Goal: Task Accomplishment & Management: Manage account settings

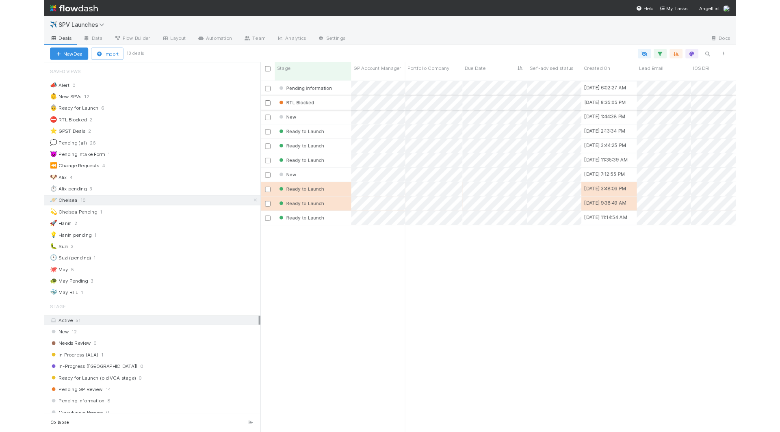
scroll to position [348, 536]
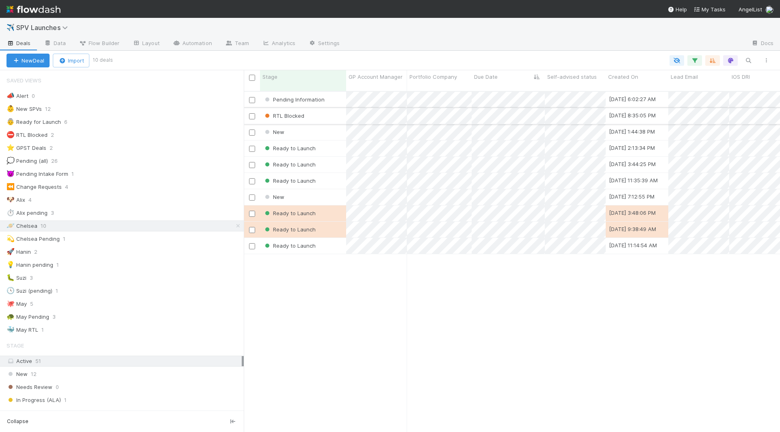
click at [327, 108] on div "RTL Blocked" at bounding box center [303, 116] width 86 height 16
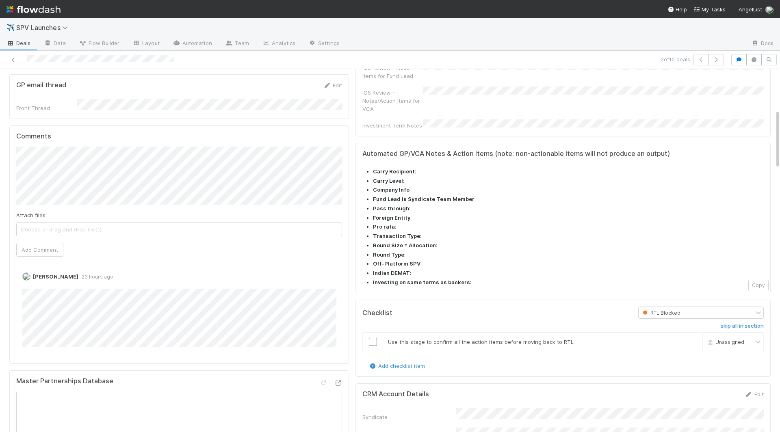
scroll to position [205, 0]
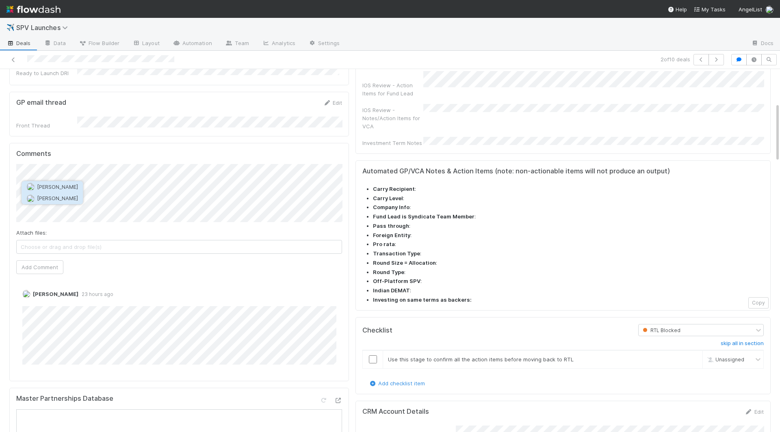
click at [83, 199] on button "Catherine Nguyen" at bounding box center [52, 198] width 61 height 11
click at [41, 260] on button "Add Comment" at bounding box center [39, 267] width 47 height 14
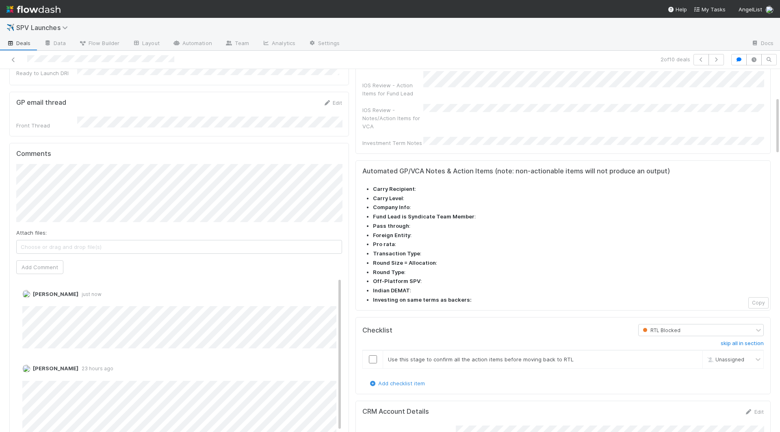
scroll to position [0, 0]
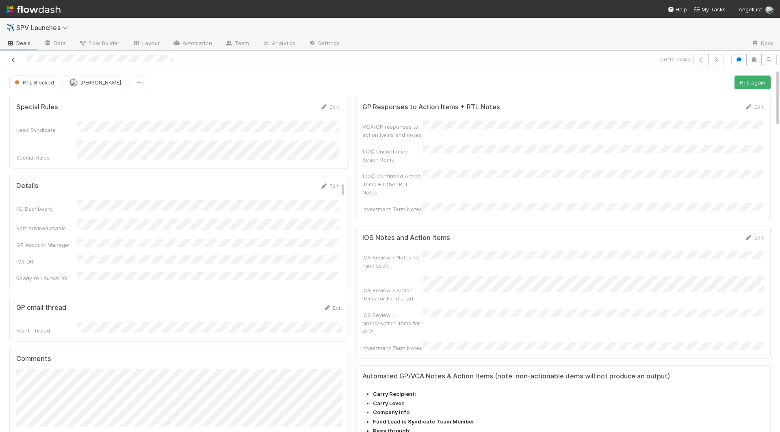
click at [14, 60] on icon at bounding box center [13, 59] width 8 height 5
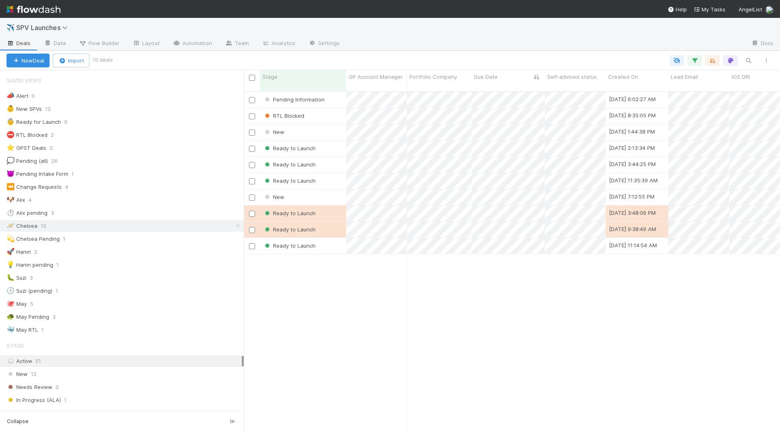
scroll to position [348, 536]
click at [335, 141] on div "Ready to Launch" at bounding box center [303, 149] width 86 height 16
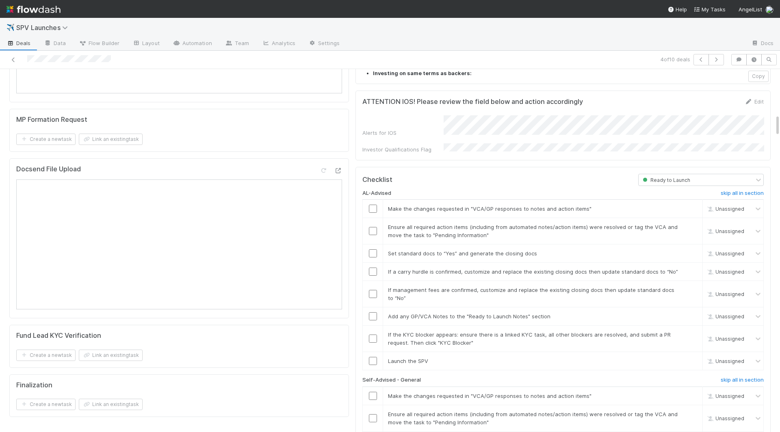
scroll to position [732, 0]
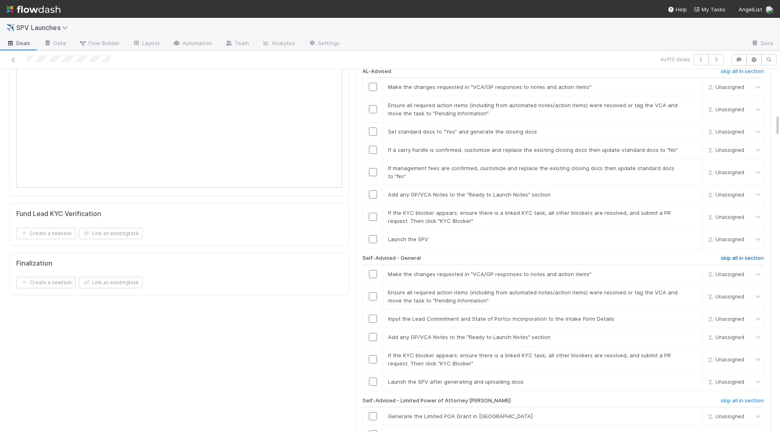
click at [591, 255] on h6 "skip all in section" at bounding box center [742, 258] width 43 height 6
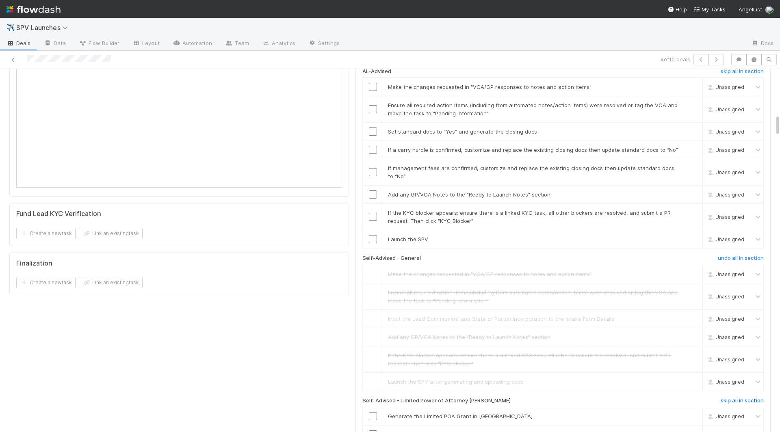
click at [591, 396] on h6 "skip all in section" at bounding box center [742, 401] width 43 height 6
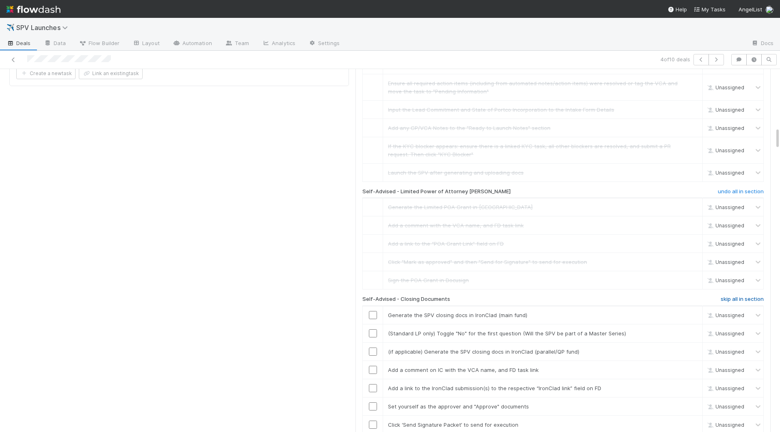
click at [591, 296] on h6 "skip all in section" at bounding box center [742, 299] width 43 height 6
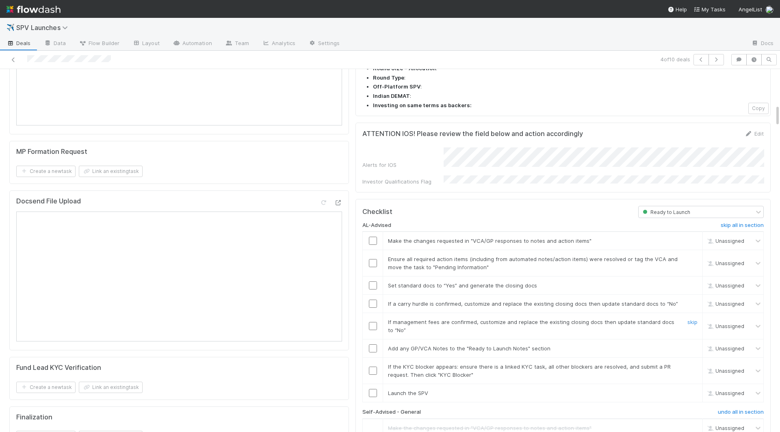
scroll to position [575, 0]
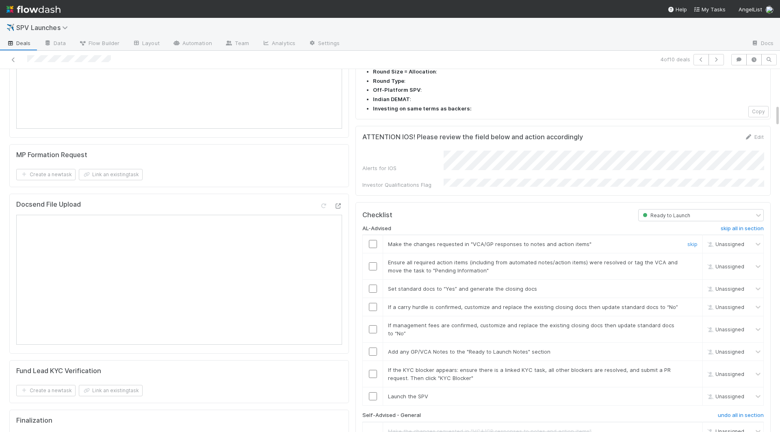
click at [372, 240] on input "checkbox" at bounding box center [373, 244] width 8 height 8
click at [373, 262] on input "checkbox" at bounding box center [373, 266] width 8 height 8
click at [375, 392] on input "checkbox" at bounding box center [373, 396] width 8 height 8
click at [374, 370] on input "checkbox" at bounding box center [373, 374] width 8 height 8
click at [372, 348] on input "checkbox" at bounding box center [373, 352] width 8 height 8
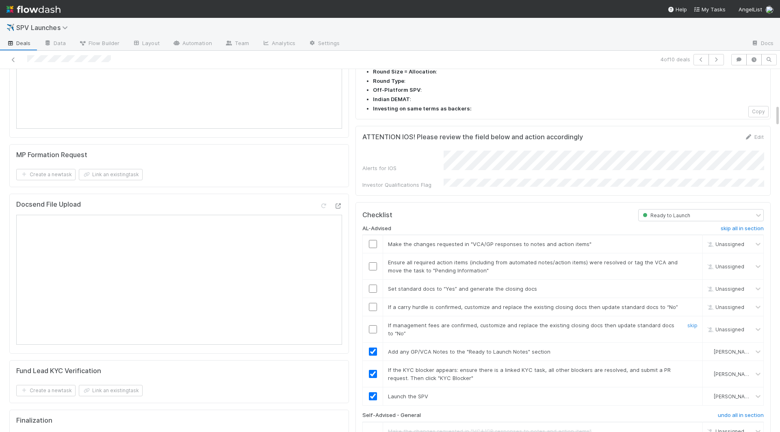
click at [372, 325] on input "checkbox" at bounding box center [373, 329] width 8 height 8
click at [372, 303] on input "checkbox" at bounding box center [373, 307] width 8 height 8
click at [373, 285] on input "checkbox" at bounding box center [373, 289] width 8 height 8
click at [374, 262] on input "checkbox" at bounding box center [373, 266] width 8 height 8
click at [374, 240] on input "checkbox" at bounding box center [373, 244] width 8 height 8
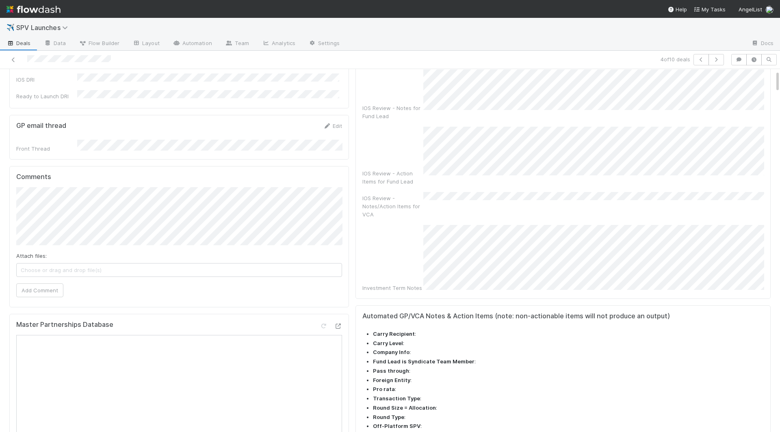
scroll to position [0, 0]
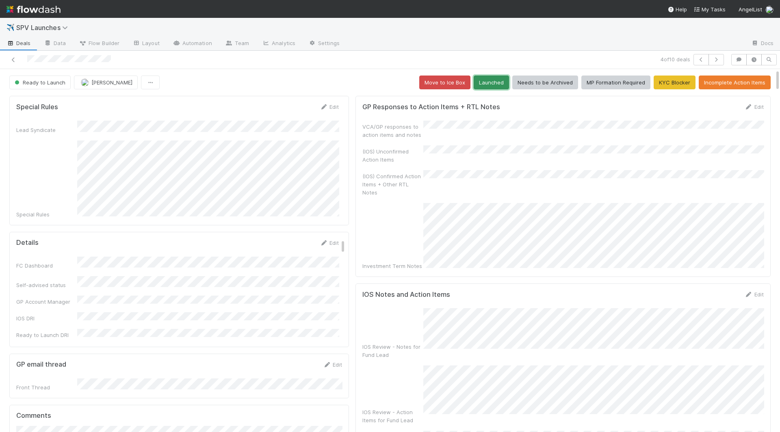
click at [497, 82] on button "Launched" at bounding box center [491, 83] width 35 height 14
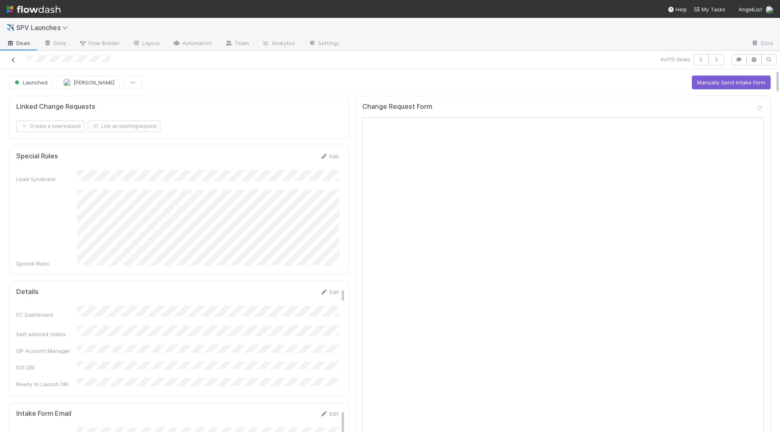
click at [13, 58] on icon at bounding box center [13, 59] width 8 height 5
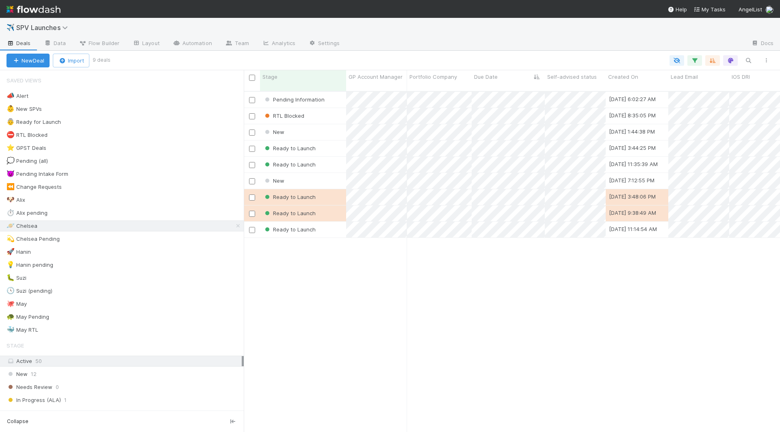
scroll to position [348, 536]
click at [327, 142] on div "Ready to Launch" at bounding box center [303, 149] width 86 height 16
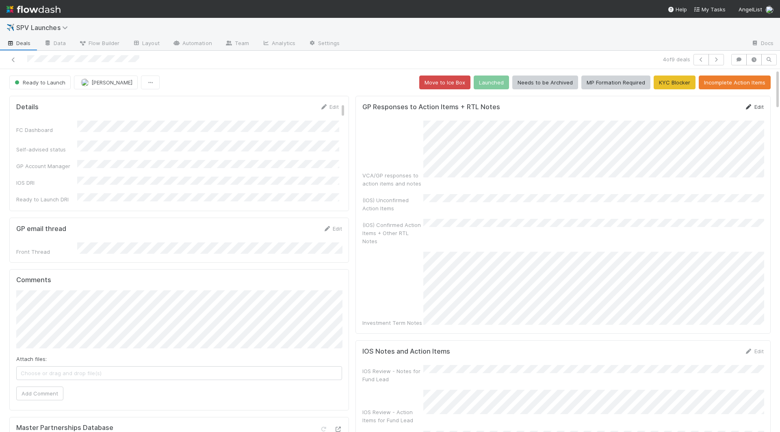
click at [591, 106] on link "Edit" at bounding box center [753, 107] width 19 height 6
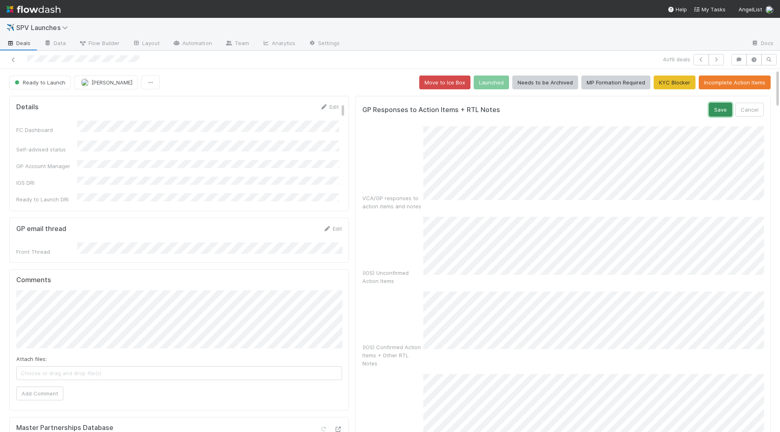
click at [591, 109] on button "Save" at bounding box center [720, 110] width 23 height 14
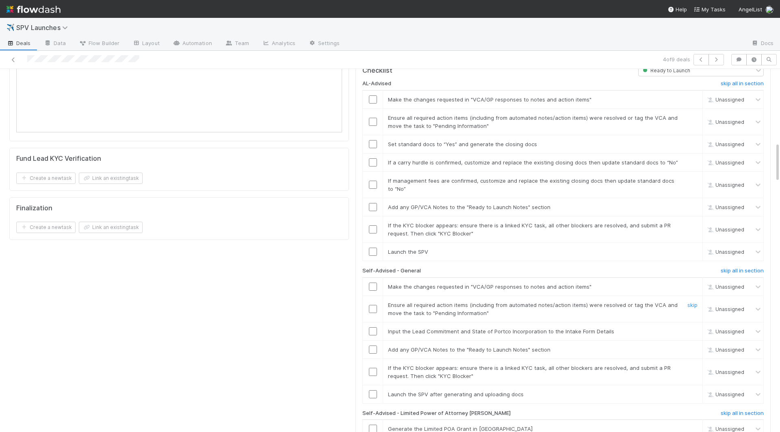
scroll to position [662, 0]
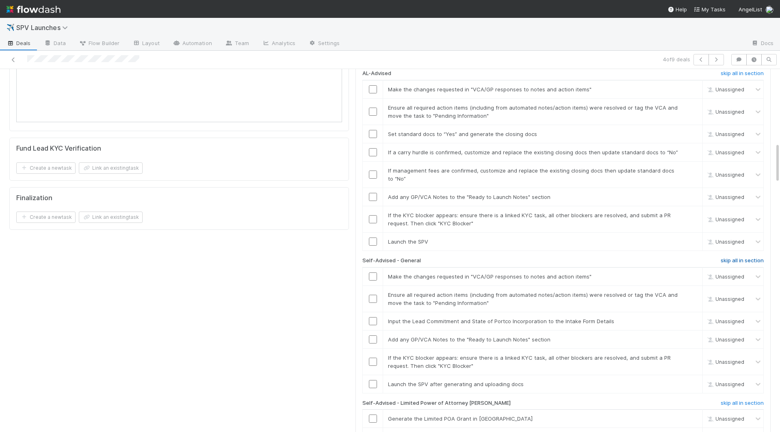
click at [591, 258] on h6 "skip all in section" at bounding box center [742, 261] width 43 height 6
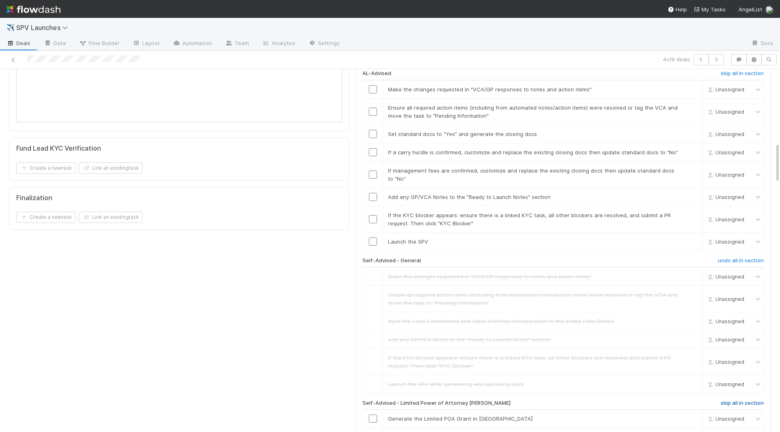
click at [591, 396] on h6 "skip all in section" at bounding box center [742, 403] width 43 height 6
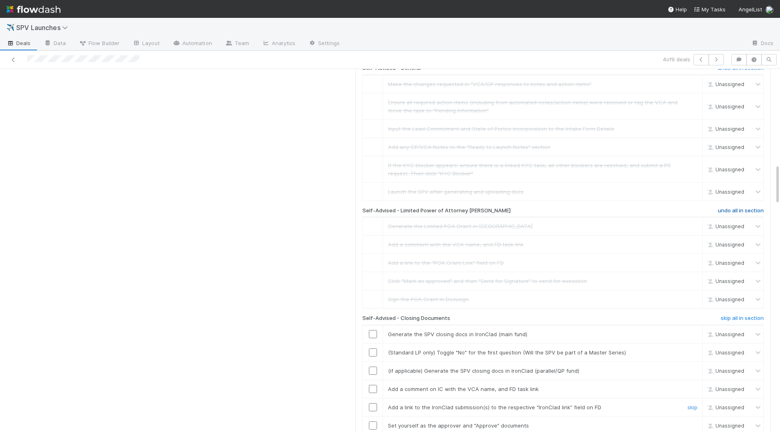
scroll to position [859, 0]
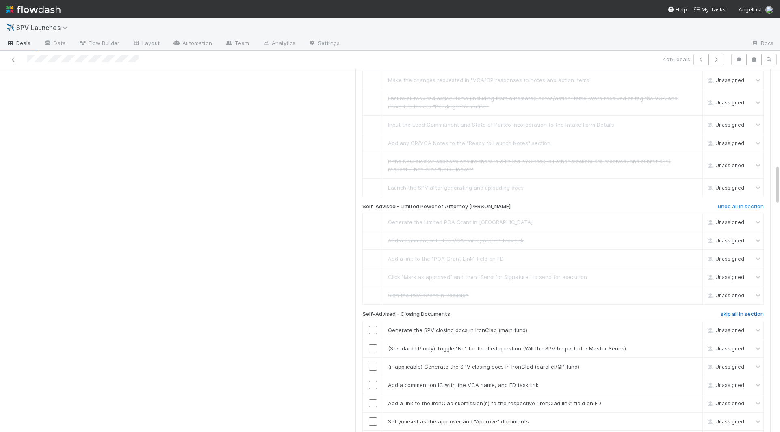
click at [591, 311] on h6 "skip all in section" at bounding box center [742, 314] width 43 height 6
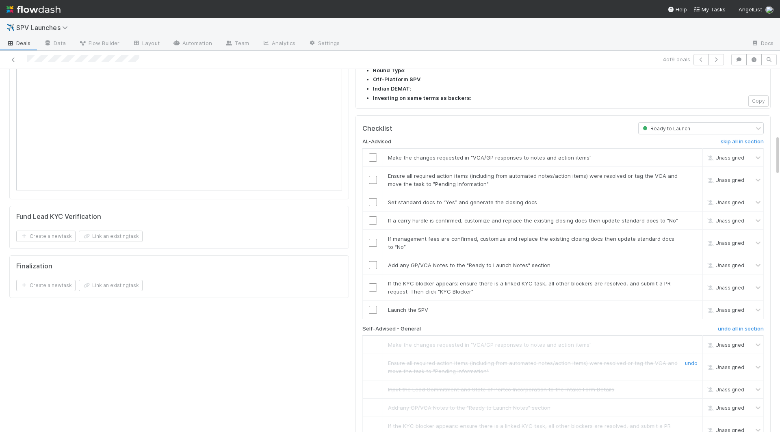
scroll to position [591, 0]
click at [370, 156] on input "checkbox" at bounding box center [373, 160] width 8 height 8
click at [371, 179] on input "checkbox" at bounding box center [373, 183] width 8 height 8
click at [372, 201] on input "checkbox" at bounding box center [373, 205] width 8 height 8
click at [372, 219] on input "checkbox" at bounding box center [373, 223] width 8 height 8
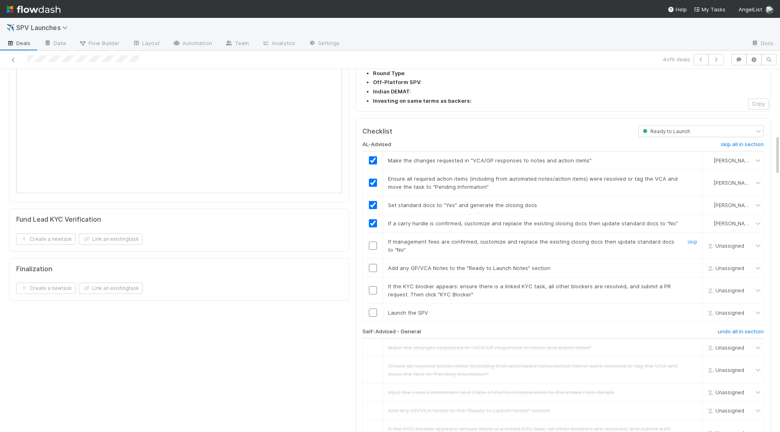
click at [372, 242] on input "checkbox" at bounding box center [373, 246] width 8 height 8
click at [370, 264] on input "checkbox" at bounding box center [373, 268] width 8 height 8
click at [370, 286] on input "checkbox" at bounding box center [373, 290] width 8 height 8
click at [372, 309] on input "checkbox" at bounding box center [373, 313] width 8 height 8
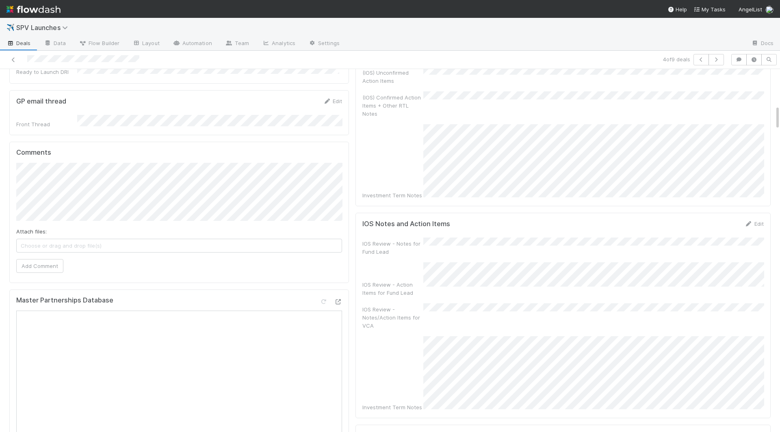
scroll to position [0, 0]
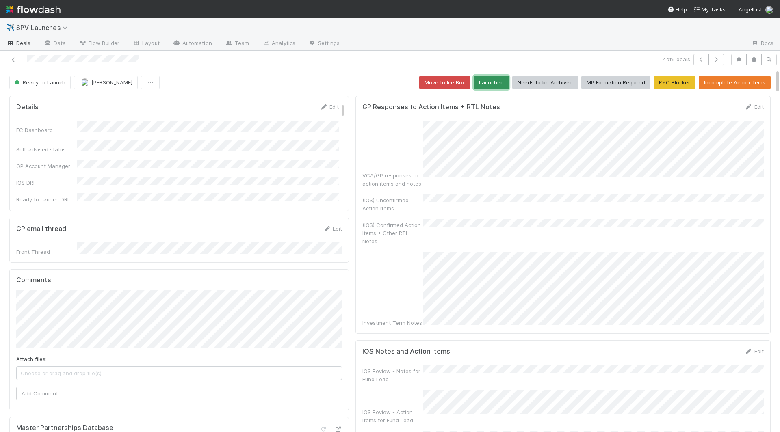
click at [500, 77] on button "Launched" at bounding box center [491, 83] width 35 height 14
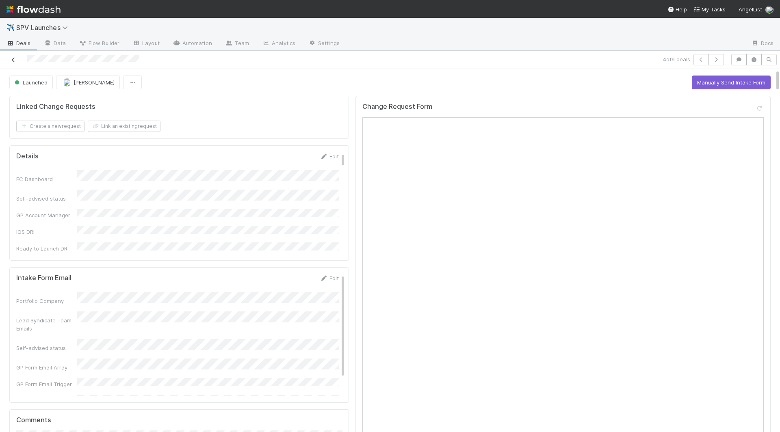
click at [14, 58] on icon at bounding box center [13, 59] width 8 height 5
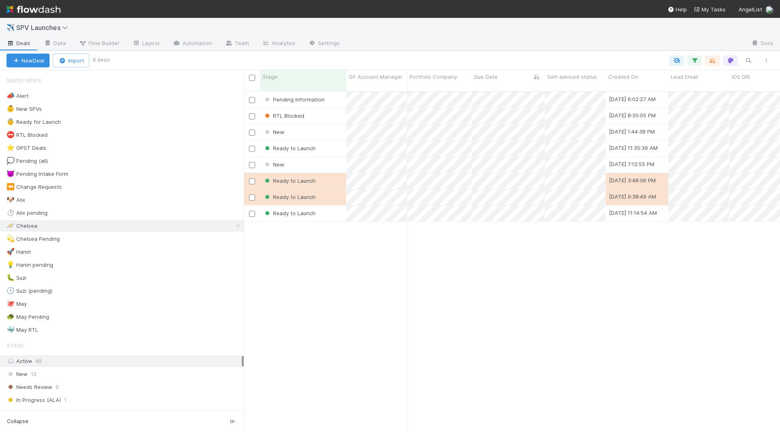
scroll to position [348, 536]
click at [336, 141] on div "Ready to Launch" at bounding box center [303, 149] width 86 height 16
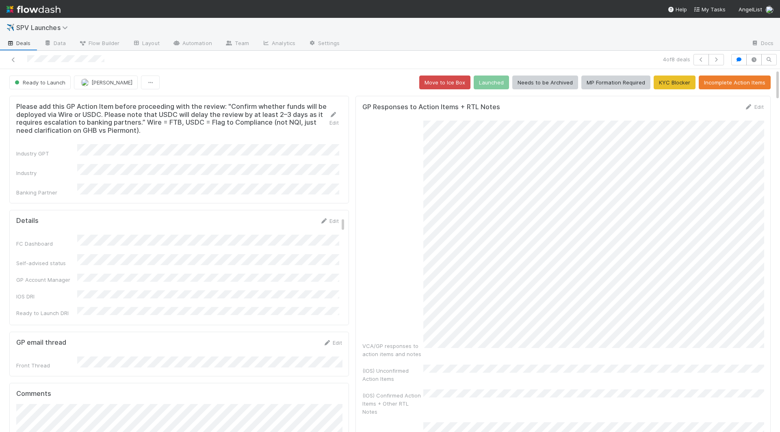
click at [333, 116] on div "Edit" at bounding box center [334, 118] width 10 height 16
click at [332, 120] on link "Edit" at bounding box center [334, 118] width 10 height 15
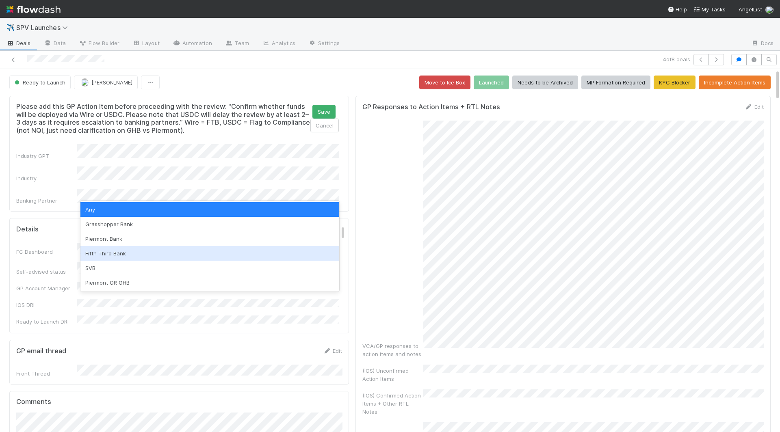
click at [119, 251] on div "Fifth Third Bank" at bounding box center [209, 253] width 259 height 15
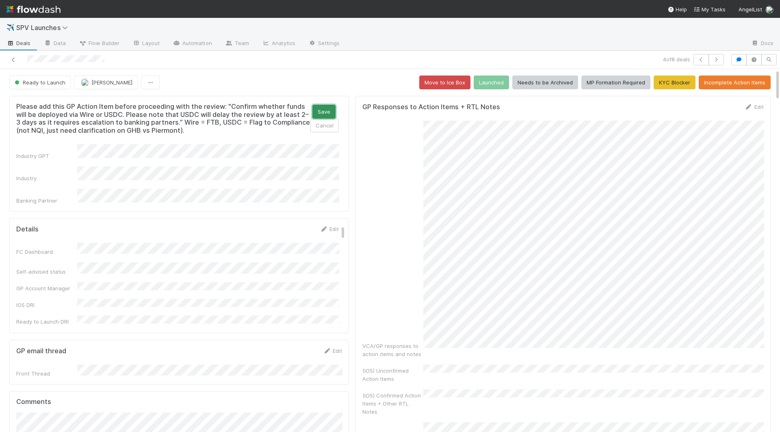
click at [327, 110] on button "Save" at bounding box center [323, 112] width 23 height 14
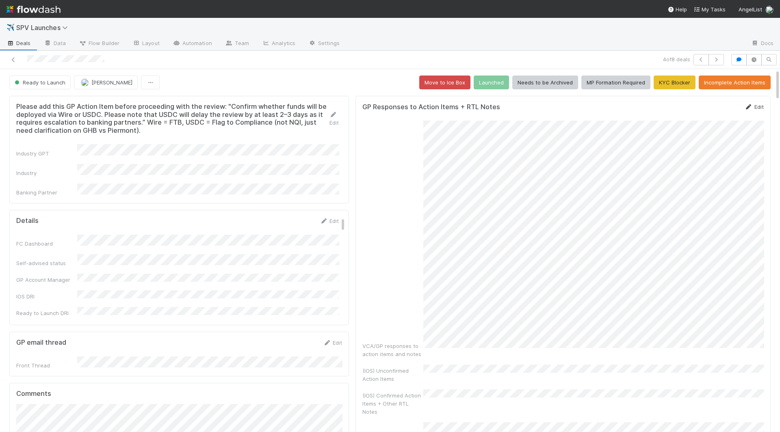
click at [591, 106] on link "Edit" at bounding box center [753, 107] width 19 height 6
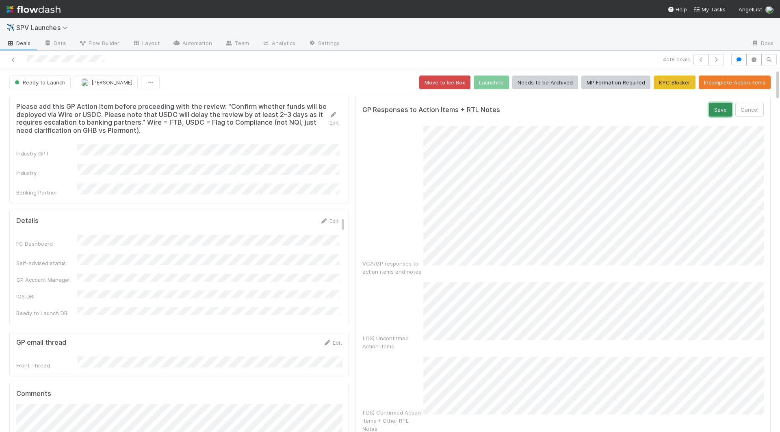
click at [591, 108] on button "Save" at bounding box center [720, 110] width 23 height 14
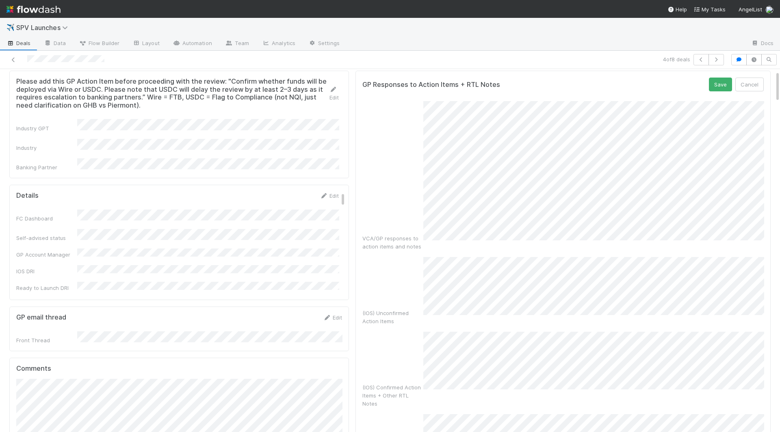
scroll to position [14, 0]
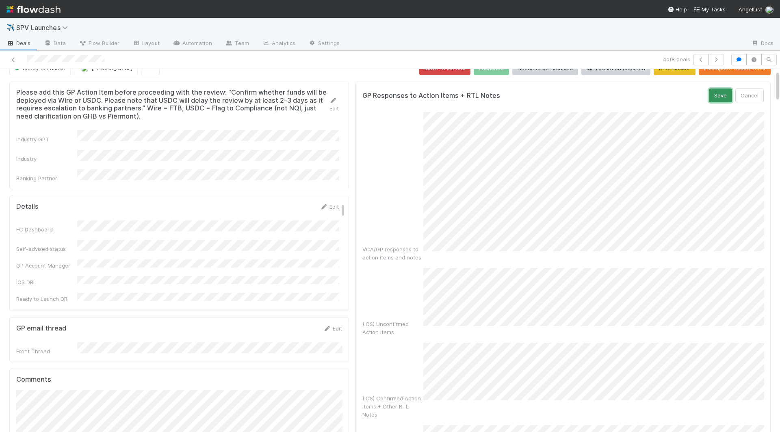
click at [591, 97] on button "Save" at bounding box center [720, 96] width 23 height 14
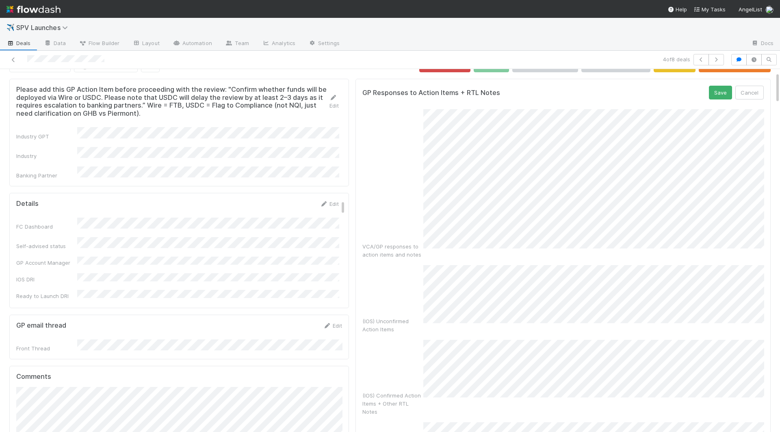
scroll to position [12, 0]
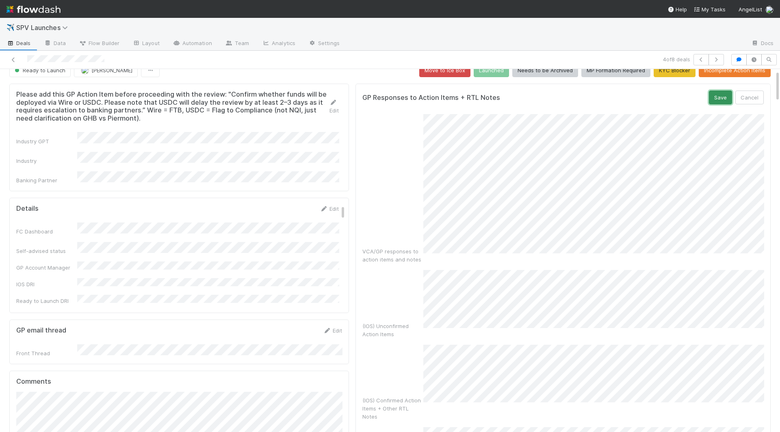
click at [591, 98] on button "Save" at bounding box center [720, 98] width 23 height 14
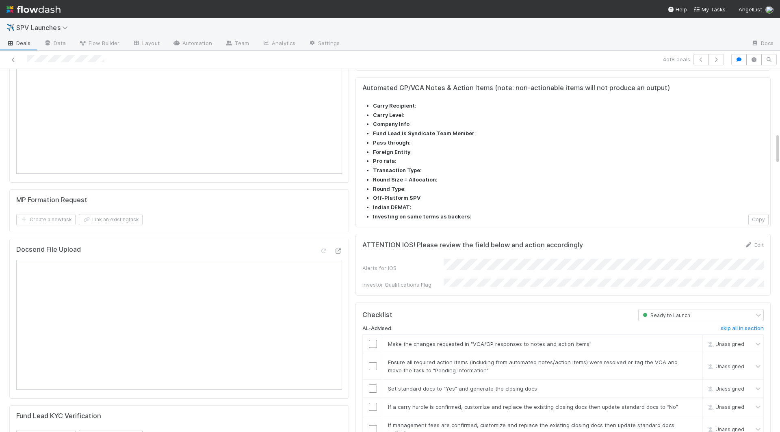
scroll to position [922, 0]
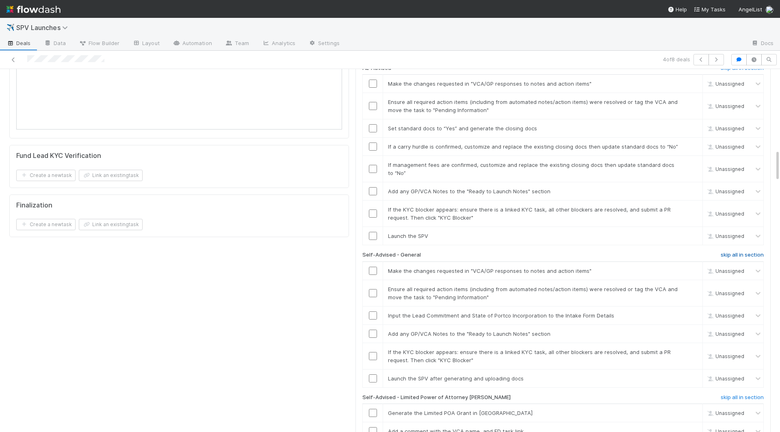
click at [591, 252] on h6 "skip all in section" at bounding box center [742, 255] width 43 height 6
click at [591, 394] on h6 "skip all in section" at bounding box center [742, 397] width 43 height 6
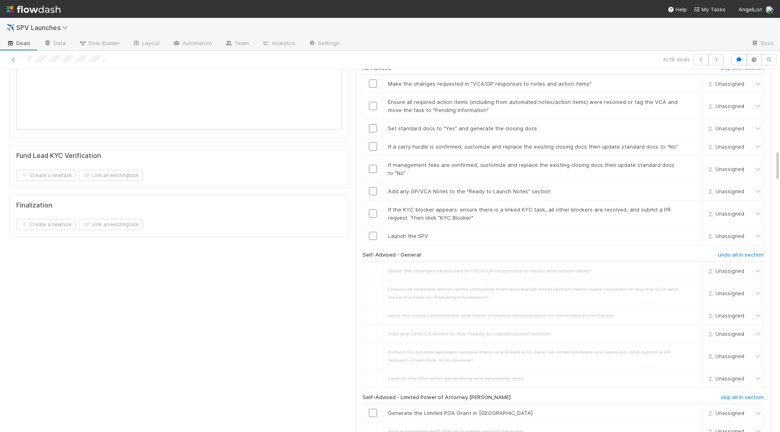
scroll to position [1046, 0]
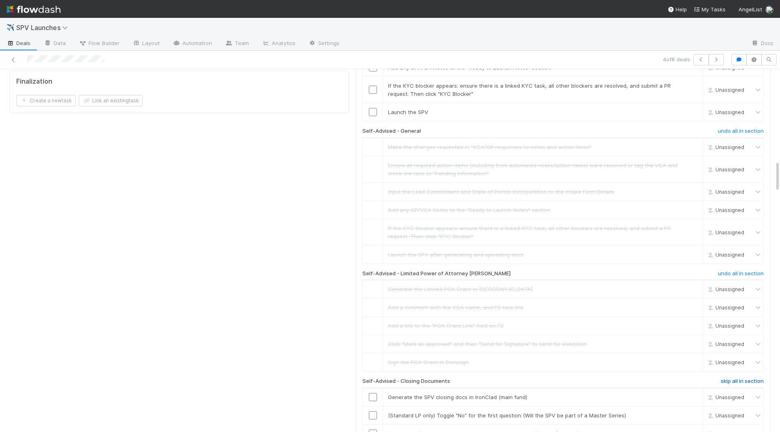
click at [591, 378] on h6 "skip all in section" at bounding box center [742, 381] width 43 height 6
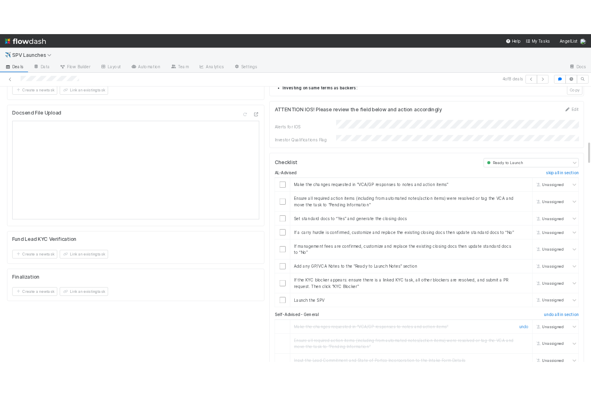
scroll to position [798, 0]
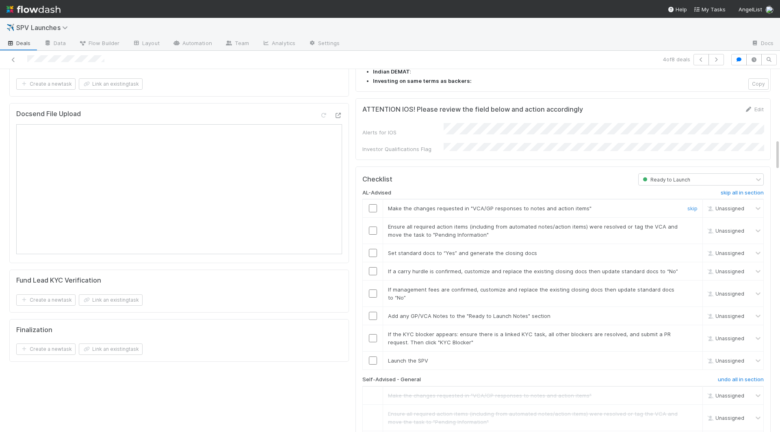
click at [374, 204] on input "checkbox" at bounding box center [373, 208] width 8 height 8
click at [371, 227] on input "checkbox" at bounding box center [373, 231] width 8 height 8
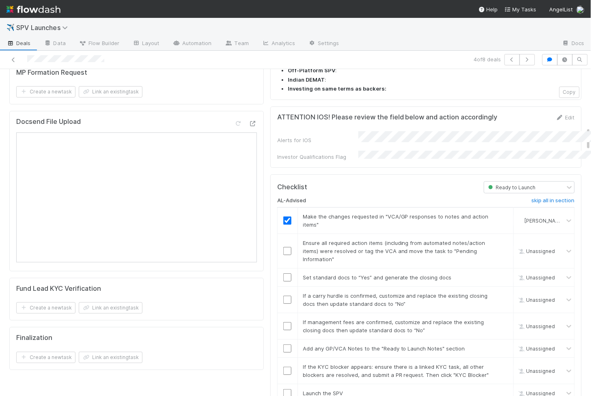
scroll to position [814, 0]
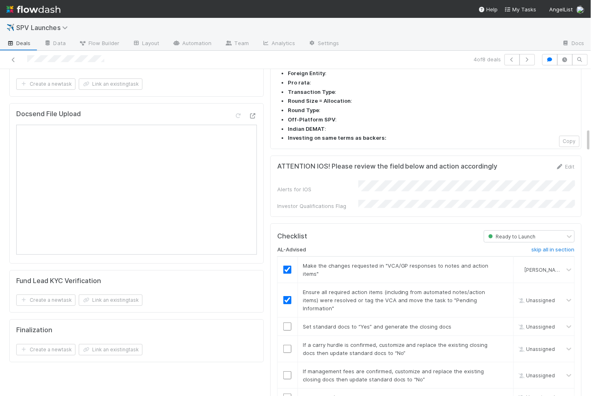
checkbox input "true"
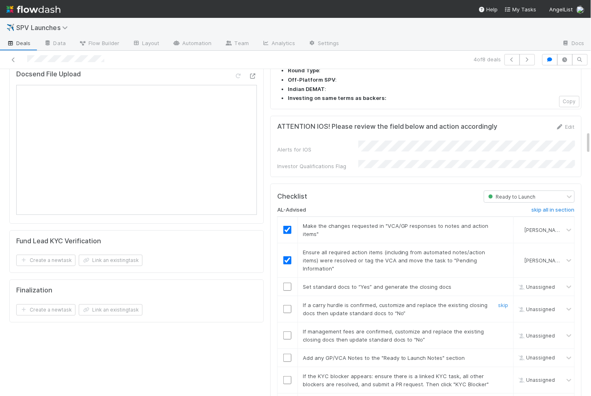
scroll to position [925, 0]
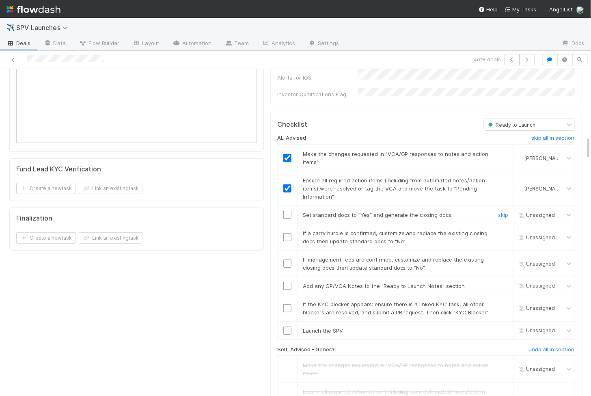
click at [292, 211] on div at bounding box center [288, 215] width 20 height 8
click at [288, 211] on input "checkbox" at bounding box center [287, 215] width 8 height 8
click at [504, 230] on link "skip" at bounding box center [504, 233] width 10 height 6
click at [290, 250] on td at bounding box center [287, 263] width 20 height 26
click at [289, 260] on input "checkbox" at bounding box center [287, 264] width 8 height 8
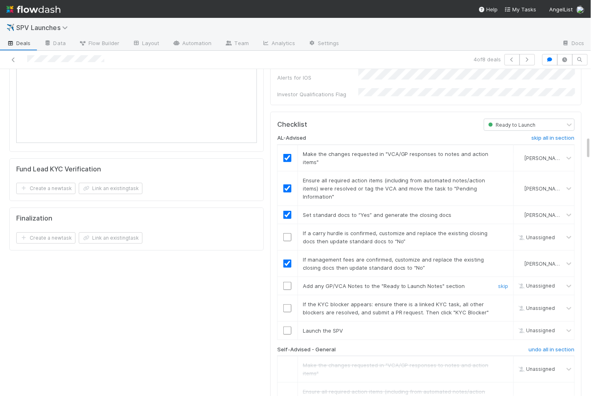
click at [288, 282] on input "checkbox" at bounding box center [287, 286] width 8 height 8
click at [288, 304] on input "checkbox" at bounding box center [287, 308] width 8 height 8
click at [288, 321] on td at bounding box center [287, 330] width 20 height 18
click at [288, 327] on input "checkbox" at bounding box center [287, 331] width 8 height 8
click at [501, 230] on link "skip" at bounding box center [504, 233] width 10 height 6
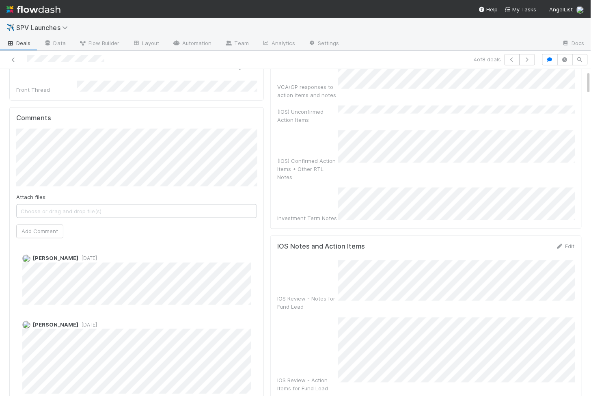
scroll to position [0, 0]
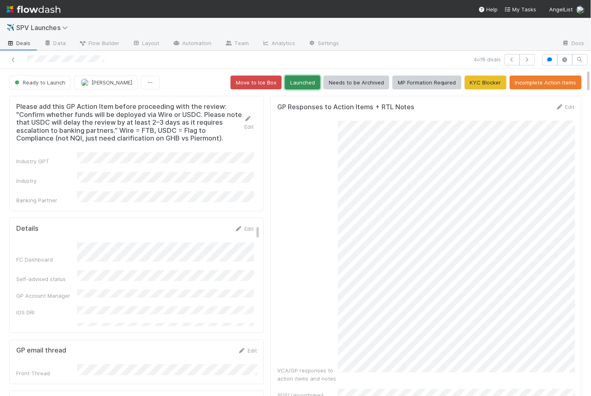
click at [300, 82] on button "Launched" at bounding box center [302, 83] width 35 height 14
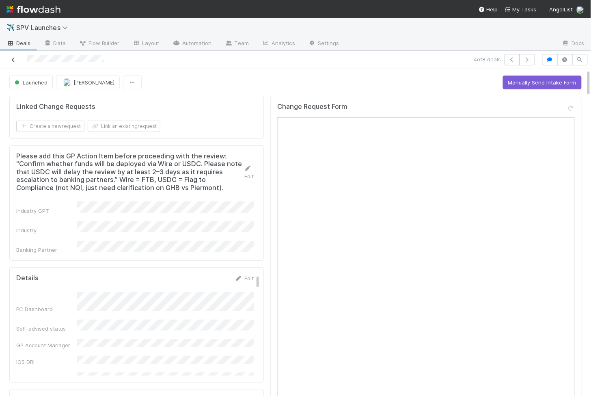
click at [12, 61] on icon at bounding box center [13, 59] width 8 height 5
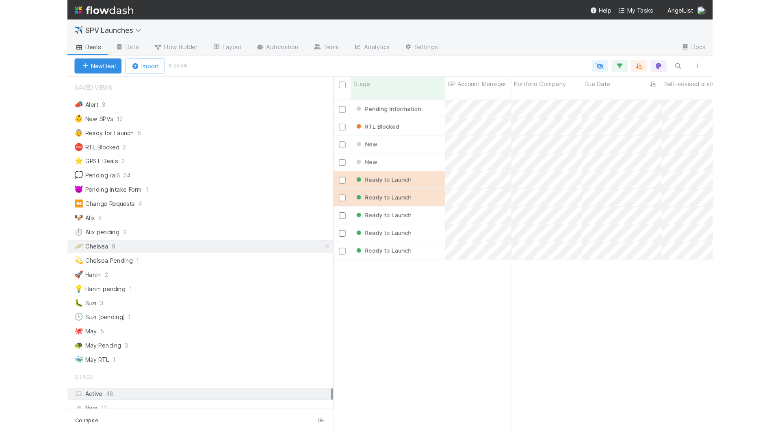
scroll to position [312, 348]
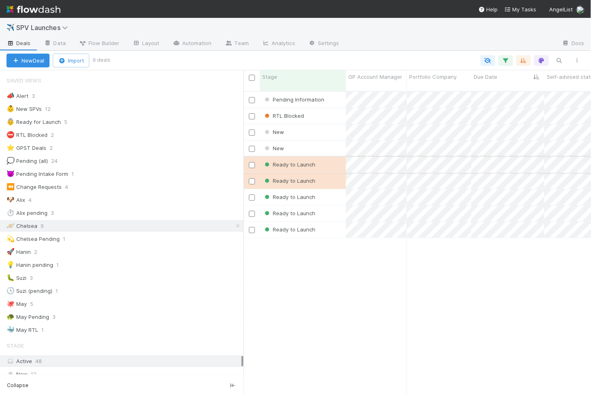
click at [334, 158] on div "Ready to Launch" at bounding box center [303, 165] width 86 height 16
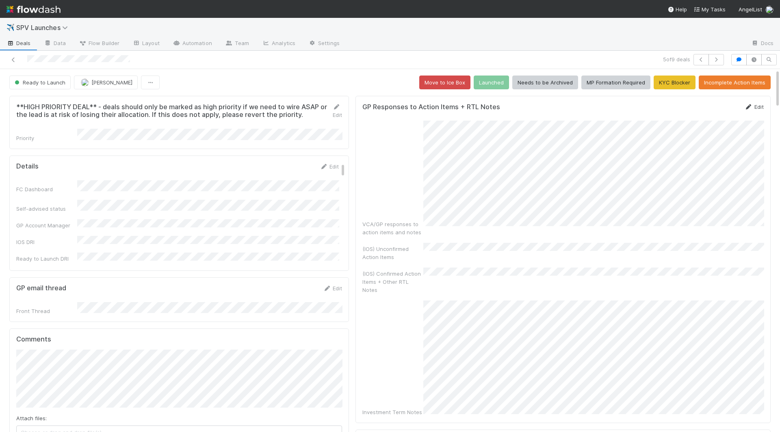
click at [591, 106] on link "Edit" at bounding box center [753, 107] width 19 height 6
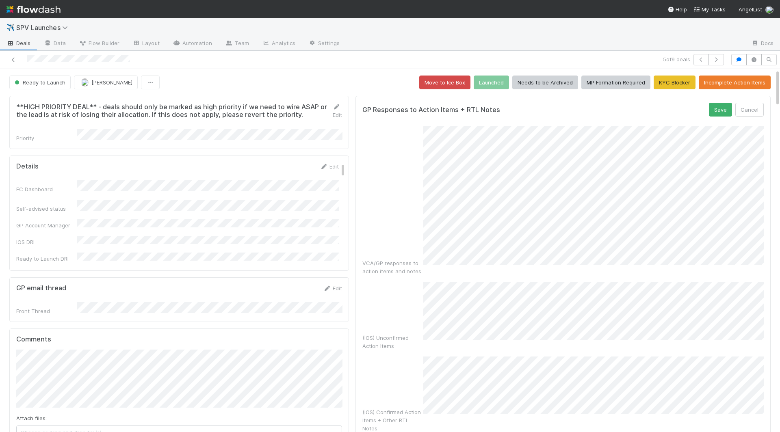
click at [591, 98] on div "GP Responses to Action Items + RTL Notes Save Cancel VCA/GP responses to action…" at bounding box center [562, 337] width 415 height 483
click at [591, 104] on button "Save" at bounding box center [720, 110] width 23 height 14
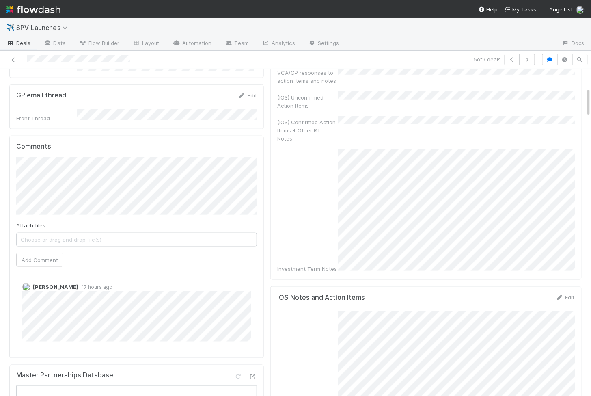
scroll to position [206, 0]
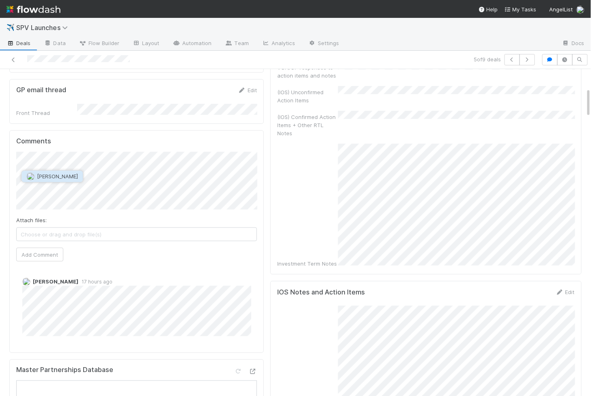
click at [50, 175] on span "[PERSON_NAME]" at bounding box center [57, 176] width 41 height 6
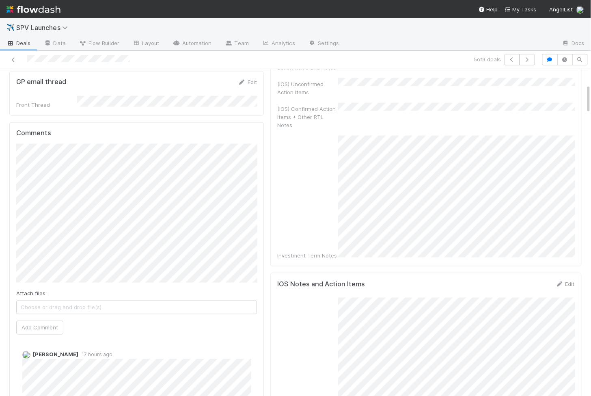
scroll to position [218, 0]
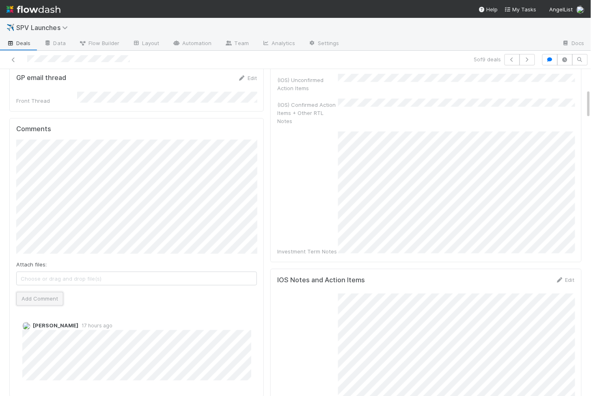
click at [48, 294] on button "Add Comment" at bounding box center [39, 299] width 47 height 14
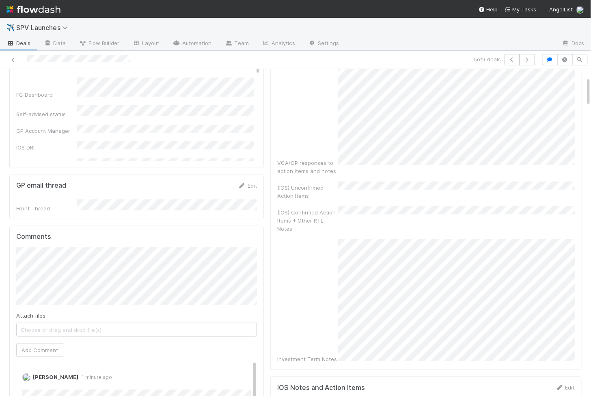
scroll to position [123, 0]
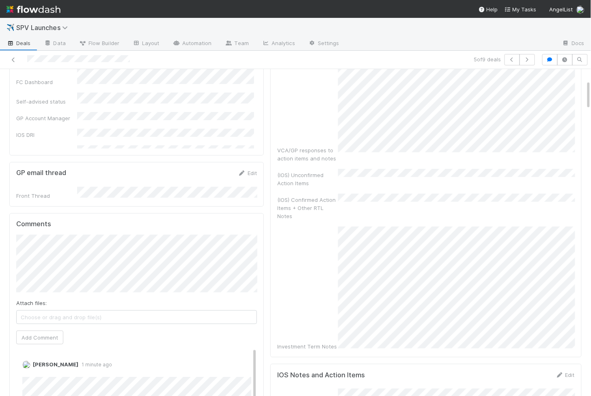
click at [374, 180] on div "VCA/GP responses to action items and notes (IOS) Unconfirmed Action Items (IOS)…" at bounding box center [426, 174] width 298 height 353
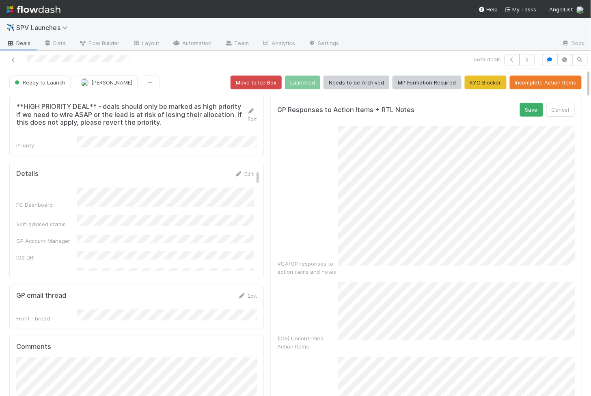
scroll to position [2, 0]
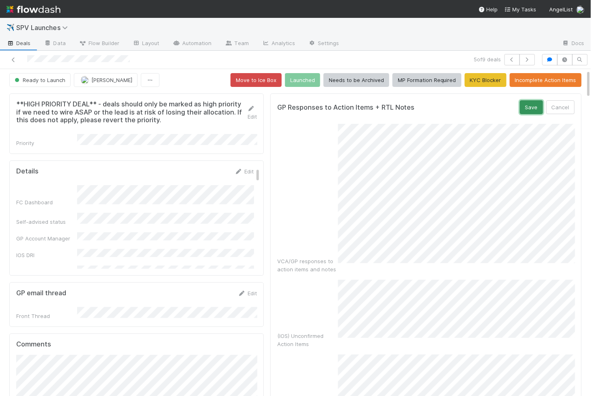
click at [529, 104] on button "Save" at bounding box center [531, 107] width 23 height 14
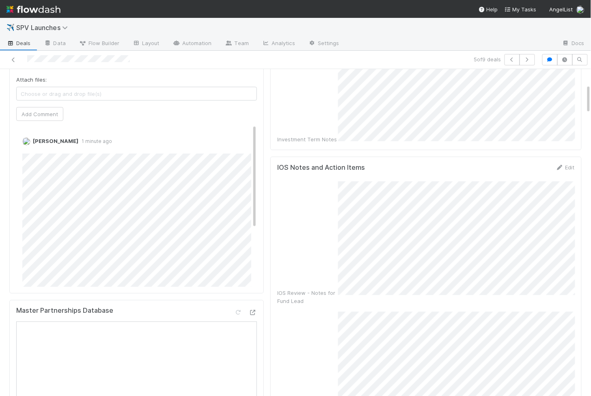
scroll to position [0, 0]
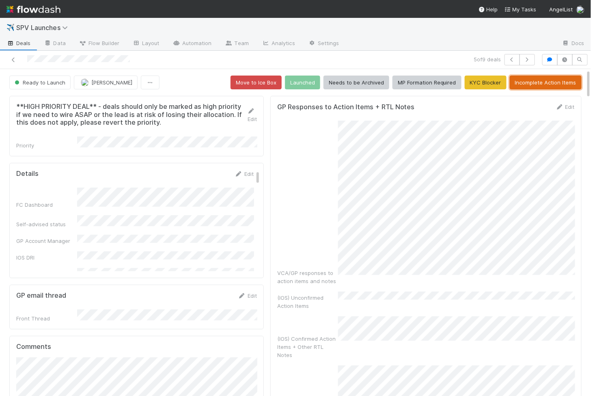
click at [533, 81] on button "Incomplete Action Items" at bounding box center [546, 83] width 72 height 14
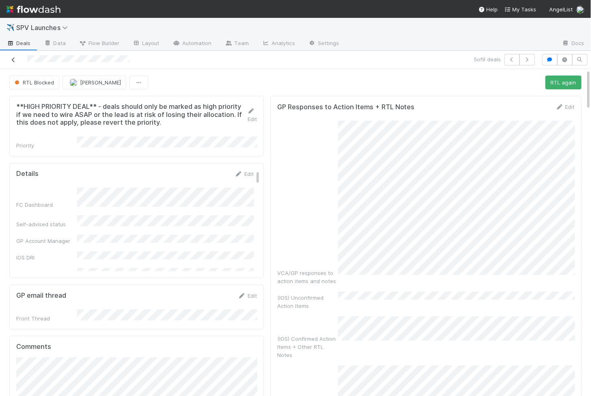
click at [15, 62] on icon at bounding box center [13, 59] width 8 height 5
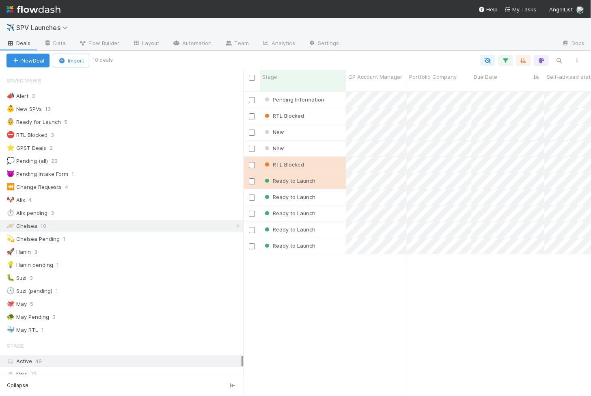
scroll to position [312, 348]
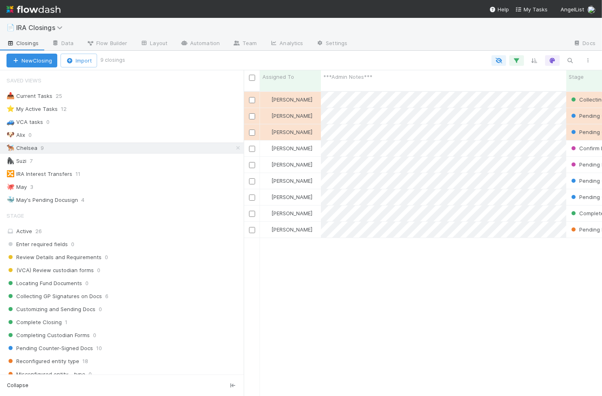
scroll to position [312, 358]
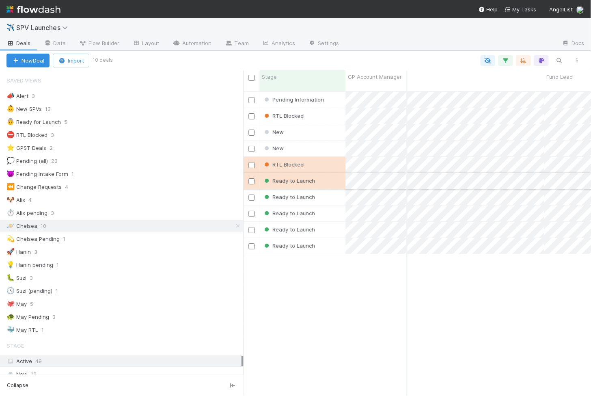
scroll to position [0, 508]
click at [333, 173] on div "Ready to Launch" at bounding box center [303, 181] width 86 height 16
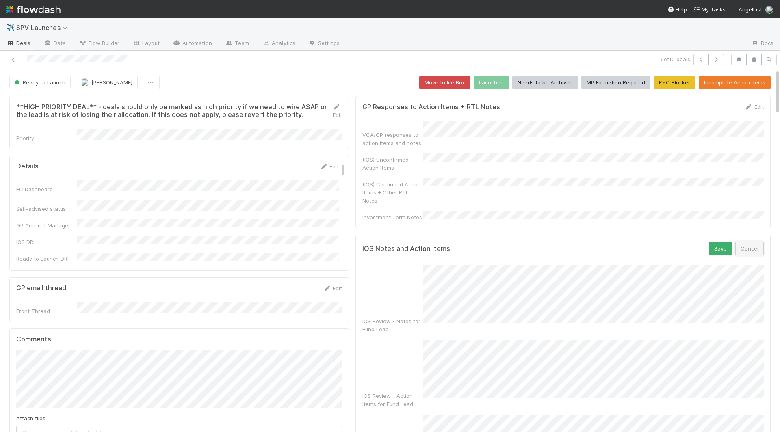
click at [591, 242] on button "Cancel" at bounding box center [749, 249] width 28 height 14
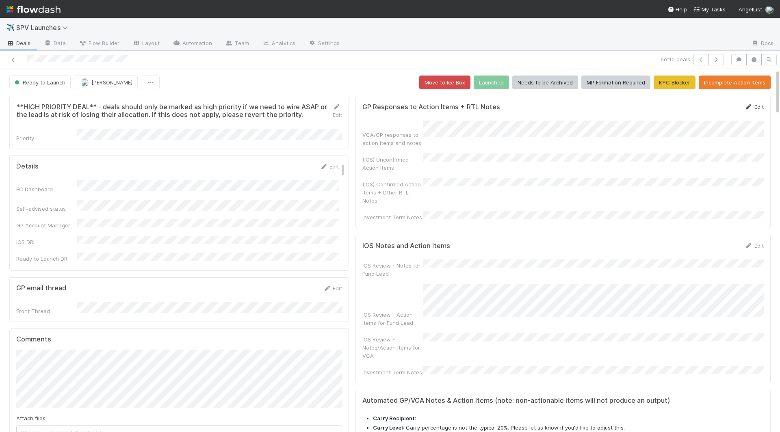
click at [591, 104] on icon at bounding box center [748, 106] width 8 height 5
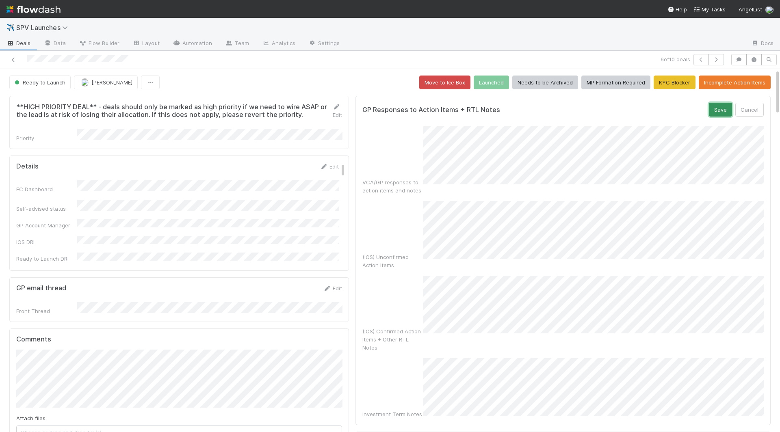
click at [591, 108] on button "Save" at bounding box center [720, 110] width 23 height 14
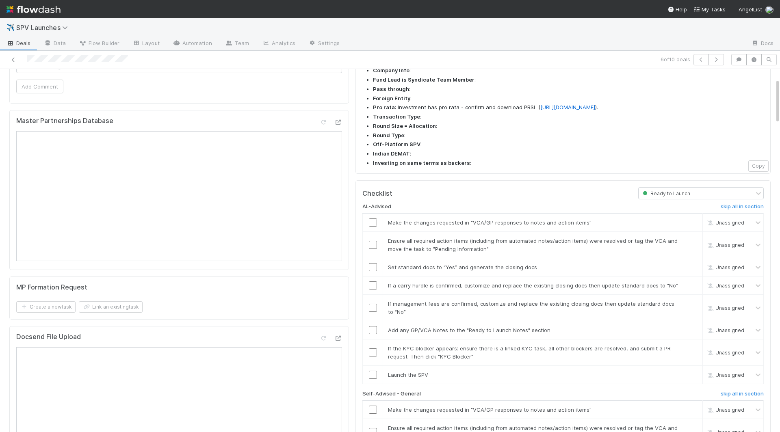
scroll to position [523, 0]
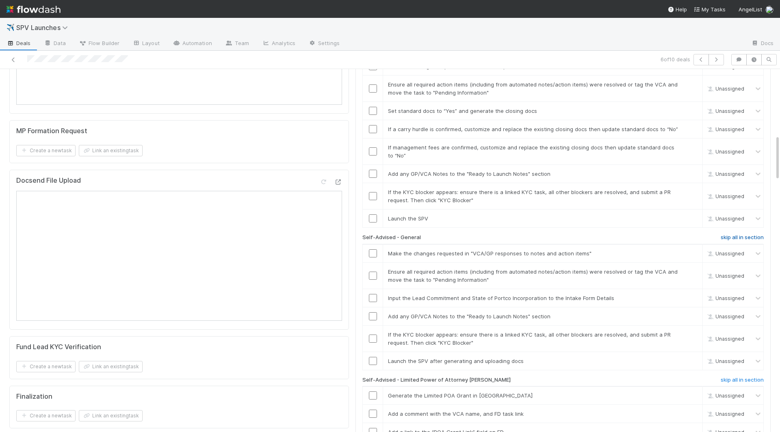
click at [591, 234] on h6 "skip all in section" at bounding box center [742, 237] width 43 height 6
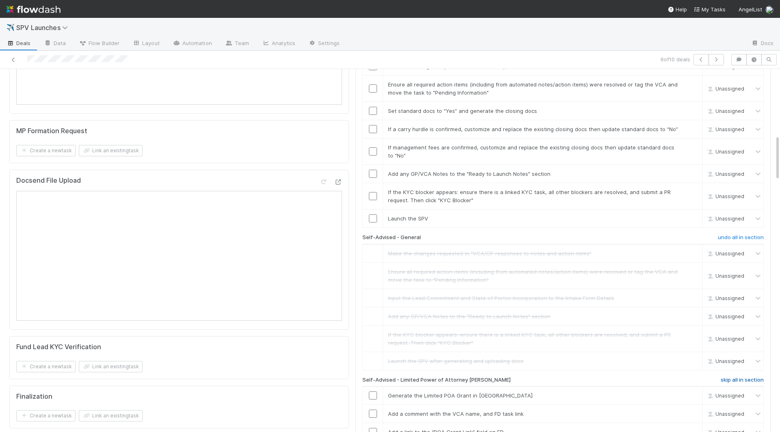
click at [591, 377] on h6 "skip all in section" at bounding box center [742, 380] width 43 height 6
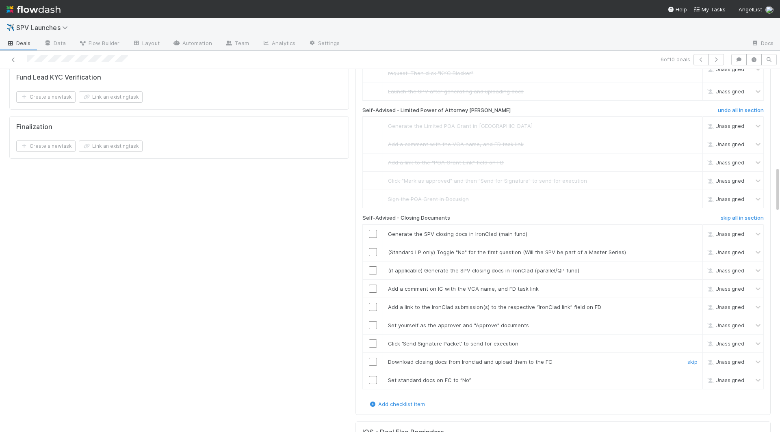
scroll to position [797, 0]
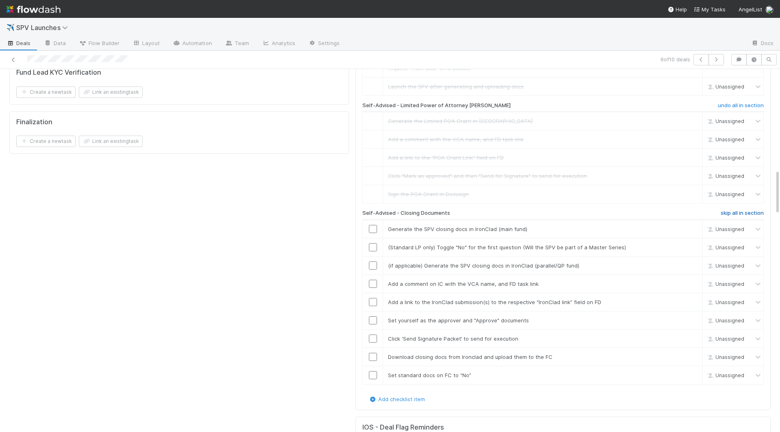
click at [591, 210] on h6 "skip all in section" at bounding box center [742, 213] width 43 height 6
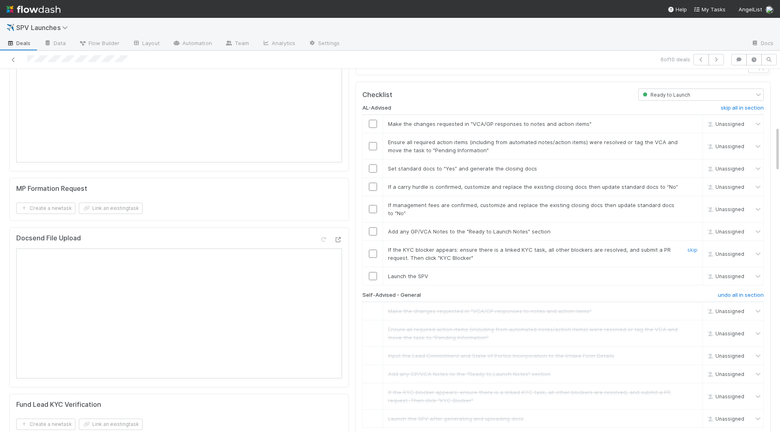
scroll to position [449, 0]
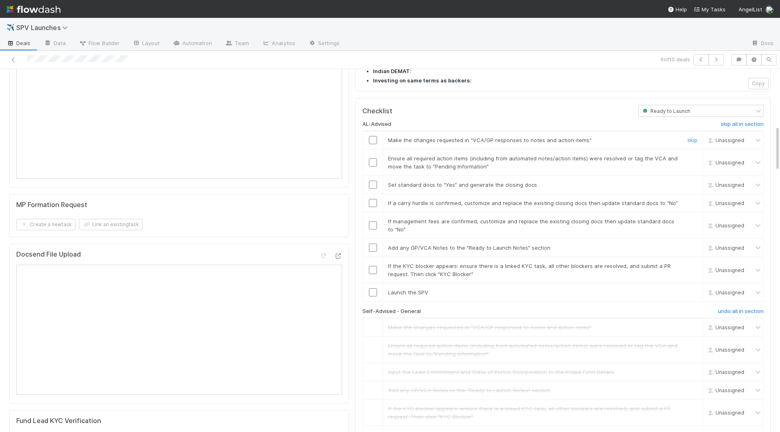
click at [374, 136] on input "checkbox" at bounding box center [373, 140] width 8 height 8
click at [374, 158] on input "checkbox" at bounding box center [373, 162] width 8 height 8
click at [373, 181] on input "checkbox" at bounding box center [373, 185] width 8 height 8
click at [374, 194] on td at bounding box center [373, 203] width 20 height 18
click at [374, 199] on input "checkbox" at bounding box center [373, 203] width 8 height 8
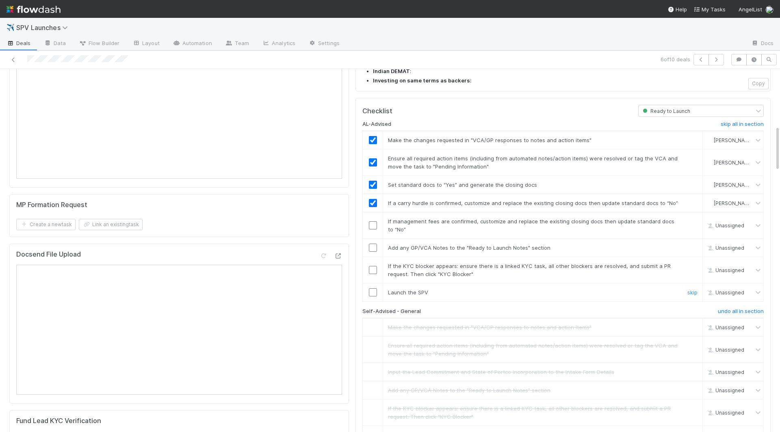
click at [372, 288] on input "checkbox" at bounding box center [373, 292] width 8 height 8
click at [372, 266] on input "checkbox" at bounding box center [373, 270] width 8 height 8
click at [372, 239] on td at bounding box center [373, 248] width 20 height 18
click at [372, 244] on input "checkbox" at bounding box center [373, 248] width 8 height 8
click at [372, 221] on input "checkbox" at bounding box center [373, 225] width 8 height 8
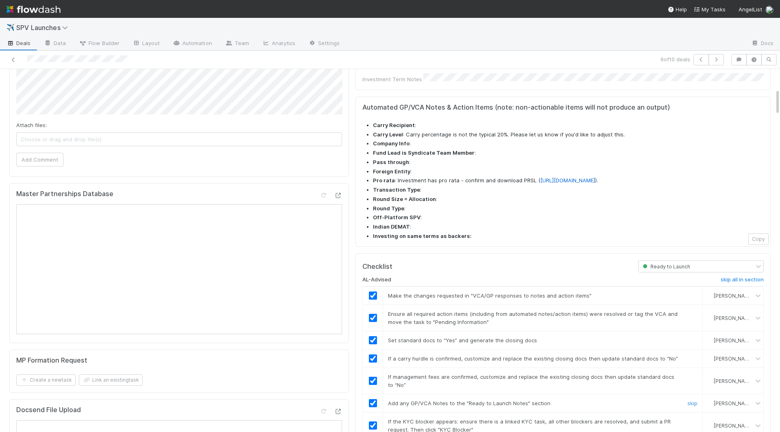
scroll to position [0, 0]
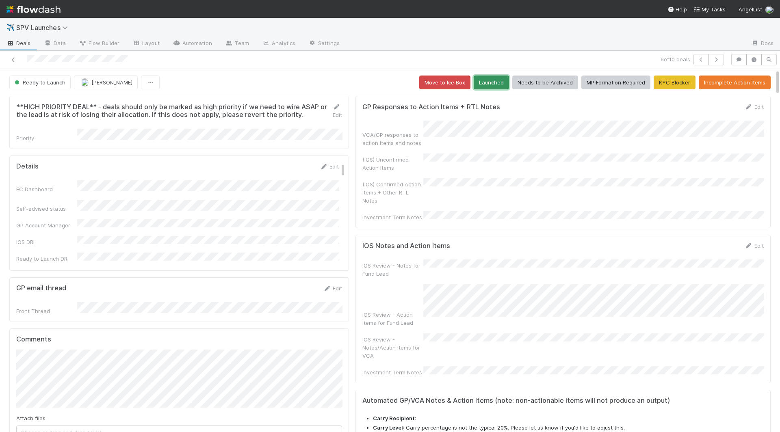
click at [491, 85] on button "Launched" at bounding box center [491, 83] width 35 height 14
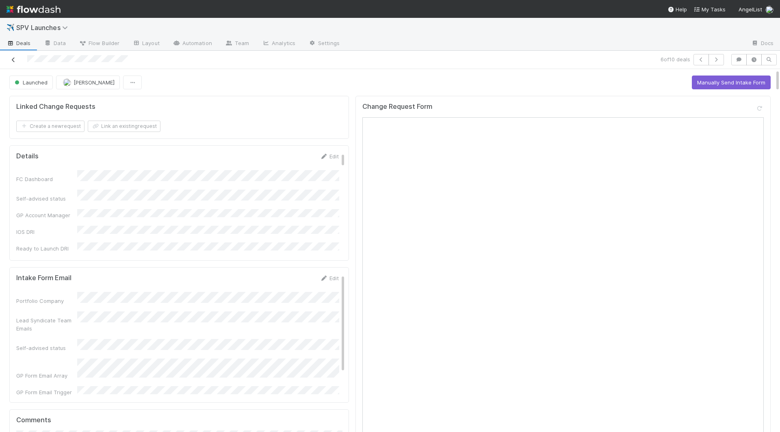
click at [13, 58] on icon at bounding box center [13, 59] width 8 height 5
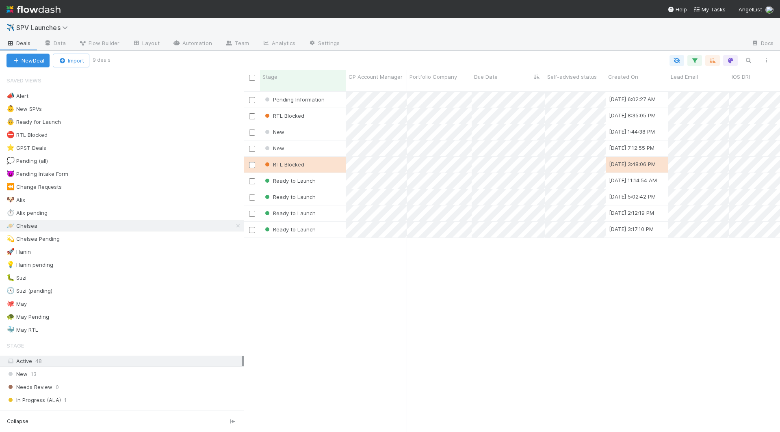
scroll to position [348, 536]
click at [328, 160] on div "RTL Blocked" at bounding box center [303, 165] width 86 height 16
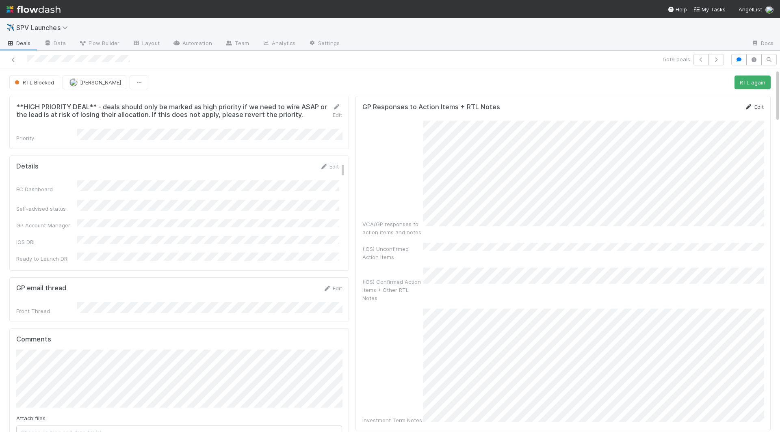
click at [591, 106] on icon at bounding box center [748, 106] width 8 height 5
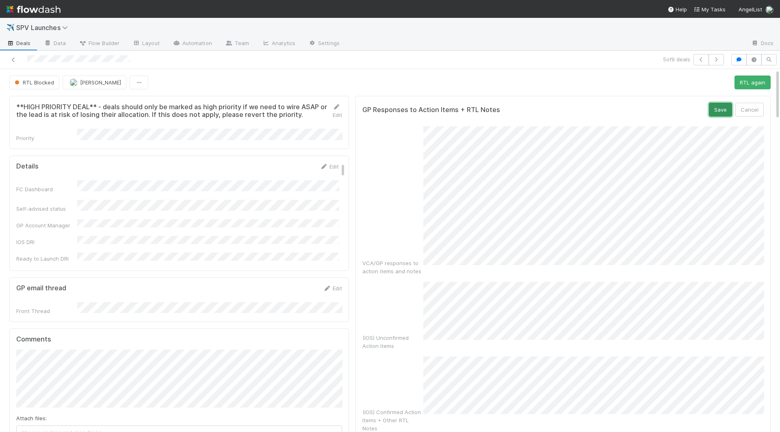
click at [591, 108] on button "Save" at bounding box center [720, 110] width 23 height 14
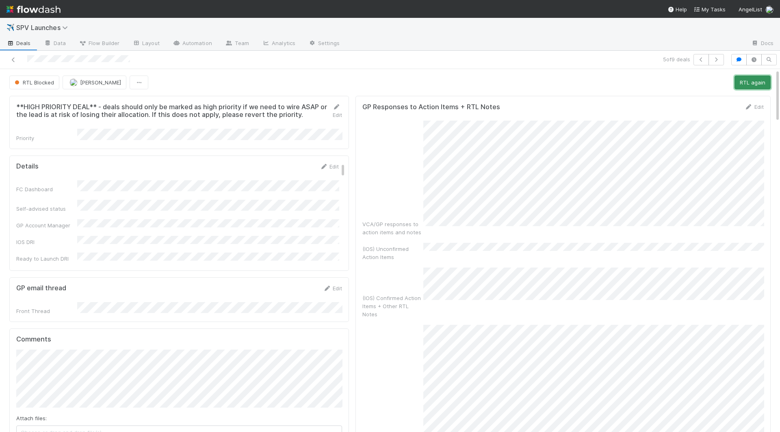
click at [591, 86] on button "RTL again" at bounding box center [752, 83] width 36 height 14
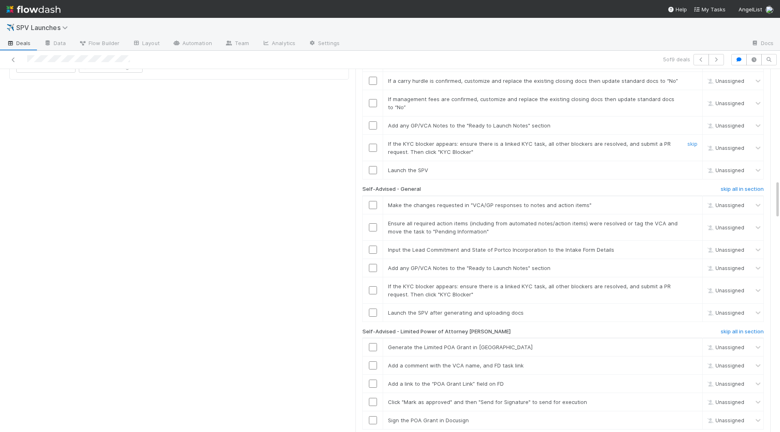
scroll to position [1041, 0]
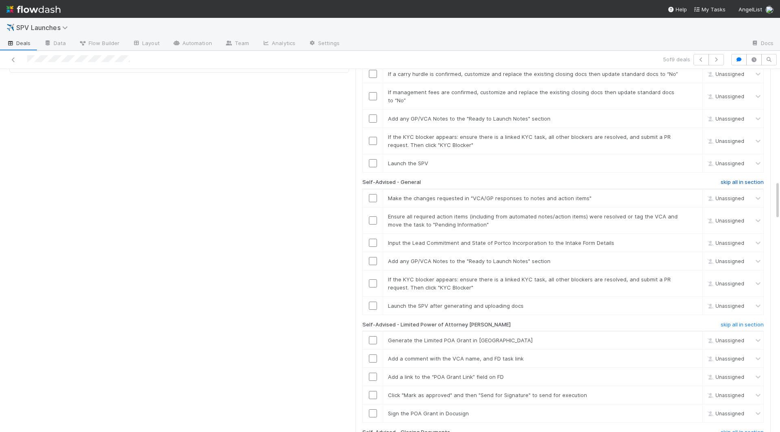
click at [591, 179] on h6 "skip all in section" at bounding box center [742, 182] width 43 height 6
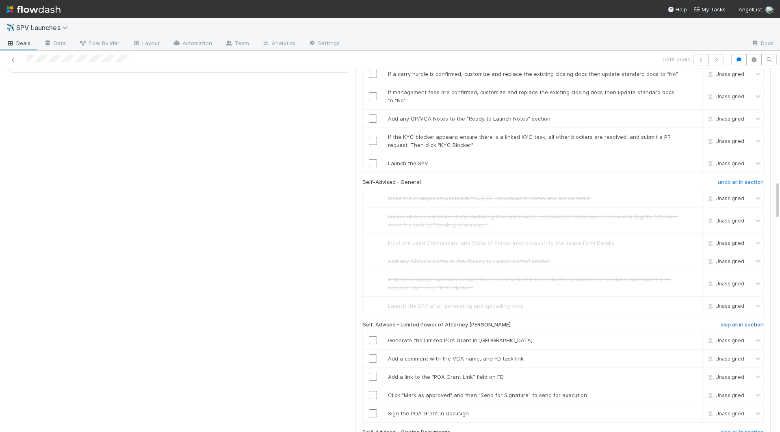
click at [591, 322] on h6 "skip all in section" at bounding box center [742, 325] width 43 height 6
click at [591, 396] on h6 "skip all in section" at bounding box center [742, 432] width 43 height 6
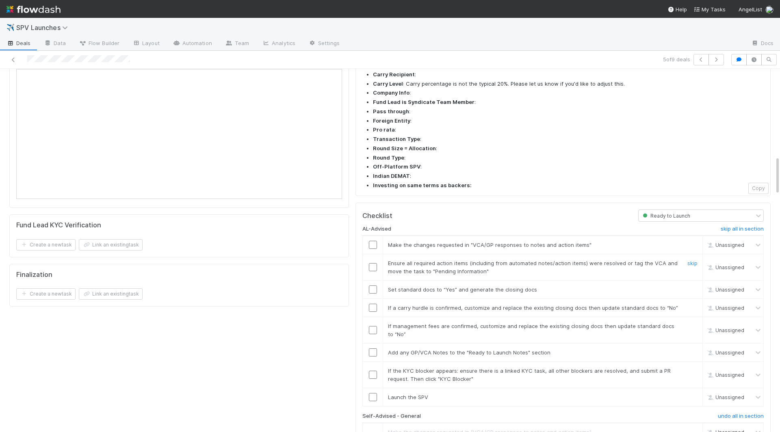
scroll to position [805, 0]
click at [373, 243] on input "checkbox" at bounding box center [373, 247] width 8 height 8
click at [373, 266] on input "checkbox" at bounding box center [373, 270] width 8 height 8
click at [373, 288] on input "checkbox" at bounding box center [373, 292] width 8 height 8
click at [372, 396] on input "checkbox" at bounding box center [373, 400] width 8 height 8
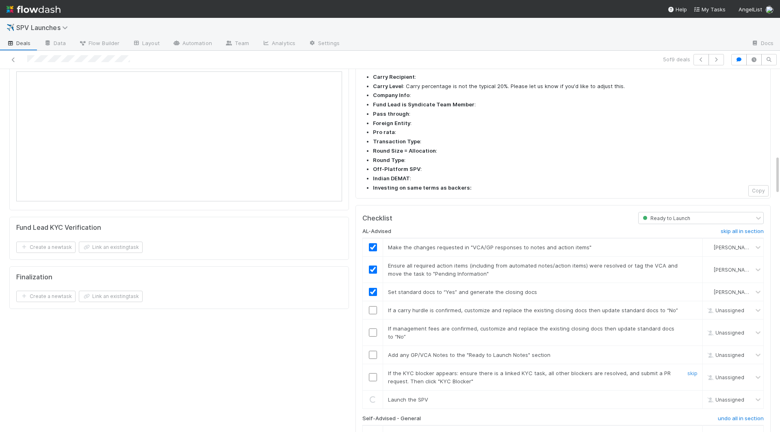
click at [372, 373] on input "checkbox" at bounding box center [373, 377] width 8 height 8
click at [372, 351] on input "checkbox" at bounding box center [373, 355] width 8 height 8
click at [372, 329] on input "checkbox" at bounding box center [373, 333] width 8 height 8
click at [372, 306] on input "checkbox" at bounding box center [373, 310] width 8 height 8
click at [372, 329] on input "checkbox" at bounding box center [373, 333] width 8 height 8
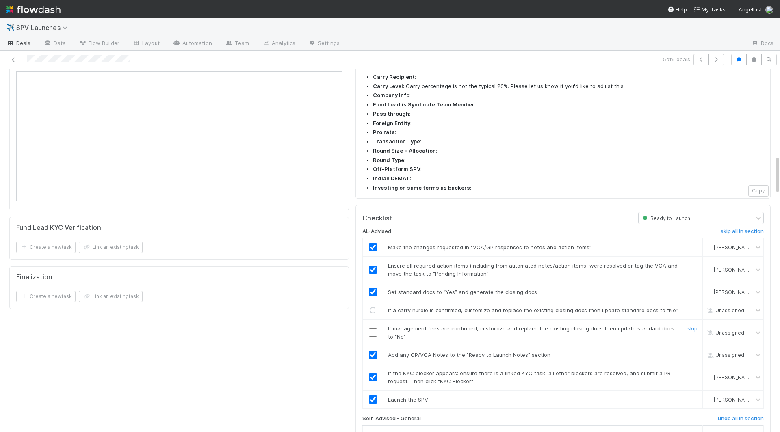
checkbox input "true"
click at [372, 351] on input "checkbox" at bounding box center [373, 355] width 8 height 8
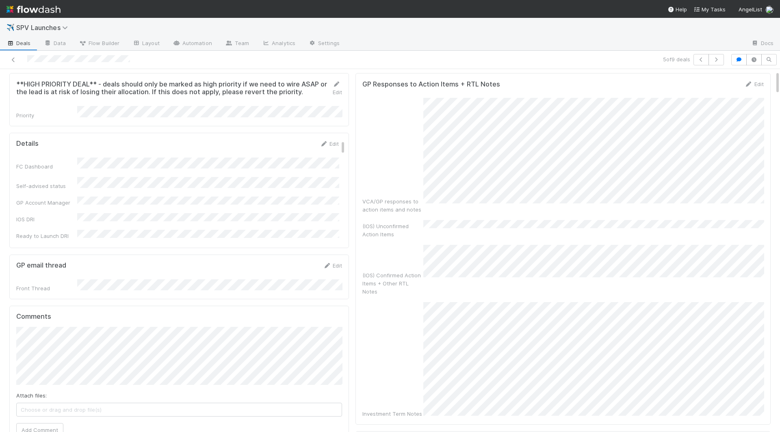
scroll to position [0, 0]
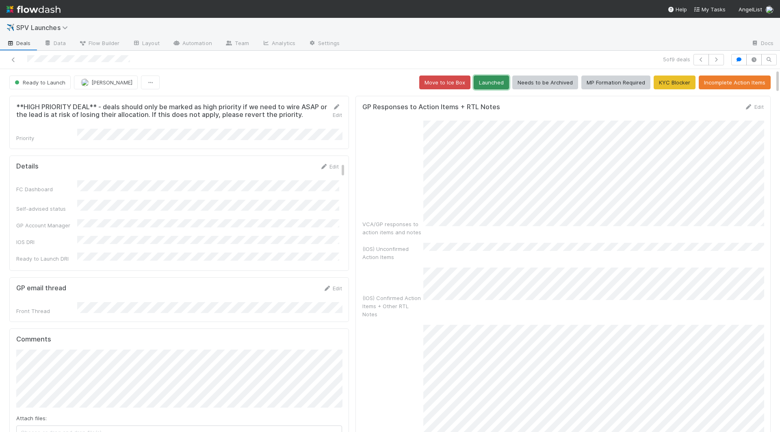
click at [498, 85] on button "Launched" at bounding box center [491, 83] width 35 height 14
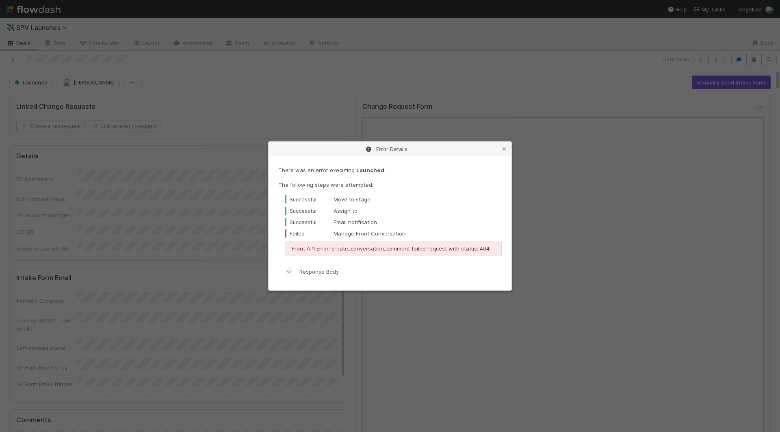
click at [362, 63] on div "Error Details There was an error executing Launched . The following steps were …" at bounding box center [390, 216] width 780 height 432
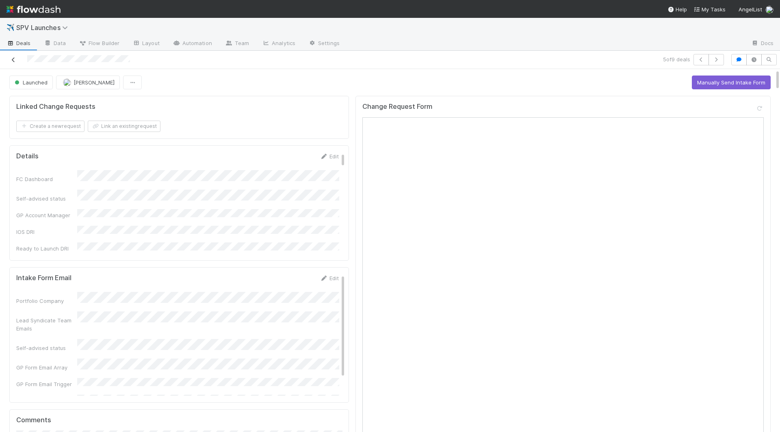
click at [11, 57] on icon at bounding box center [13, 59] width 8 height 5
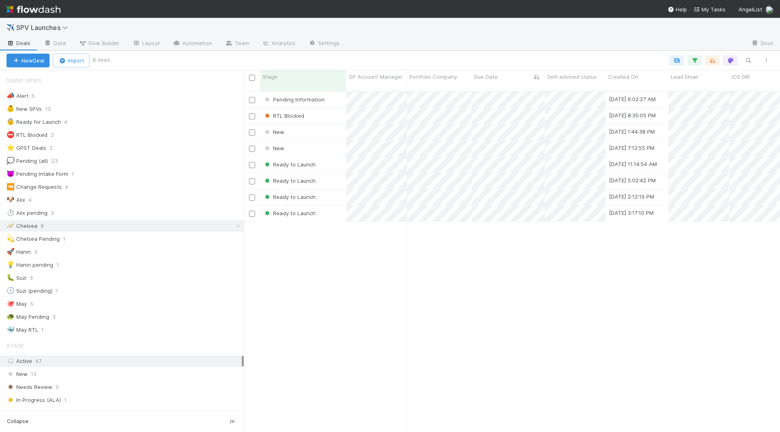
scroll to position [348, 536]
click at [328, 162] on div "Ready to Launch" at bounding box center [303, 165] width 86 height 16
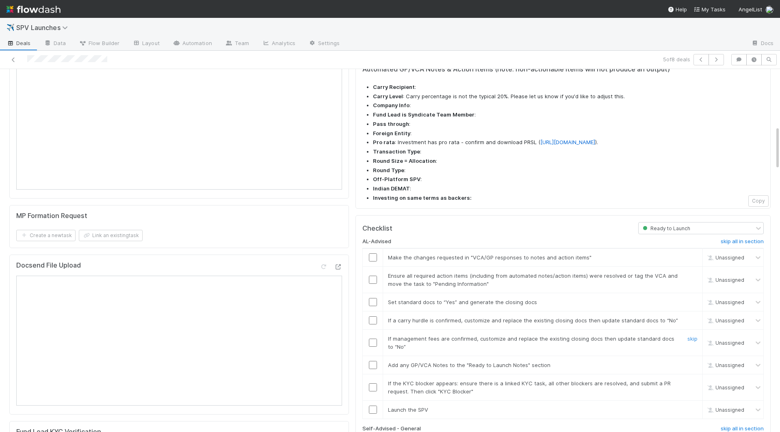
scroll to position [624, 0]
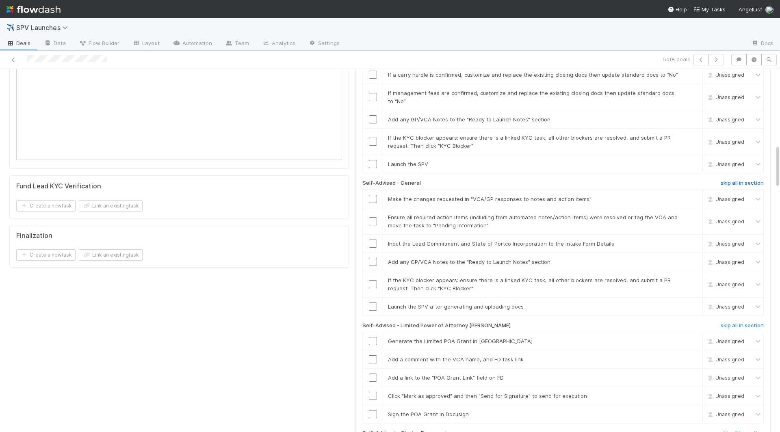
click at [591, 180] on h6 "skip all in section" at bounding box center [742, 183] width 43 height 6
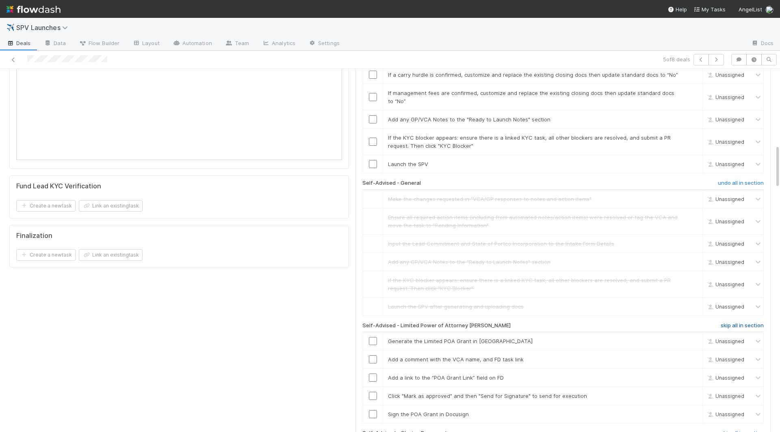
click at [591, 322] on h6 "skip all in section" at bounding box center [742, 325] width 43 height 6
click at [591, 396] on h6 "skip all in section" at bounding box center [742, 433] width 43 height 6
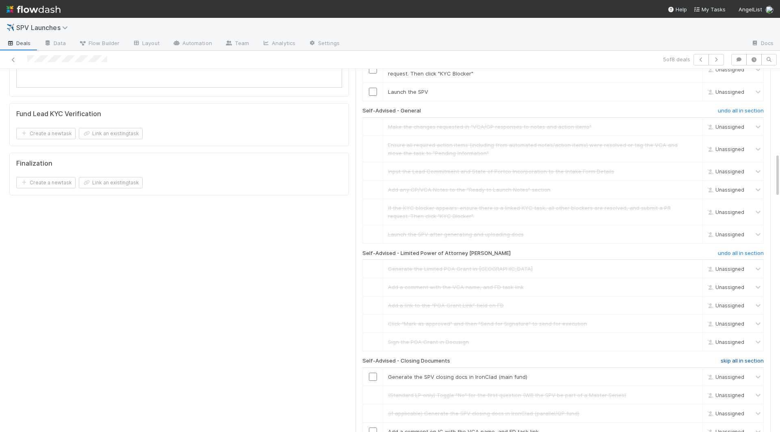
click at [591, 358] on h6 "skip all in section" at bounding box center [742, 361] width 43 height 6
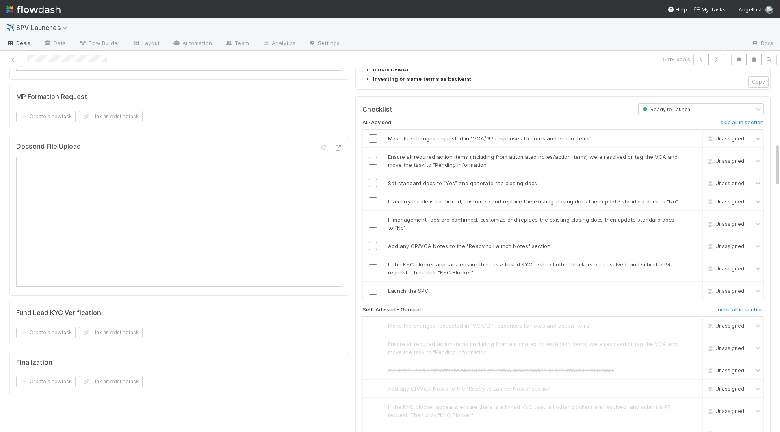
scroll to position [496, 0]
click at [372, 136] on input "checkbox" at bounding box center [373, 140] width 8 height 8
click at [373, 158] on input "checkbox" at bounding box center [373, 162] width 8 height 8
click at [373, 181] on input "checkbox" at bounding box center [373, 185] width 8 height 8
click at [373, 199] on input "checkbox" at bounding box center [373, 203] width 8 height 8
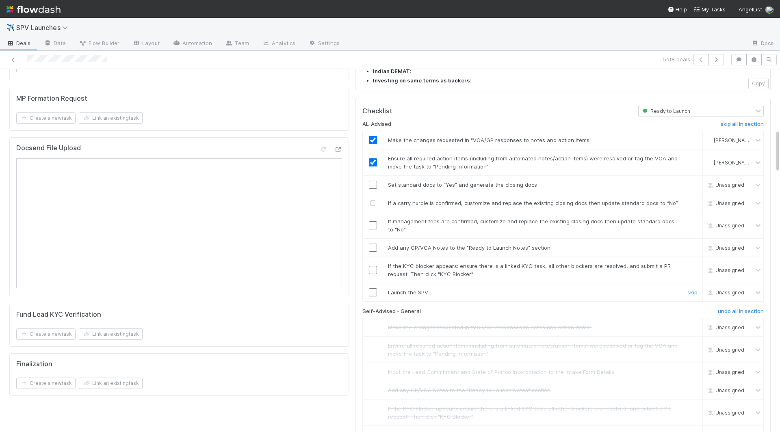
click at [370, 288] on input "checkbox" at bounding box center [373, 292] width 8 height 8
click at [374, 266] on input "checkbox" at bounding box center [373, 270] width 8 height 8
click at [372, 244] on input "checkbox" at bounding box center [373, 248] width 8 height 8
click at [372, 221] on input "checkbox" at bounding box center [373, 225] width 8 height 8
click at [373, 181] on input "checkbox" at bounding box center [373, 185] width 8 height 8
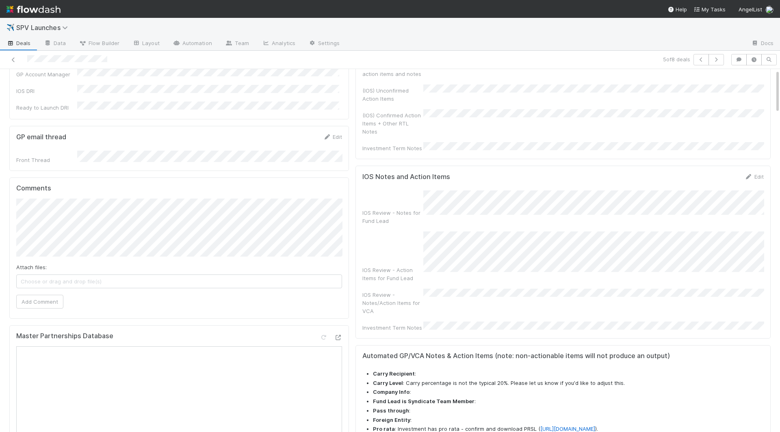
scroll to position [0, 0]
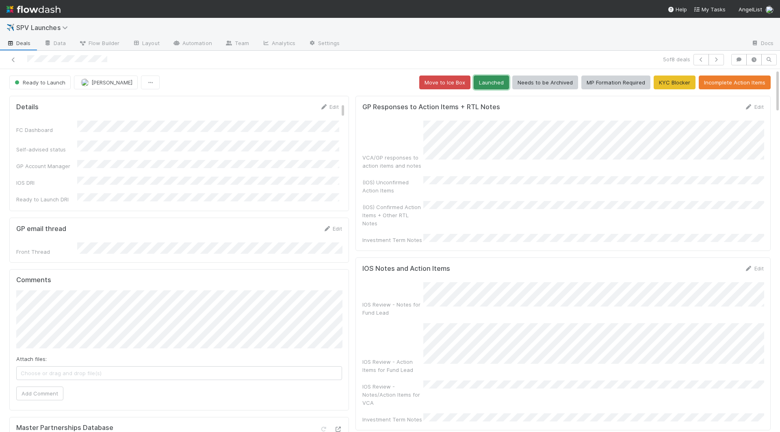
click at [493, 80] on button "Launched" at bounding box center [491, 83] width 35 height 14
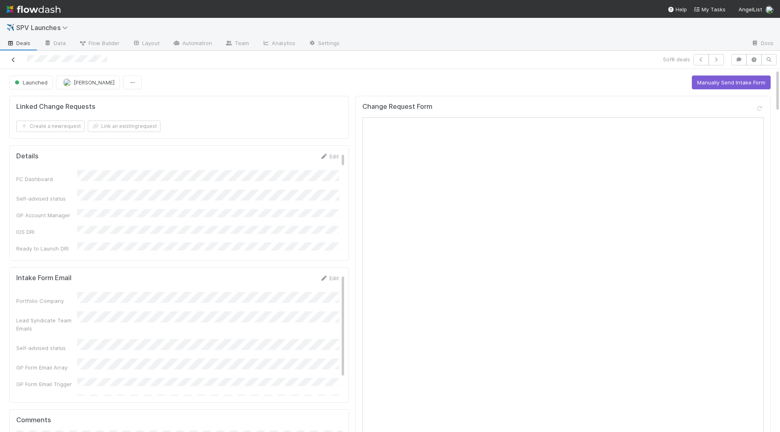
click at [16, 58] on icon at bounding box center [13, 59] width 8 height 5
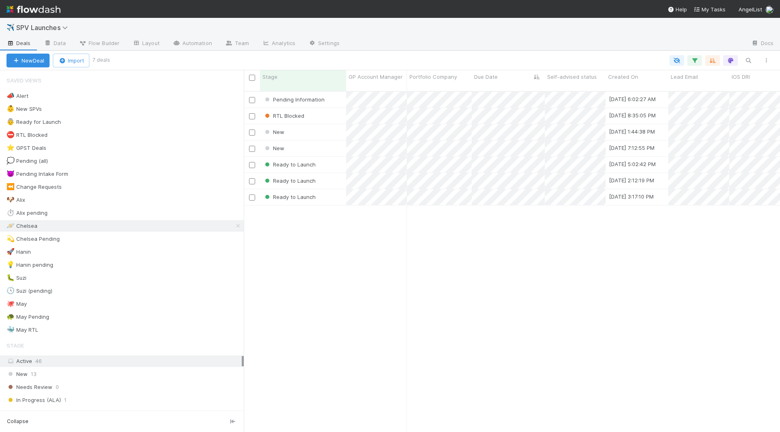
scroll to position [348, 536]
click at [333, 159] on div "Ready to Launch" at bounding box center [303, 165] width 86 height 16
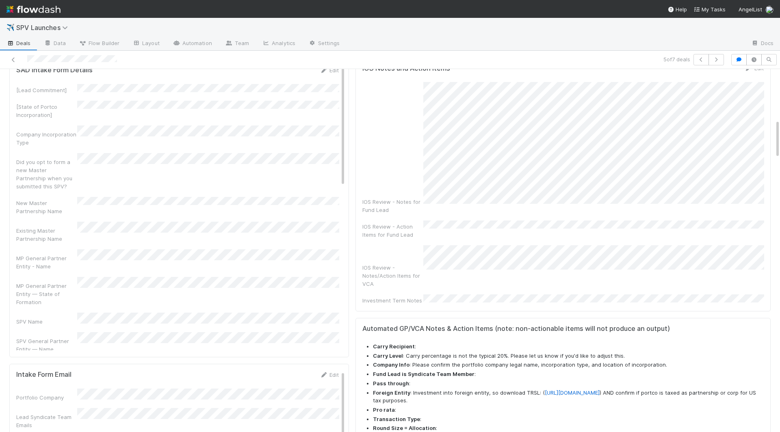
scroll to position [576, 0]
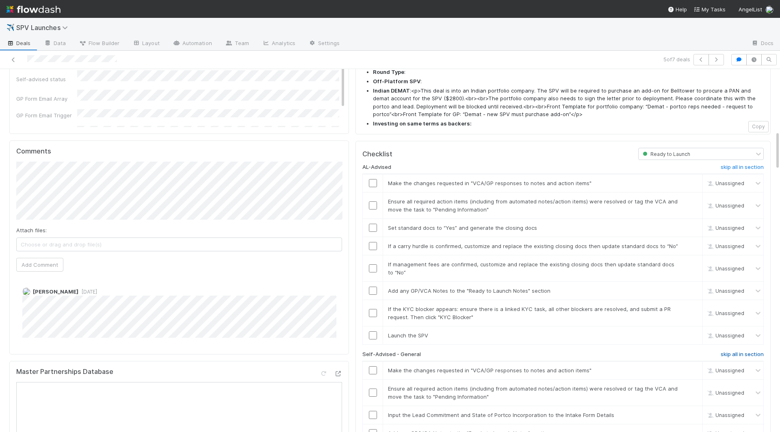
click at [591, 351] on h6 "skip all in section" at bounding box center [742, 354] width 43 height 6
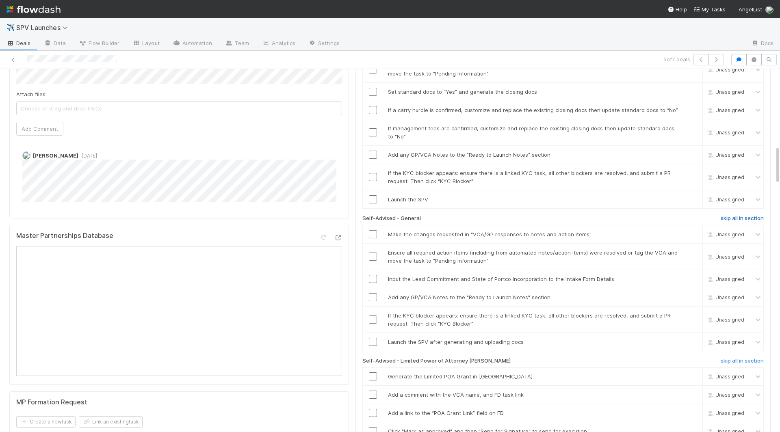
scroll to position [713, 0]
click at [591, 357] on h6 "skip all in section" at bounding box center [742, 360] width 43 height 6
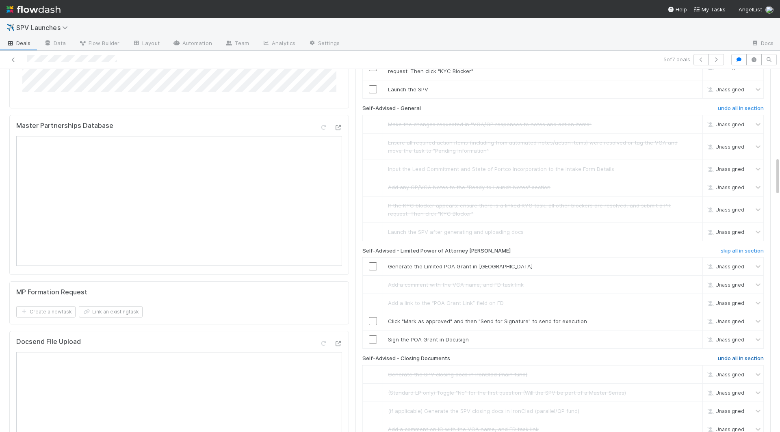
scroll to position [815, 0]
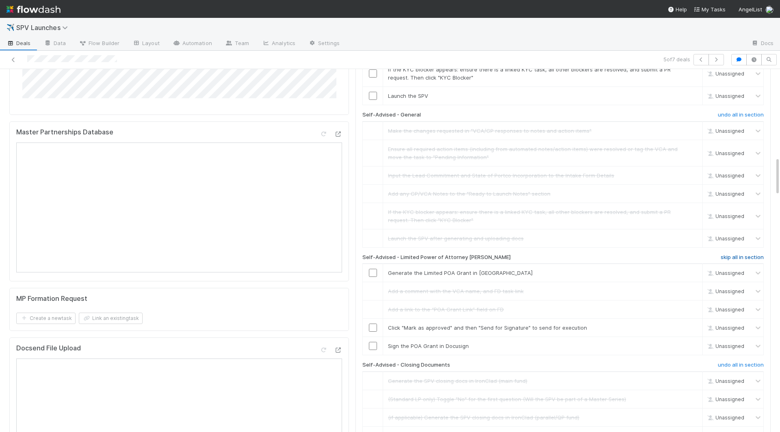
click at [591, 254] on h6 "skip all in section" at bounding box center [742, 257] width 43 height 6
click at [591, 254] on h6 "undo all in section" at bounding box center [741, 257] width 46 height 6
click at [591, 362] on h6 "undo all in section" at bounding box center [741, 365] width 46 height 6
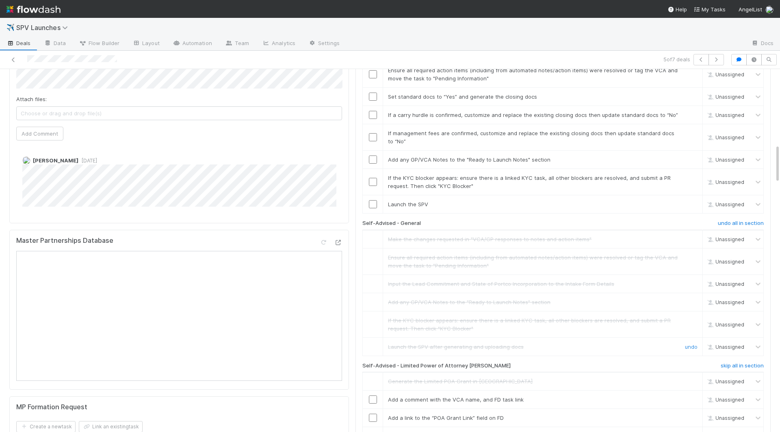
scroll to position [698, 0]
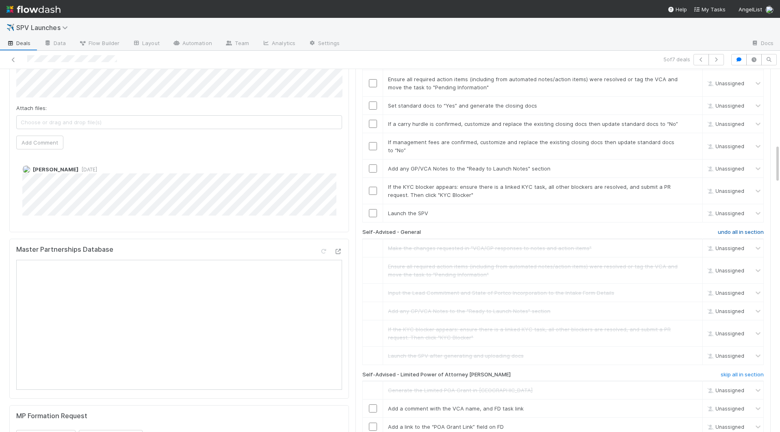
click at [591, 229] on h6 "undo all in section" at bounding box center [741, 232] width 46 height 6
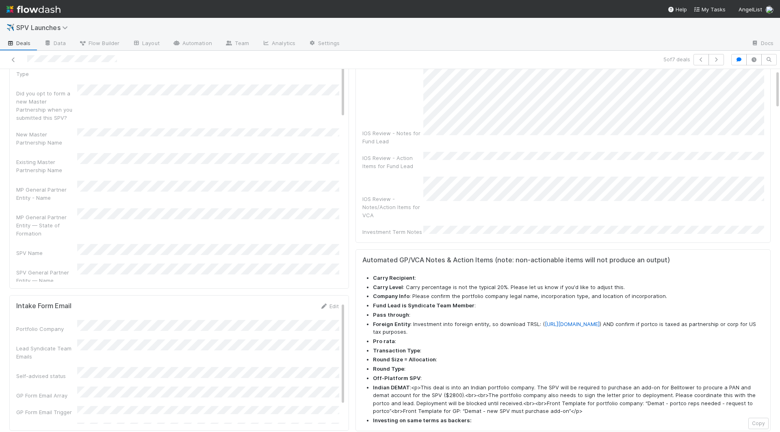
scroll to position [430, 0]
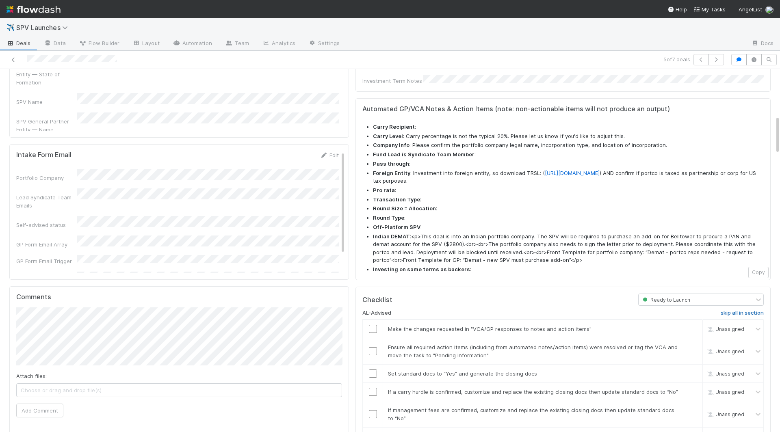
click at [591, 310] on h6 "skip all in section" at bounding box center [742, 313] width 43 height 6
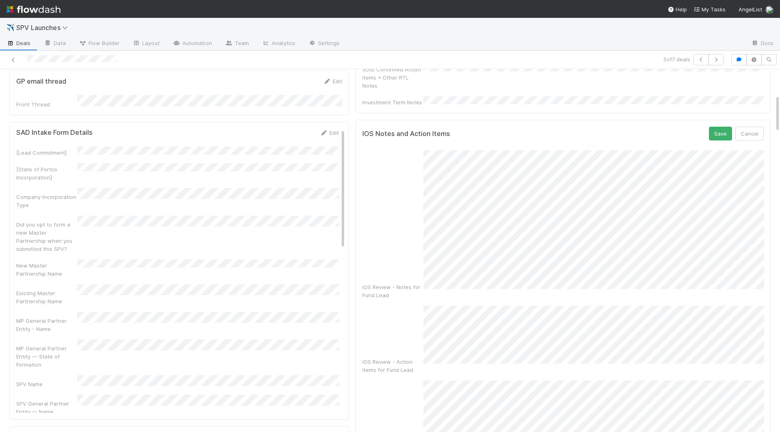
scroll to position [141, 0]
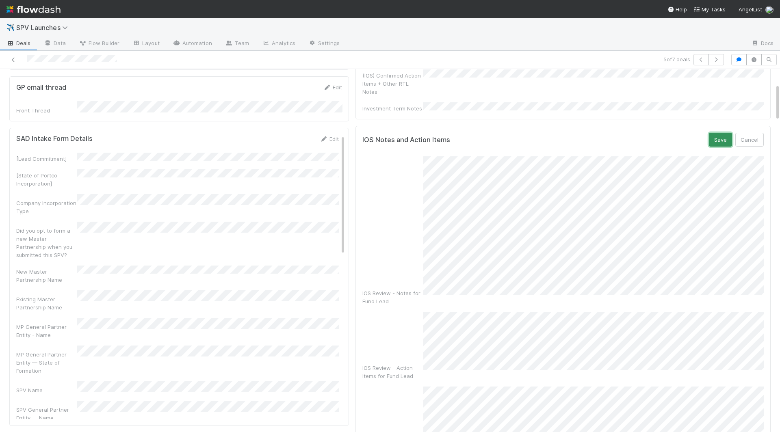
click at [591, 133] on button "Save" at bounding box center [720, 140] width 23 height 14
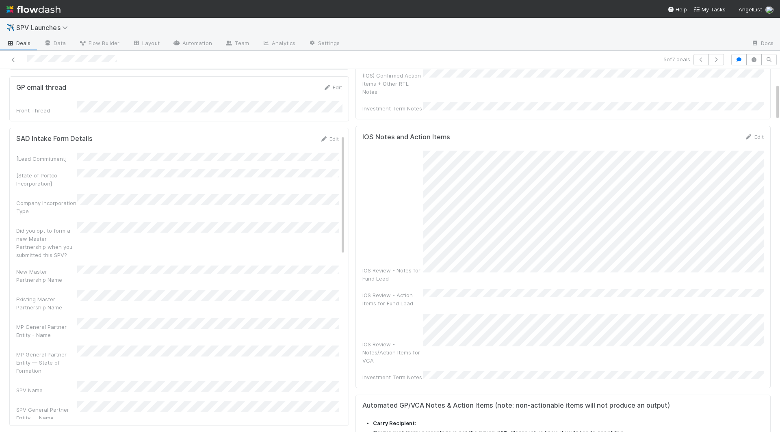
scroll to position [0, 0]
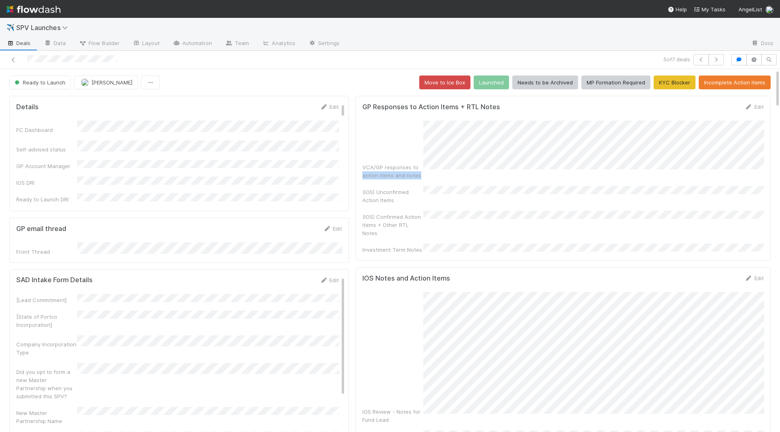
click at [420, 122] on div "VCA/GP responses to action items and notes" at bounding box center [562, 150] width 401 height 59
click at [591, 104] on link "Edit" at bounding box center [753, 107] width 19 height 6
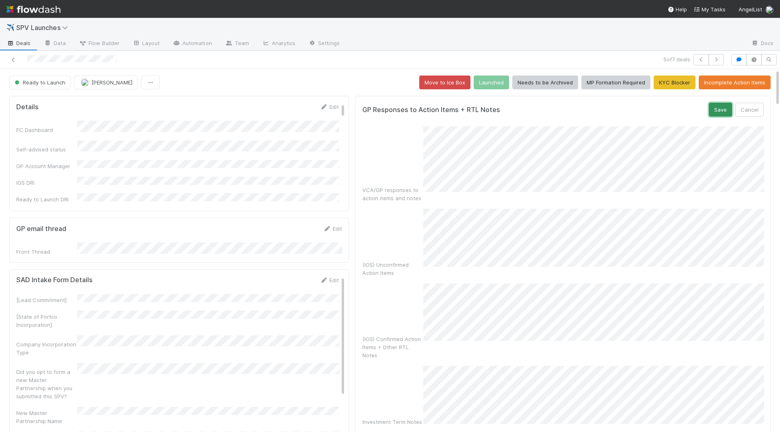
click at [591, 113] on button "Save" at bounding box center [720, 110] width 23 height 14
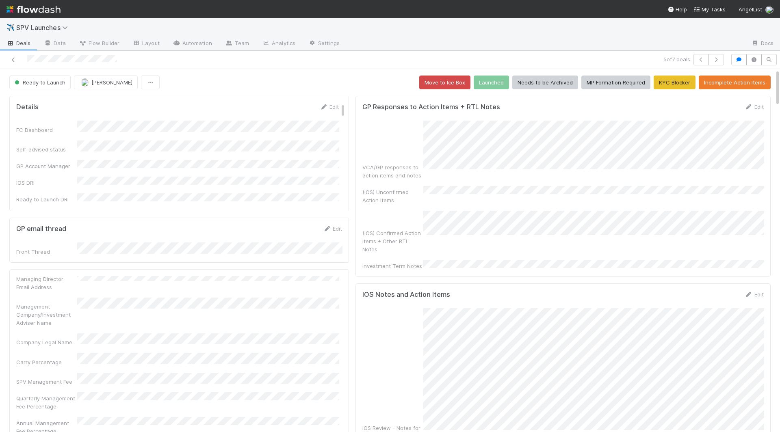
scroll to position [364, 0]
click at [74, 357] on div "Carry Percentage" at bounding box center [46, 361] width 61 height 8
click at [291, 278] on button "Save" at bounding box center [295, 283] width 23 height 14
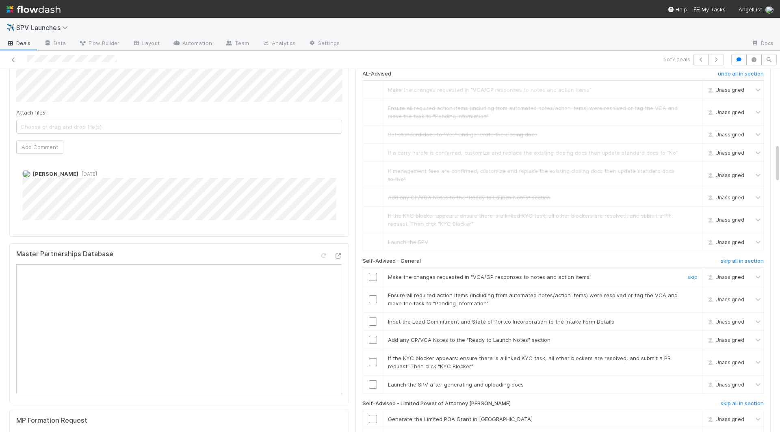
scroll to position [696, 0]
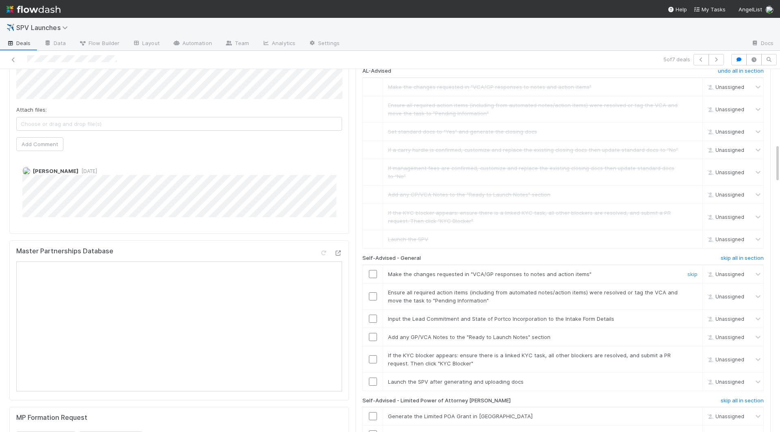
click at [370, 270] on input "checkbox" at bounding box center [373, 274] width 8 height 8
click at [372, 292] on input "checkbox" at bounding box center [373, 296] width 8 height 8
click at [372, 315] on input "checkbox" at bounding box center [373, 319] width 8 height 8
click at [374, 328] on td at bounding box center [373, 337] width 20 height 18
click at [374, 333] on input "checkbox" at bounding box center [373, 337] width 8 height 8
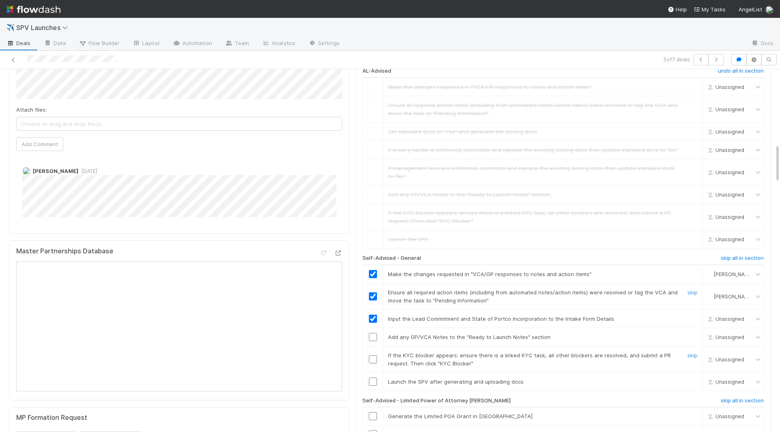
checkbox input "true"
click at [373, 333] on input "checkbox" at bounding box center [373, 337] width 8 height 8
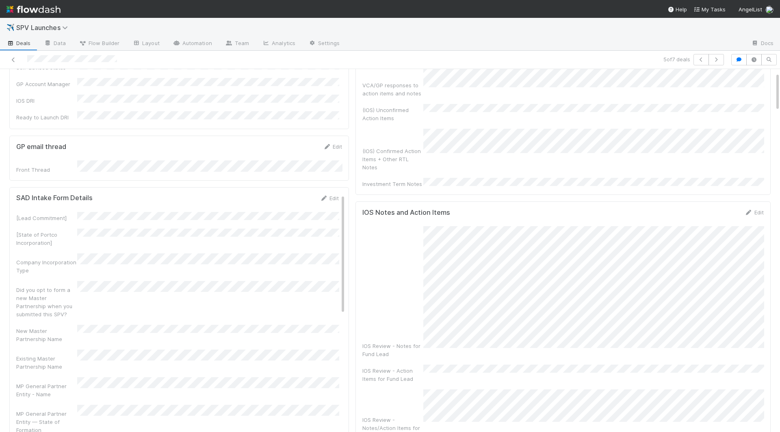
scroll to position [0, 0]
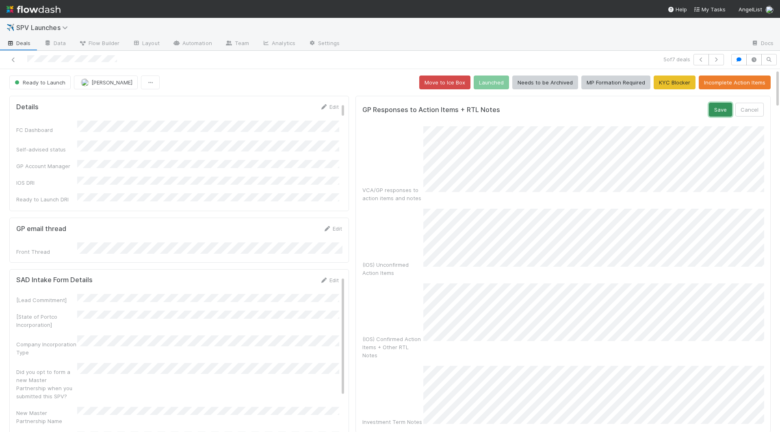
click at [591, 103] on button "Save" at bounding box center [720, 110] width 23 height 14
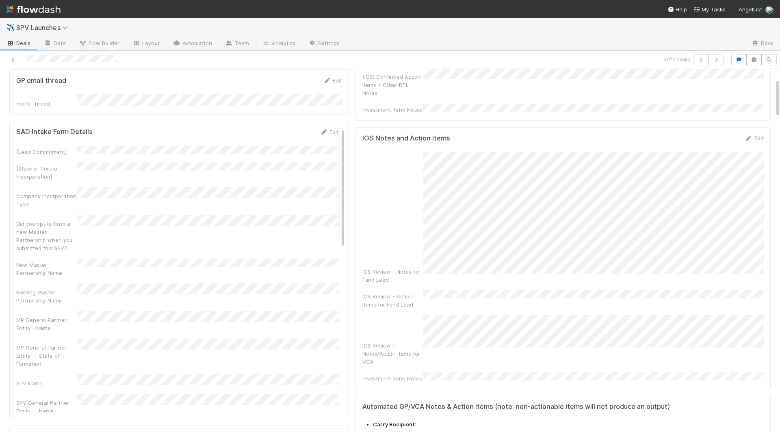
scroll to position [220, 0]
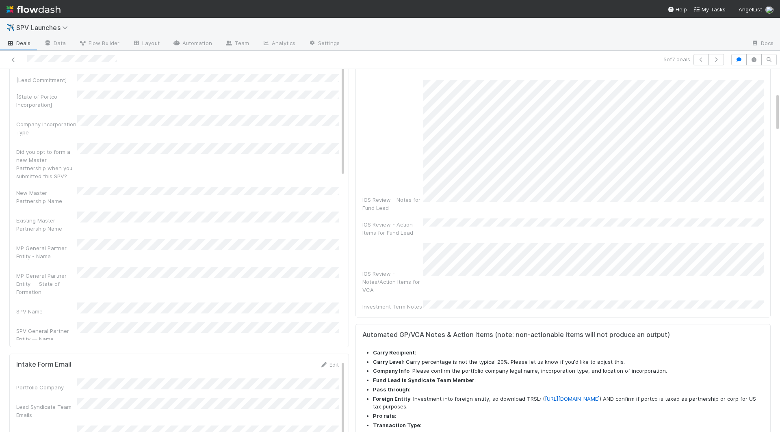
click at [135, 303] on div "SPV Name" at bounding box center [177, 309] width 322 height 13
copy div
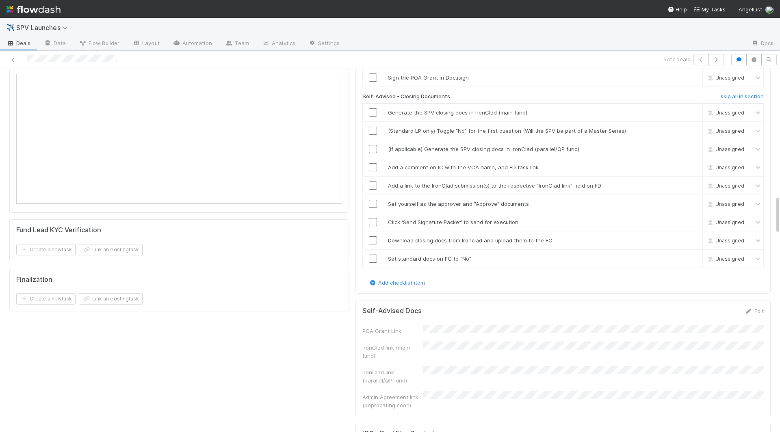
scroll to position [1177, 0]
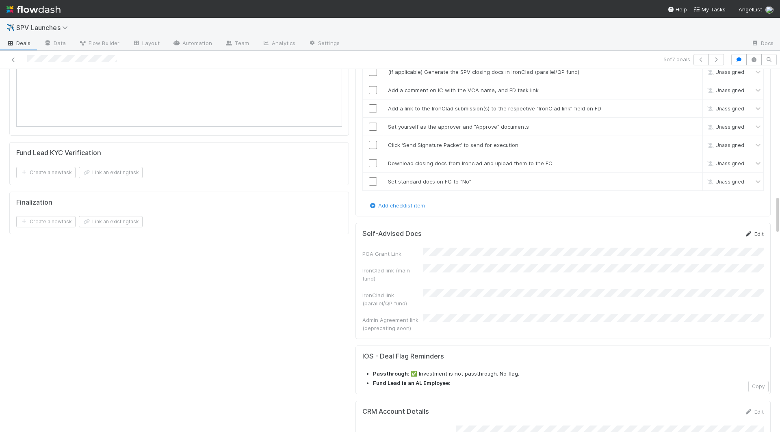
click at [591, 231] on link "Edit" at bounding box center [753, 234] width 19 height 6
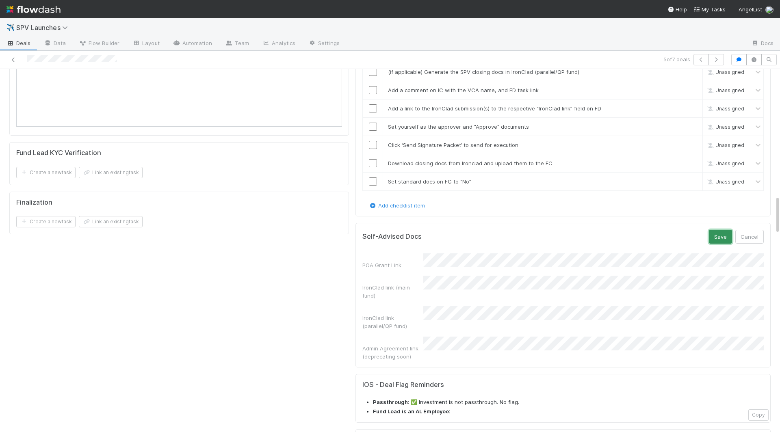
click at [591, 230] on button "Save" at bounding box center [720, 237] width 23 height 14
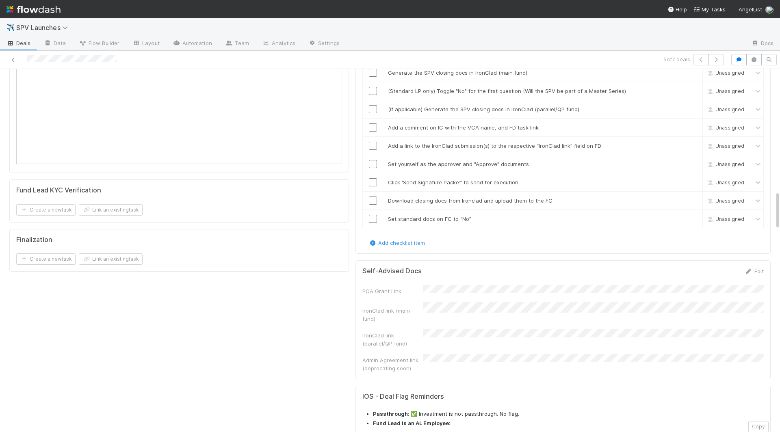
scroll to position [1148, 0]
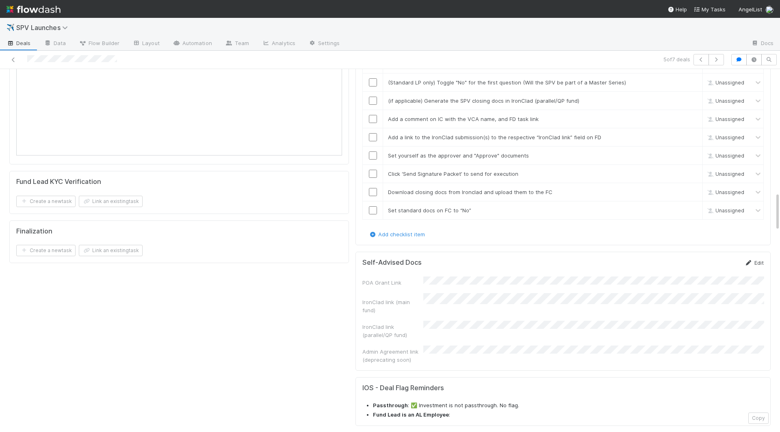
click at [591, 260] on link "Edit" at bounding box center [753, 263] width 19 height 6
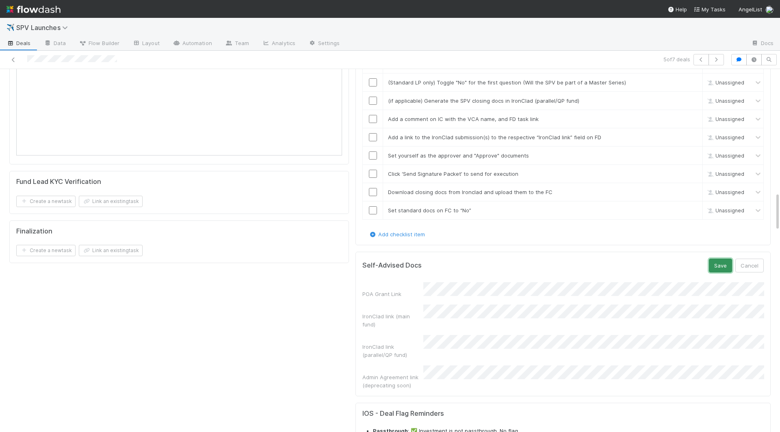
click at [591, 259] on button "Save" at bounding box center [720, 266] width 23 height 14
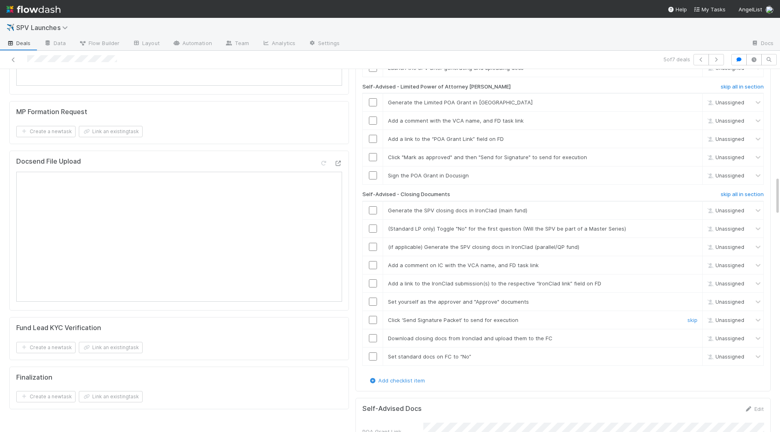
scroll to position [984, 0]
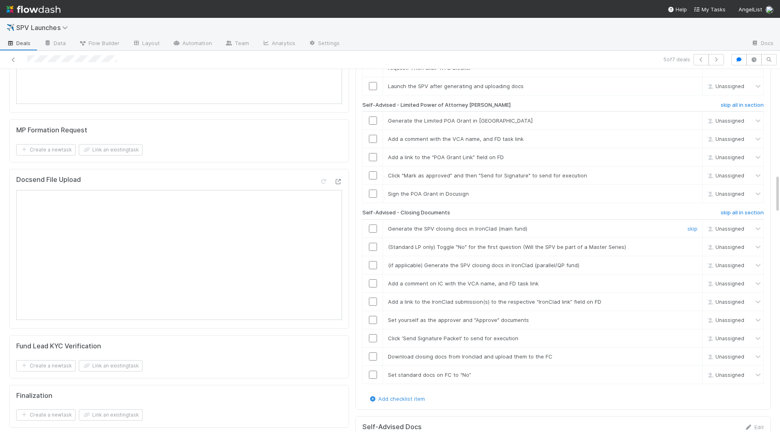
drag, startPoint x: 372, startPoint y: 167, endPoint x: 372, endPoint y: 180, distance: 13.4
click at [372, 225] on input "checkbox" at bounding box center [373, 229] width 8 height 8
click at [372, 243] on input "checkbox" at bounding box center [373, 247] width 8 height 8
click at [372, 256] on td at bounding box center [373, 265] width 20 height 18
click at [372, 261] on input "checkbox" at bounding box center [373, 265] width 8 height 8
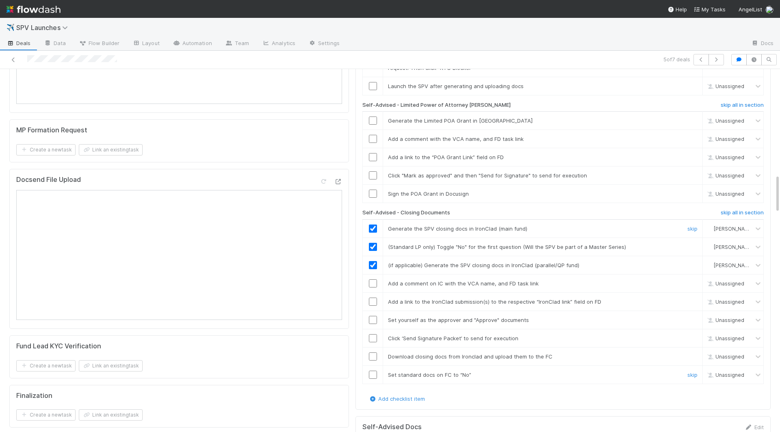
click at [374, 371] on input "checkbox" at bounding box center [373, 375] width 8 height 8
click at [371, 353] on input "checkbox" at bounding box center [373, 357] width 8 height 8
click at [371, 334] on input "checkbox" at bounding box center [373, 338] width 8 height 8
click at [371, 316] on input "checkbox" at bounding box center [373, 320] width 8 height 8
click at [372, 298] on input "checkbox" at bounding box center [373, 302] width 8 height 8
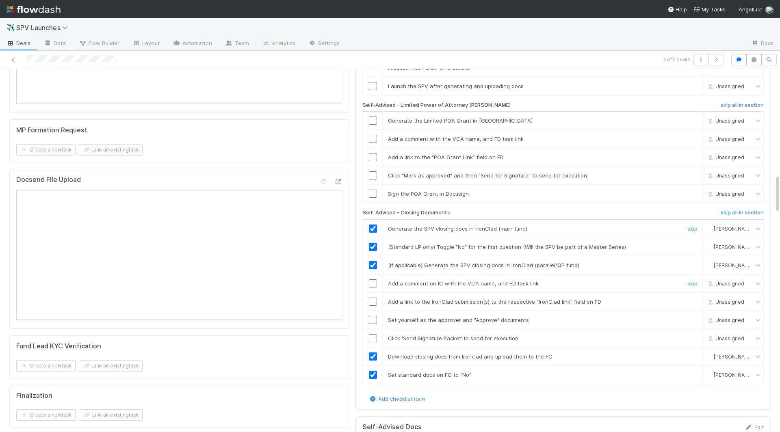
click at [372, 279] on input "checkbox" at bounding box center [373, 283] width 8 height 8
checkbox input "true"
click at [372, 298] on input "checkbox" at bounding box center [373, 302] width 8 height 8
click at [372, 316] on input "checkbox" at bounding box center [373, 320] width 8 height 8
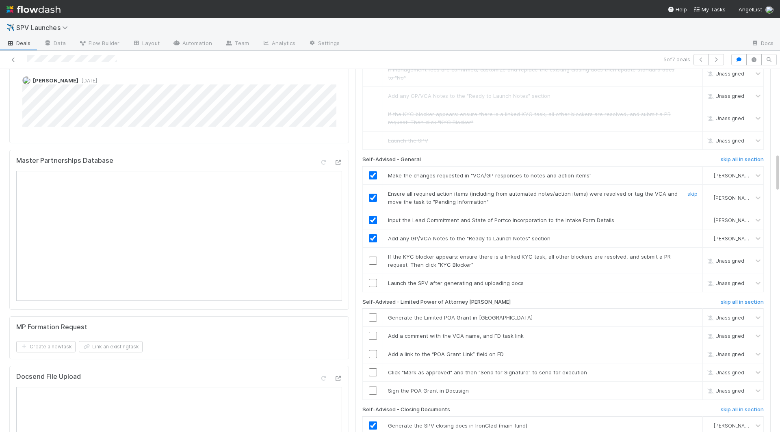
scroll to position [784, 0]
click at [371, 259] on input "checkbox" at bounding box center [373, 263] width 8 height 8
click at [372, 316] on input "checkbox" at bounding box center [373, 320] width 8 height 8
click at [372, 334] on input "checkbox" at bounding box center [373, 338] width 8 height 8
click at [372, 348] on td at bounding box center [373, 357] width 20 height 18
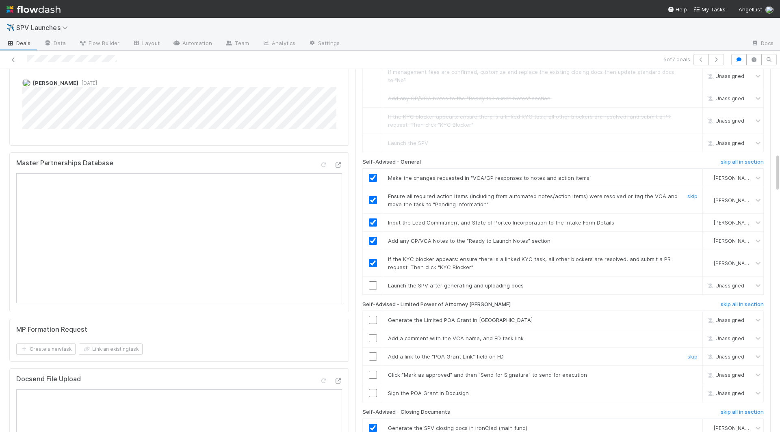
click at [372, 353] on input "checkbox" at bounding box center [373, 357] width 8 height 8
click at [372, 371] on input "checkbox" at bounding box center [373, 375] width 8 height 8
click at [373, 334] on input "checkbox" at bounding box center [373, 338] width 8 height 8
click at [370, 316] on input "checkbox" at bounding box center [373, 320] width 8 height 8
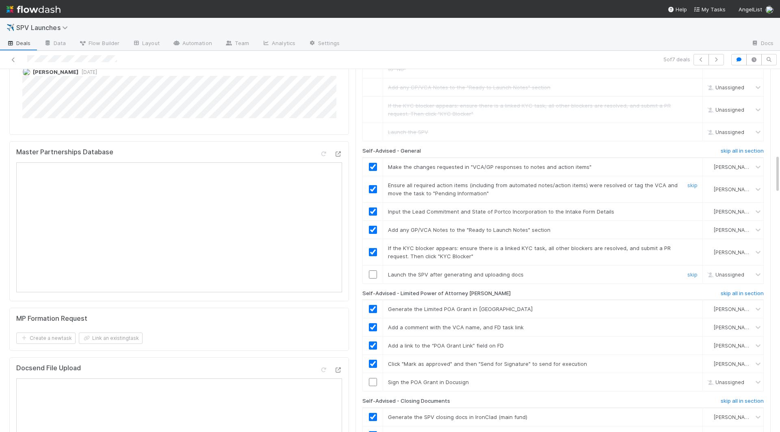
click at [370, 270] on input "checkbox" at bounding box center [373, 274] width 8 height 8
click at [373, 378] on input "checkbox" at bounding box center [373, 382] width 8 height 8
click at [373, 270] on input "checkbox" at bounding box center [373, 274] width 8 height 8
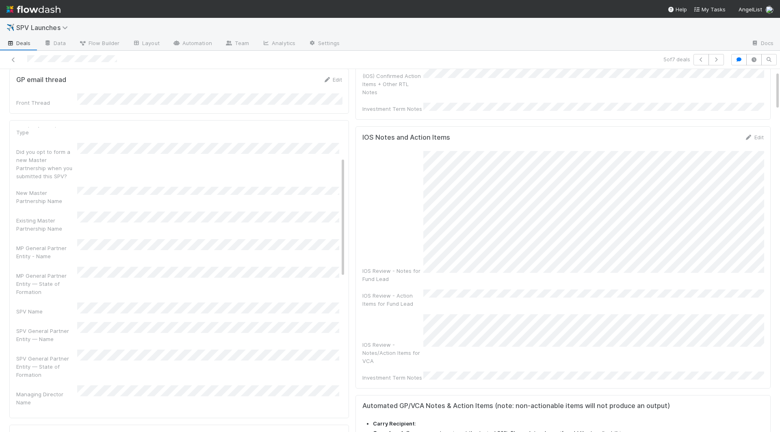
scroll to position [0, 0]
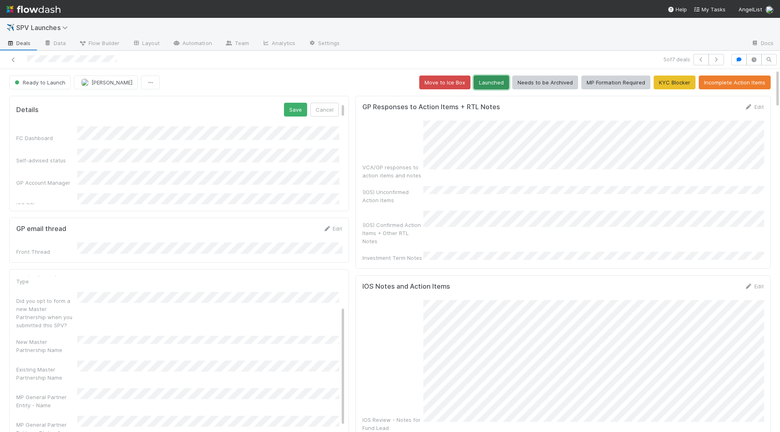
click at [491, 76] on button "Launched" at bounding box center [491, 83] width 35 height 14
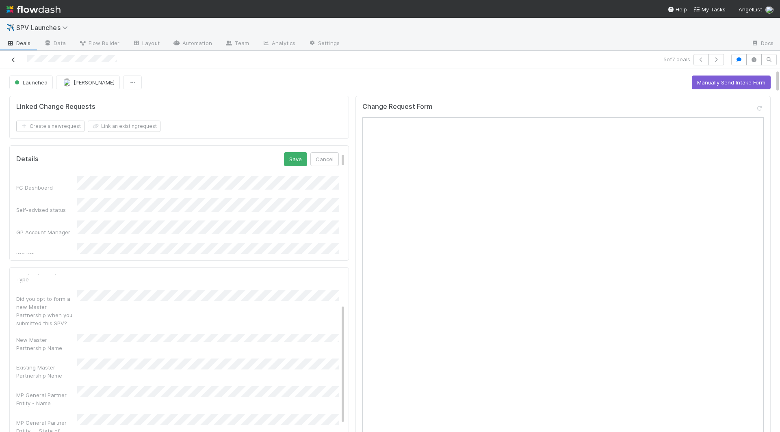
click at [15, 61] on icon at bounding box center [13, 59] width 8 height 5
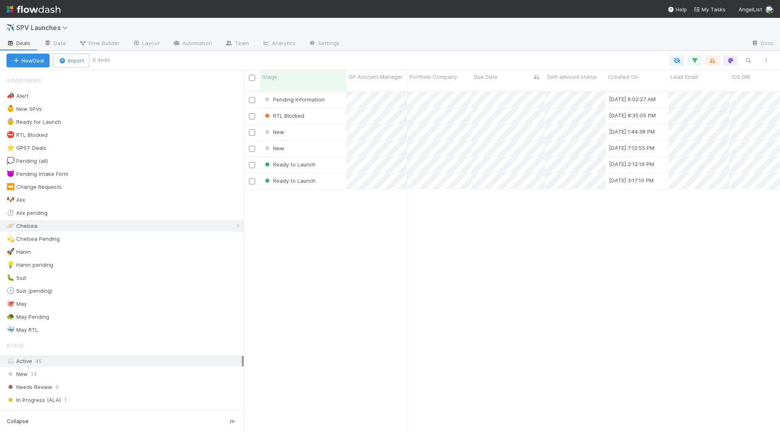
scroll to position [348, 536]
click at [329, 158] on div "Ready to Launch" at bounding box center [303, 165] width 86 height 16
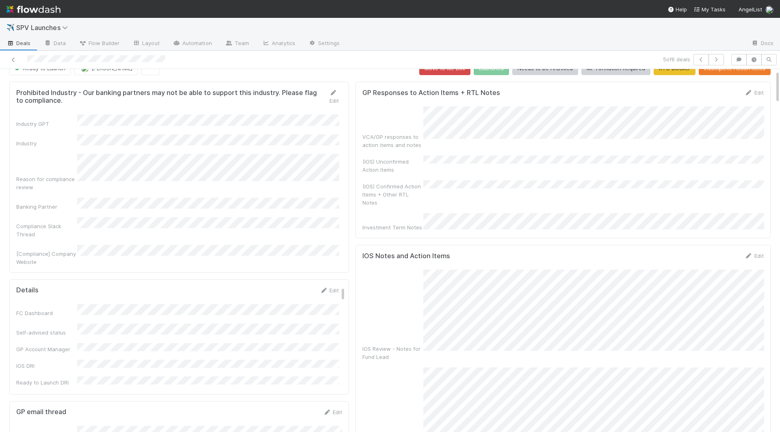
scroll to position [10, 0]
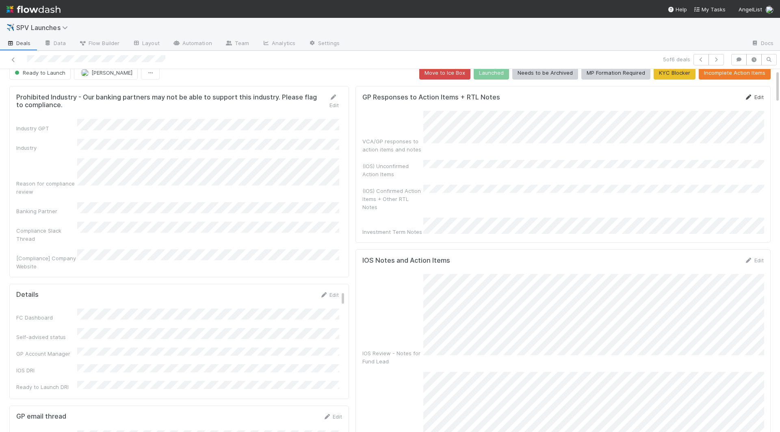
click at [591, 97] on link "Edit" at bounding box center [753, 97] width 19 height 6
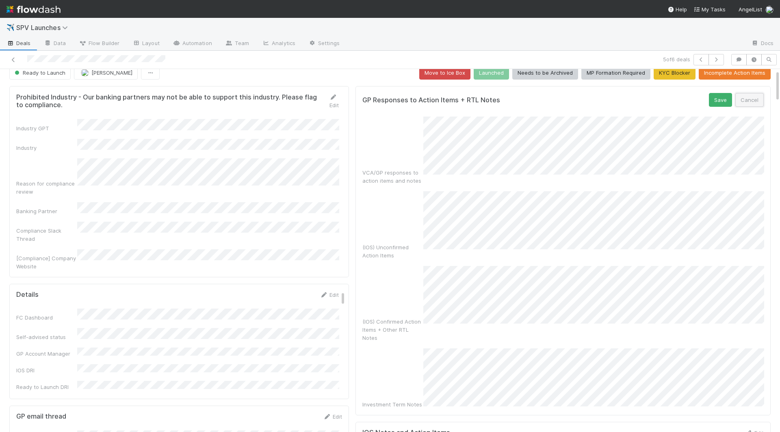
click at [591, 100] on button "Cancel" at bounding box center [749, 100] width 28 height 14
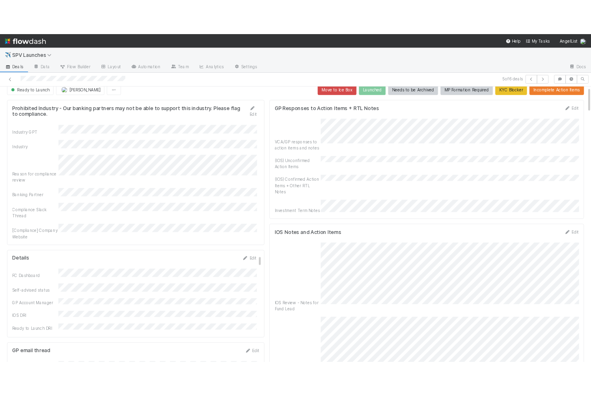
scroll to position [8, 0]
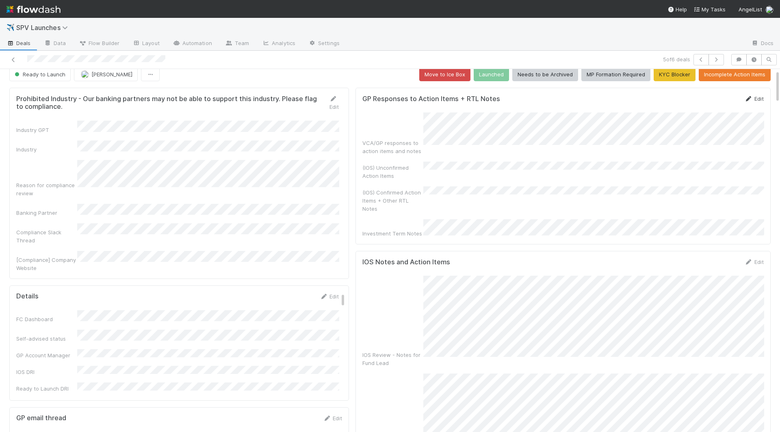
click at [591, 96] on link "Edit" at bounding box center [753, 98] width 19 height 6
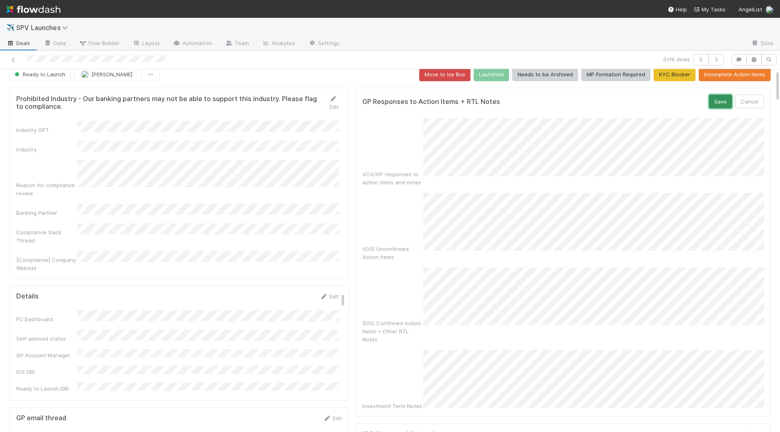
click at [591, 100] on button "Save" at bounding box center [720, 102] width 23 height 14
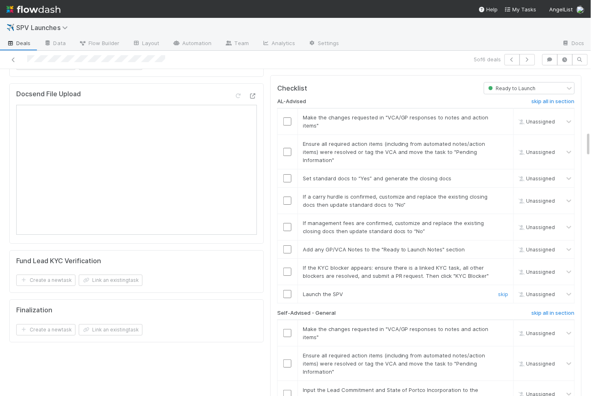
scroll to position [798, 0]
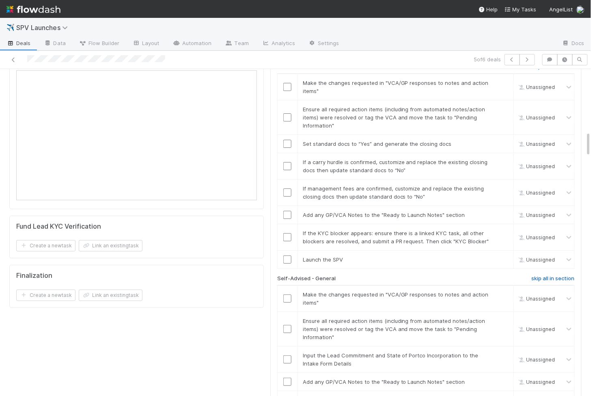
click at [556, 275] on h6 "skip all in section" at bounding box center [553, 278] width 43 height 6
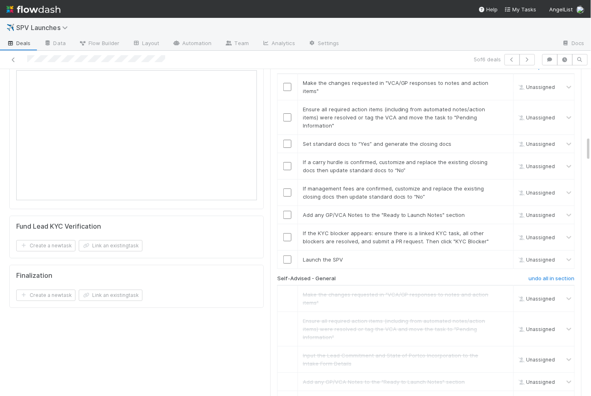
scroll to position [876, 0]
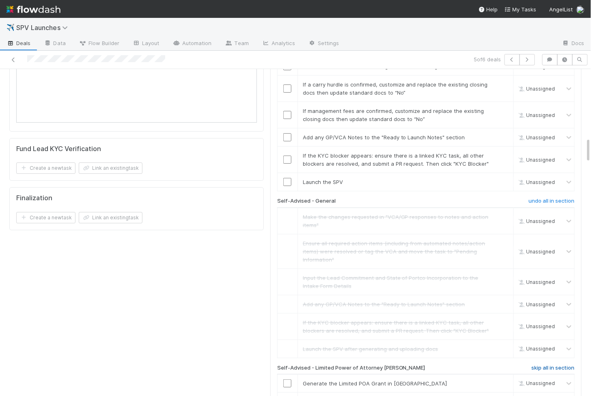
click at [550, 365] on h6 "skip all in section" at bounding box center [553, 368] width 43 height 6
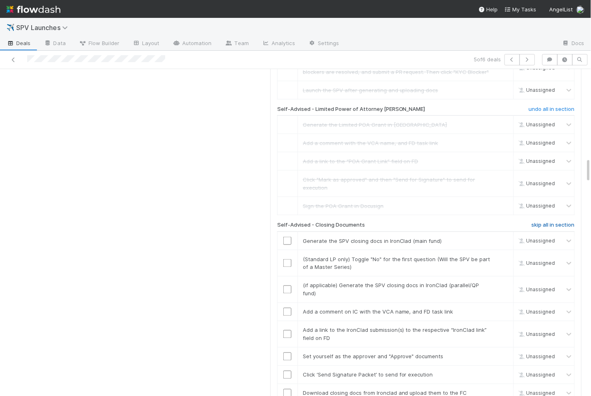
click at [547, 222] on h6 "skip all in section" at bounding box center [553, 225] width 43 height 6
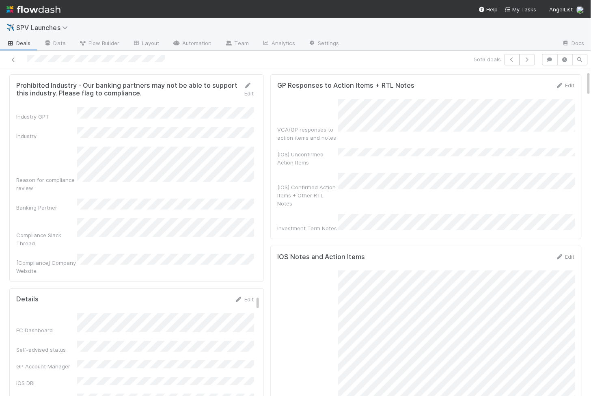
scroll to position [0, 0]
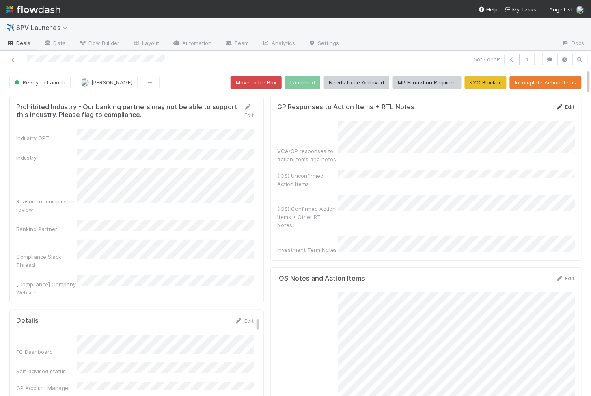
click at [568, 108] on div "Edit" at bounding box center [565, 107] width 19 height 8
click at [571, 104] on link "Edit" at bounding box center [565, 107] width 19 height 6
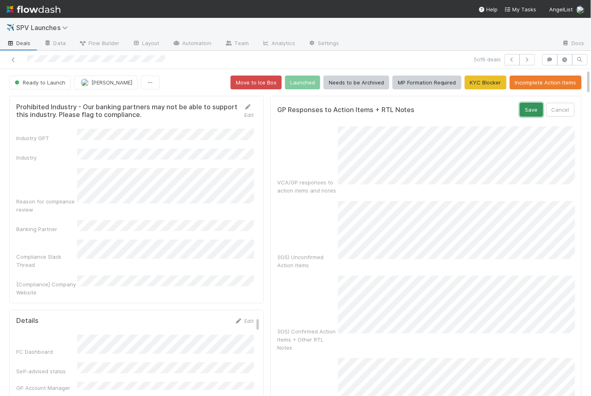
click at [541, 108] on button "Save" at bounding box center [531, 110] width 23 height 14
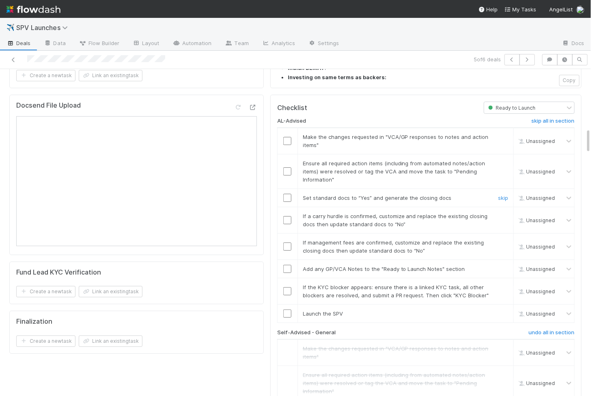
scroll to position [751, 0]
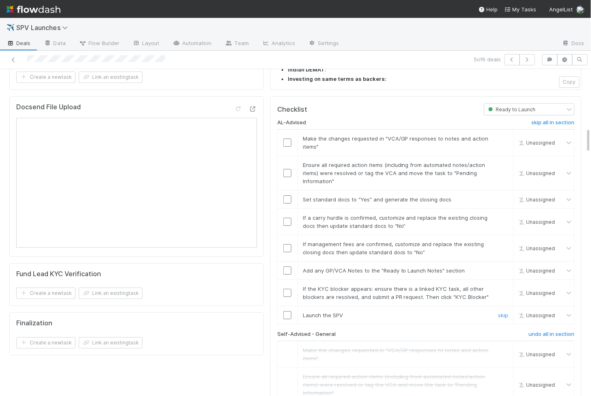
click at [290, 311] on input "checkbox" at bounding box center [287, 315] width 8 height 8
click at [288, 280] on td at bounding box center [287, 293] width 20 height 26
click at [288, 289] on input "checkbox" at bounding box center [287, 293] width 8 height 8
click at [288, 262] on td at bounding box center [287, 271] width 20 height 18
click at [288, 266] on input "checkbox" at bounding box center [287, 270] width 8 height 8
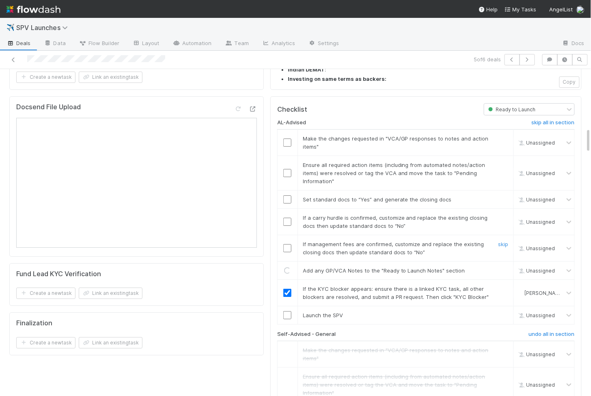
click at [288, 244] on input "checkbox" at bounding box center [287, 248] width 8 height 8
click at [289, 311] on input "checkbox" at bounding box center [287, 315] width 8 height 8
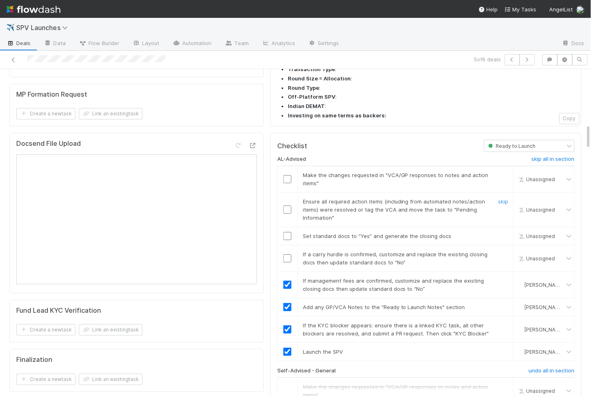
scroll to position [701, 0]
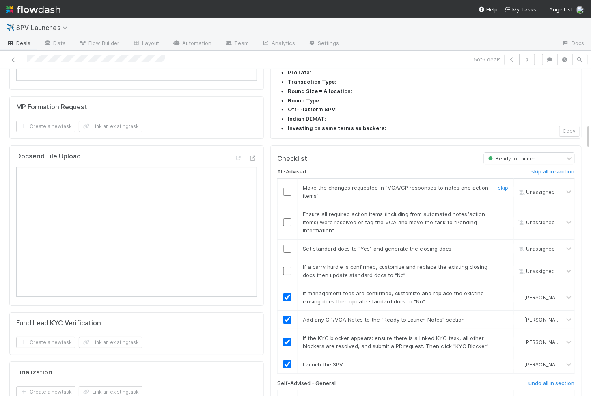
click at [290, 188] on input "checkbox" at bounding box center [287, 192] width 8 height 8
click at [289, 205] on td at bounding box center [287, 222] width 20 height 35
click at [289, 218] on input "checkbox" at bounding box center [287, 222] width 8 height 8
click at [289, 245] on input "checkbox" at bounding box center [287, 249] width 8 height 8
click at [289, 267] on input "checkbox" at bounding box center [287, 271] width 8 height 8
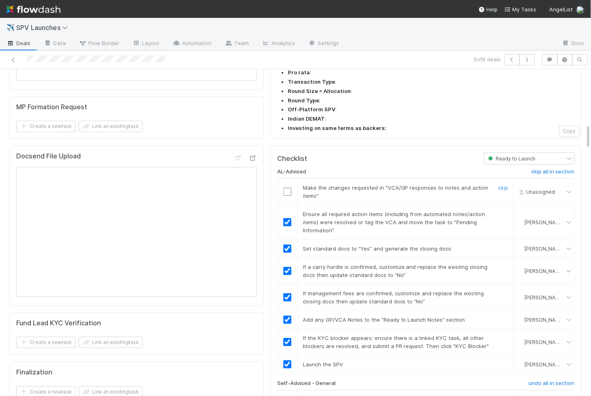
click at [289, 179] on td at bounding box center [287, 192] width 20 height 26
click at [289, 188] on input "checkbox" at bounding box center [287, 192] width 8 height 8
click at [340, 29] on div "✈️ SPV Launches" at bounding box center [295, 27] width 591 height 19
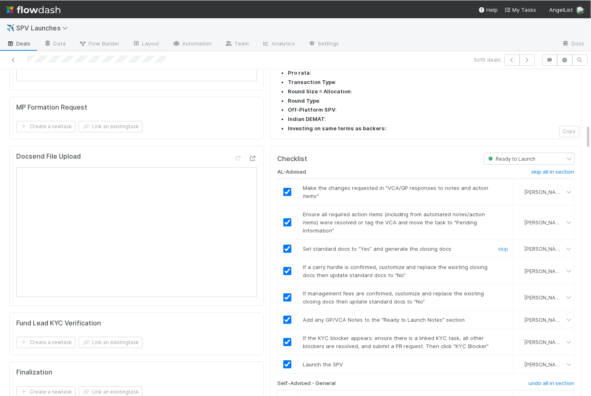
scroll to position [0, 0]
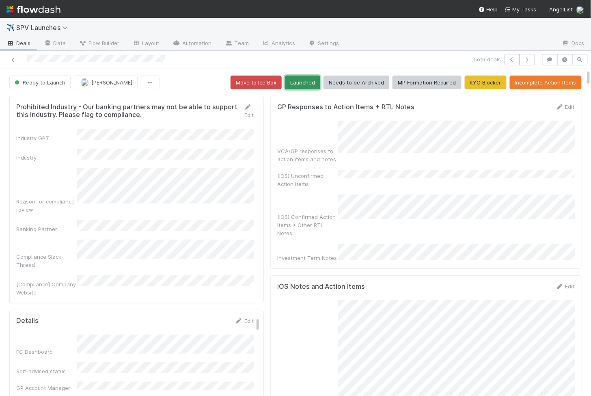
click at [315, 80] on button "Launched" at bounding box center [302, 83] width 35 height 14
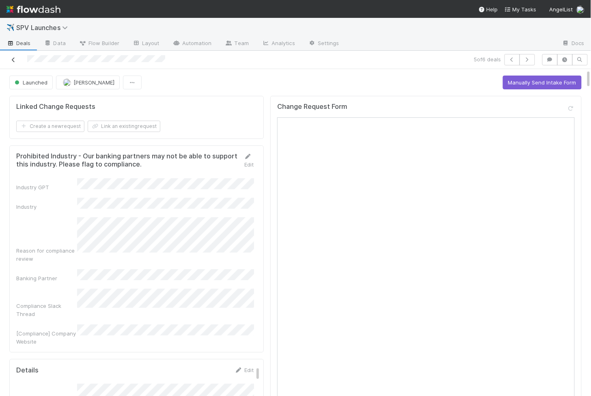
click at [11, 57] on icon at bounding box center [13, 59] width 8 height 5
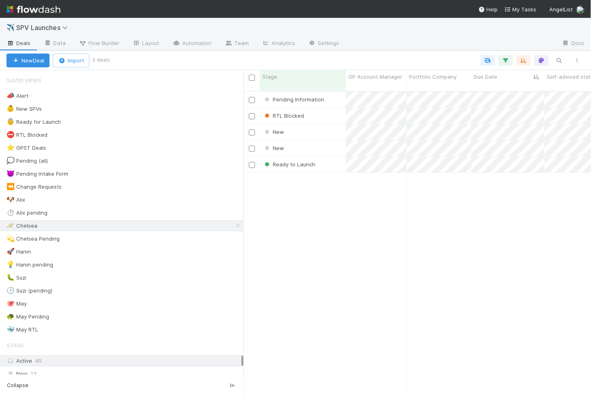
scroll to position [0, 0]
click at [326, 160] on div "Ready to Launch" at bounding box center [303, 165] width 86 height 16
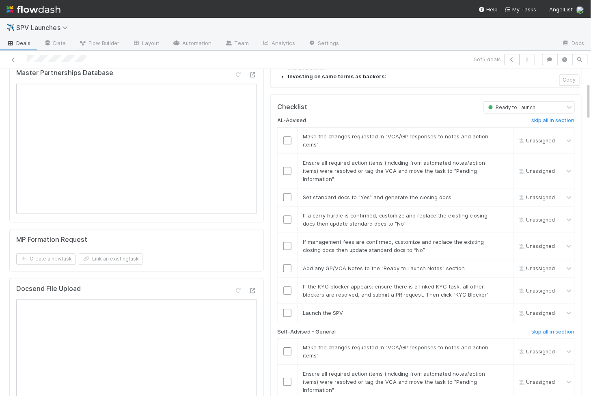
scroll to position [513, 0]
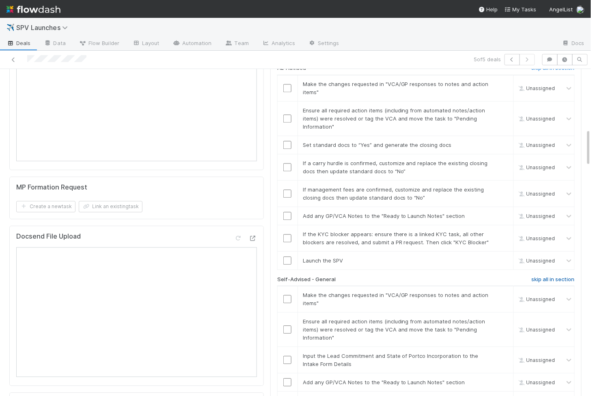
click at [542, 277] on h6 "skip all in section" at bounding box center [553, 280] width 43 height 6
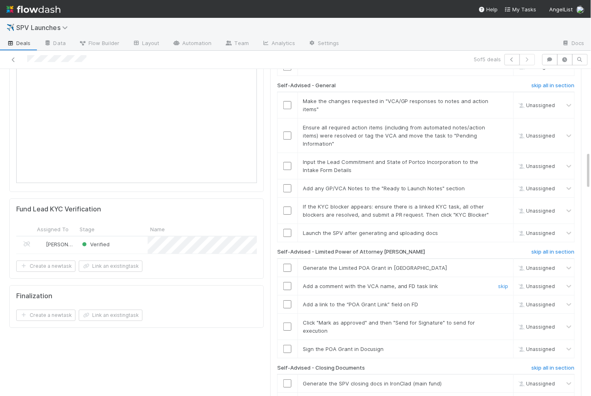
scroll to position [711, 0]
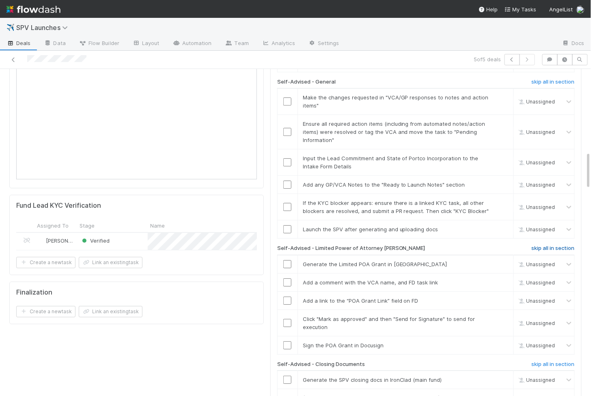
click at [542, 245] on h6 "skip all in section" at bounding box center [553, 248] width 43 height 6
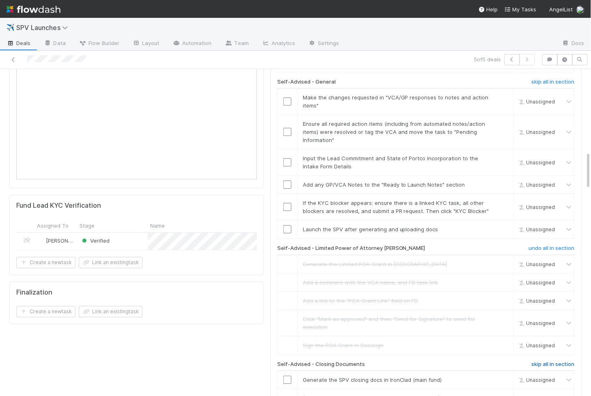
click at [549, 361] on h6 "skip all in section" at bounding box center [553, 364] width 43 height 6
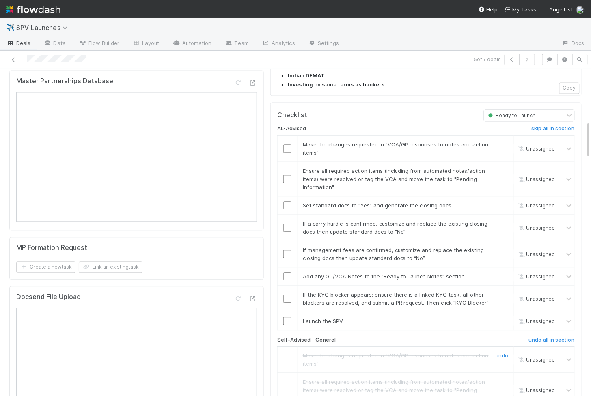
scroll to position [447, 0]
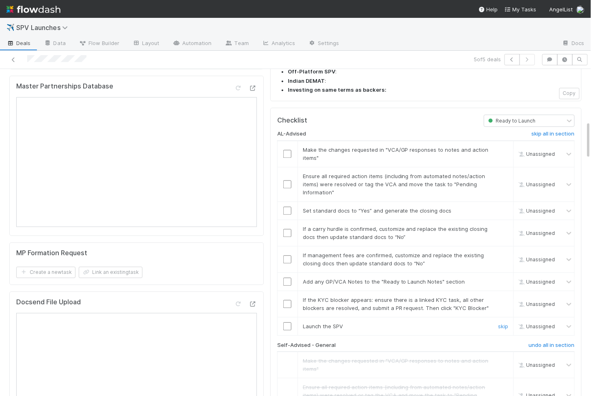
click at [286, 322] on input "checkbox" at bounding box center [287, 326] width 8 height 8
click at [286, 300] on input "checkbox" at bounding box center [287, 304] width 8 height 8
click at [286, 278] on input "checkbox" at bounding box center [287, 282] width 8 height 8
click at [288, 255] on input "checkbox" at bounding box center [287, 259] width 8 height 8
click at [288, 229] on input "checkbox" at bounding box center [287, 233] width 8 height 8
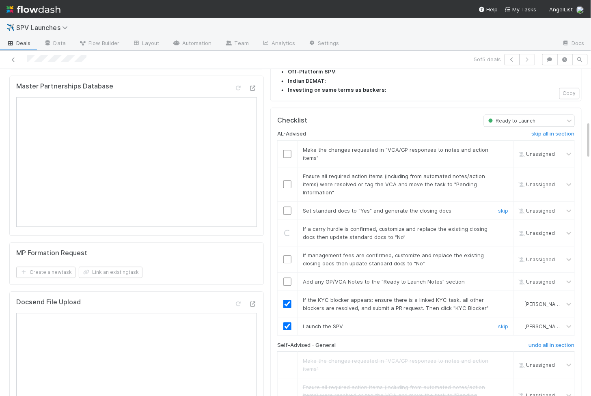
click at [288, 201] on td at bounding box center [287, 210] width 20 height 18
click at [288, 207] on input "checkbox" at bounding box center [287, 211] width 8 height 8
click at [288, 167] on td at bounding box center [287, 184] width 20 height 35
click at [288, 180] on input "checkbox" at bounding box center [287, 184] width 8 height 8
click at [287, 150] on input "checkbox" at bounding box center [287, 154] width 8 height 8
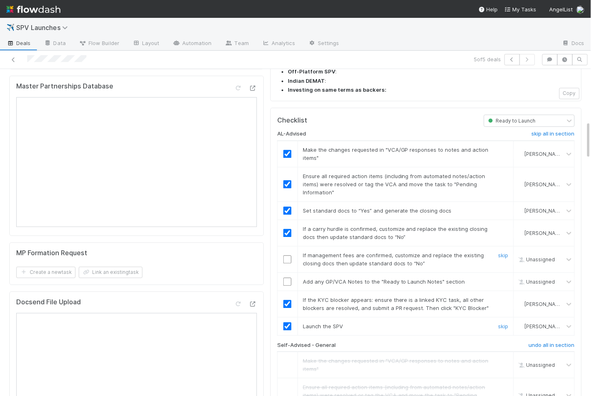
click at [286, 255] on input "checkbox" at bounding box center [287, 259] width 8 height 8
click at [286, 278] on input "checkbox" at bounding box center [287, 282] width 8 height 8
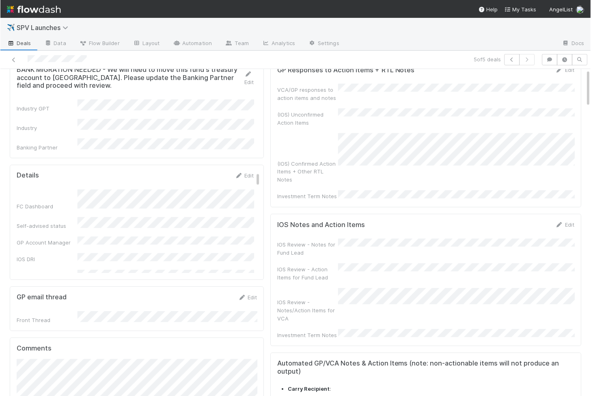
scroll to position [0, 0]
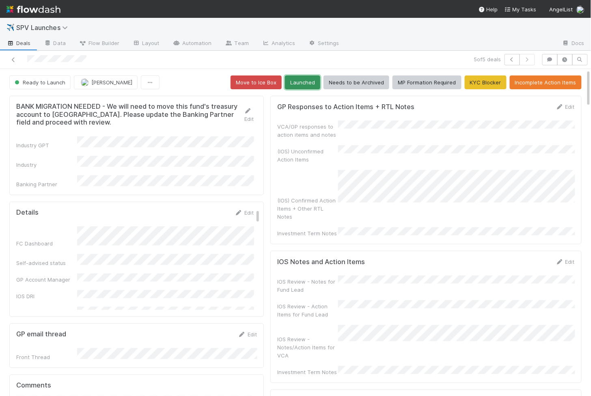
click at [309, 85] on button "Launched" at bounding box center [302, 83] width 35 height 14
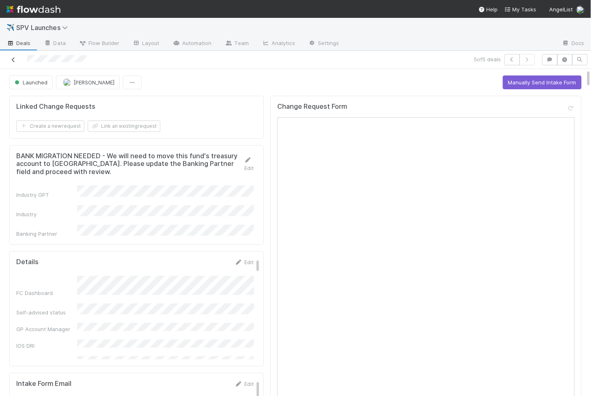
click at [16, 59] on icon at bounding box center [13, 59] width 8 height 5
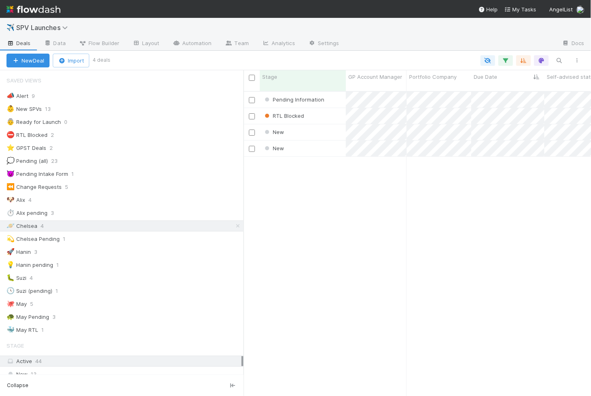
scroll to position [0, 0]
click at [336, 93] on div "Pending Information" at bounding box center [303, 100] width 86 height 16
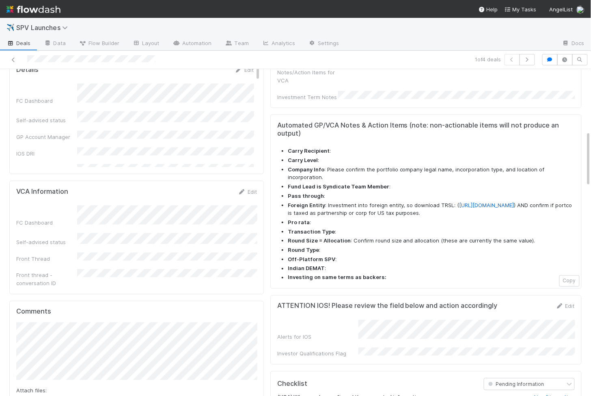
scroll to position [360, 0]
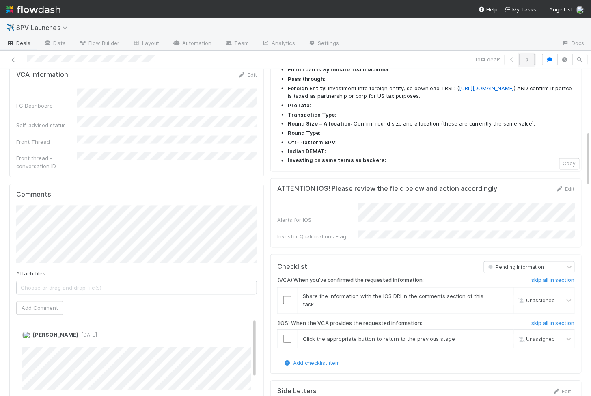
click at [525, 61] on icon "button" at bounding box center [528, 59] width 8 height 5
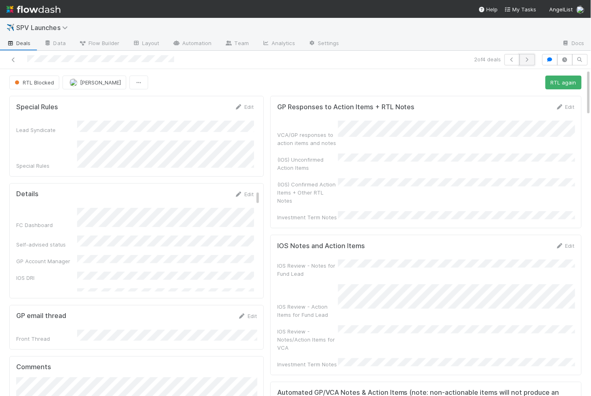
click at [528, 58] on icon "button" at bounding box center [528, 59] width 8 height 5
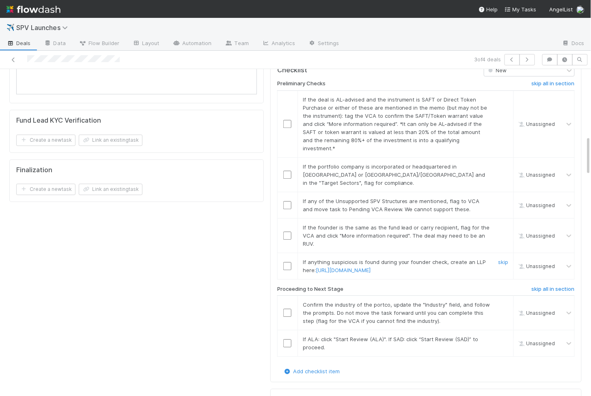
scroll to position [548, 0]
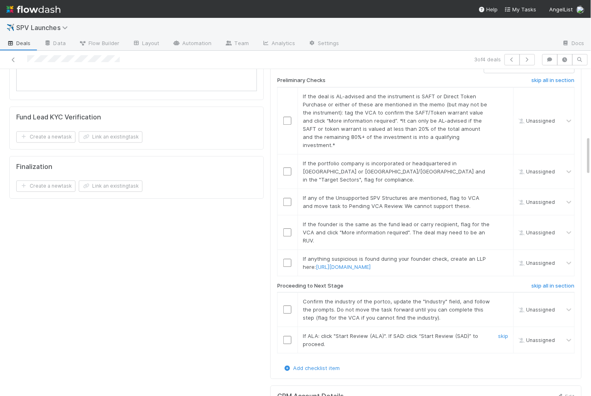
click at [289, 336] on input "checkbox" at bounding box center [287, 340] width 8 height 8
click at [285, 305] on input "checkbox" at bounding box center [287, 309] width 8 height 8
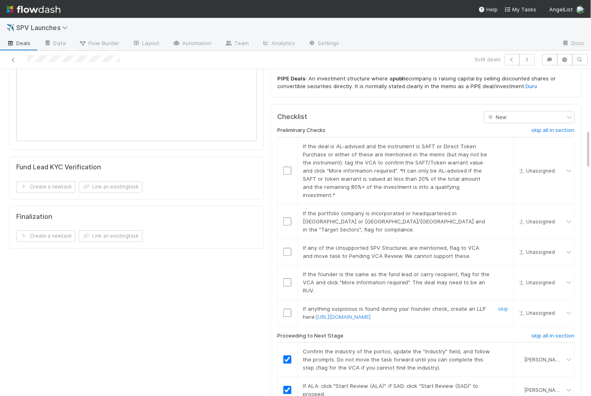
scroll to position [494, 0]
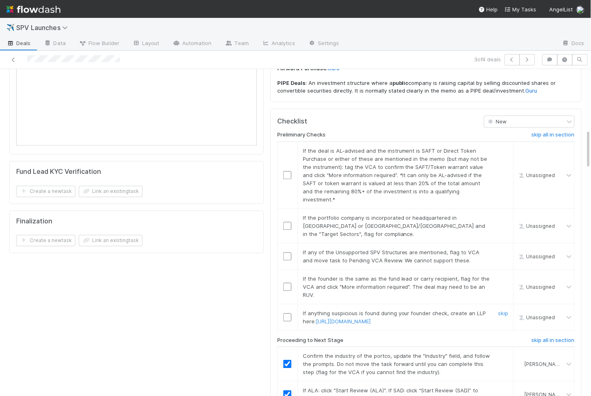
click at [289, 313] on input "checkbox" at bounding box center [287, 317] width 8 height 8
click at [289, 283] on input "checkbox" at bounding box center [287, 287] width 8 height 8
click at [288, 252] on input "checkbox" at bounding box center [287, 256] width 8 height 8
click at [289, 252] on input "checkbox" at bounding box center [287, 256] width 8 height 8
click at [288, 222] on input "checkbox" at bounding box center [287, 226] width 8 height 8
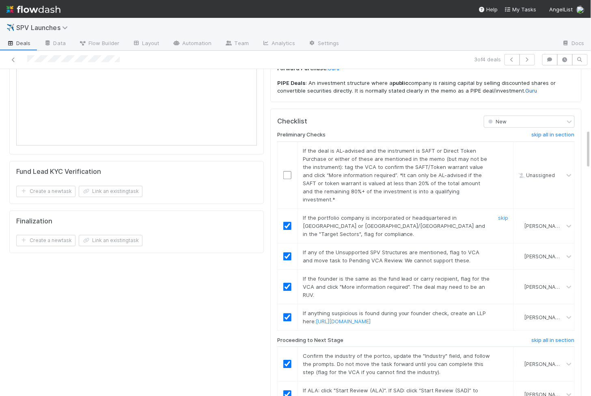
click at [288, 171] on input "checkbox" at bounding box center [287, 175] width 8 height 8
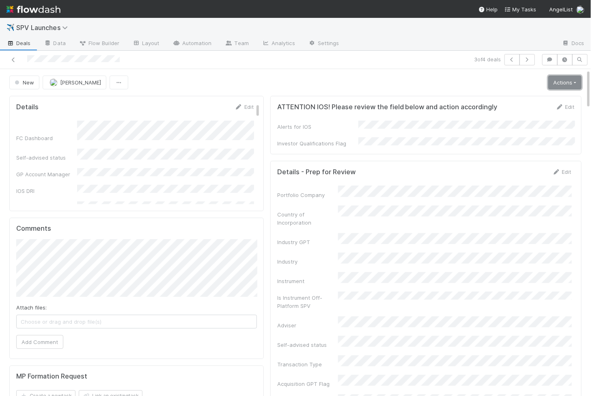
click at [567, 79] on link "Actions" at bounding box center [565, 83] width 33 height 14
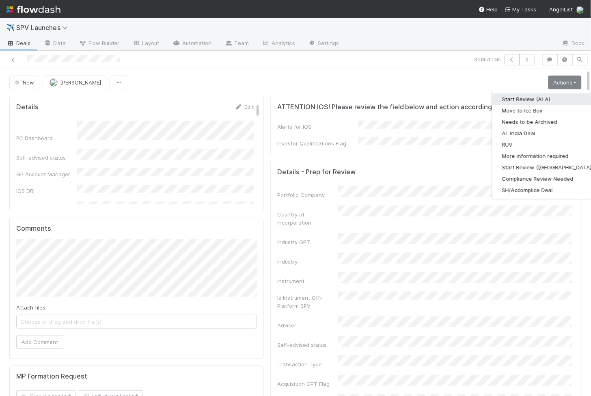
click at [530, 93] on button "Start Review (ALA)" at bounding box center [548, 98] width 111 height 11
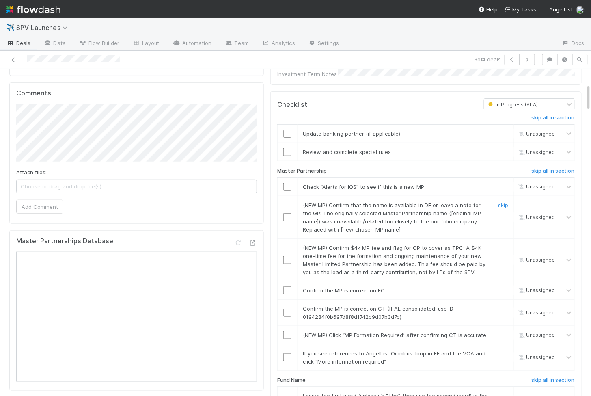
scroll to position [123, 0]
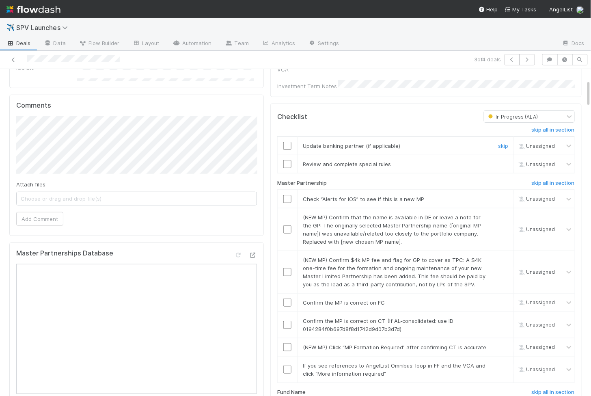
click at [288, 142] on input "checkbox" at bounding box center [287, 146] width 8 height 8
click at [288, 160] on input "checkbox" at bounding box center [287, 164] width 8 height 8
click at [288, 366] on input "checkbox" at bounding box center [287, 370] width 8 height 8
click at [287, 343] on input "checkbox" at bounding box center [287, 347] width 8 height 8
click at [288, 321] on input "checkbox" at bounding box center [287, 325] width 8 height 8
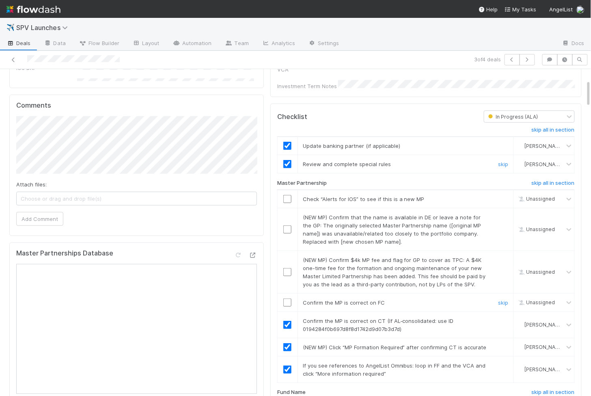
click at [286, 299] on input "checkbox" at bounding box center [287, 303] width 8 height 8
click at [286, 268] on input "checkbox" at bounding box center [287, 272] width 8 height 8
click at [286, 225] on input "checkbox" at bounding box center [287, 229] width 8 height 8
click at [286, 195] on input "checkbox" at bounding box center [287, 199] width 8 height 8
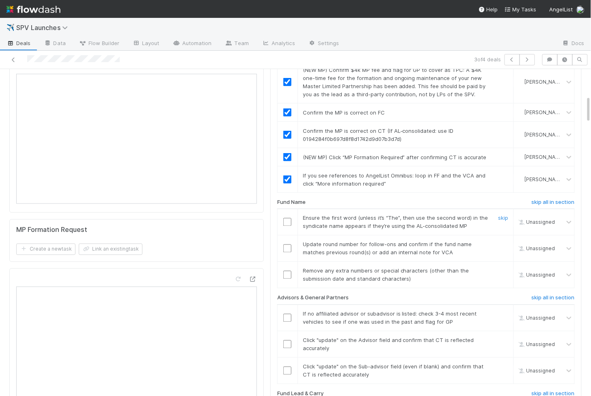
scroll to position [318, 0]
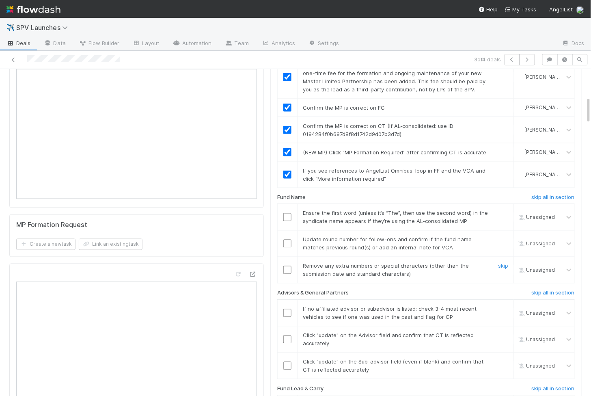
click at [287, 266] on input "checkbox" at bounding box center [287, 270] width 8 height 8
click at [289, 240] on input "checkbox" at bounding box center [287, 244] width 8 height 8
click at [286, 213] on input "checkbox" at bounding box center [287, 217] width 8 height 8
click at [289, 240] on input "checkbox" at bounding box center [287, 244] width 8 height 8
click at [290, 266] on input "checkbox" at bounding box center [287, 270] width 8 height 8
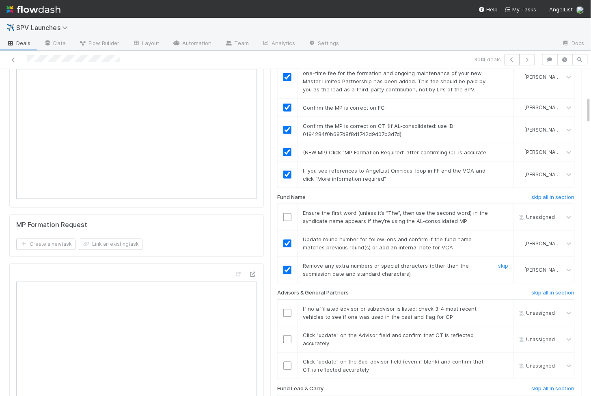
click at [289, 213] on input "checkbox" at bounding box center [287, 217] width 8 height 8
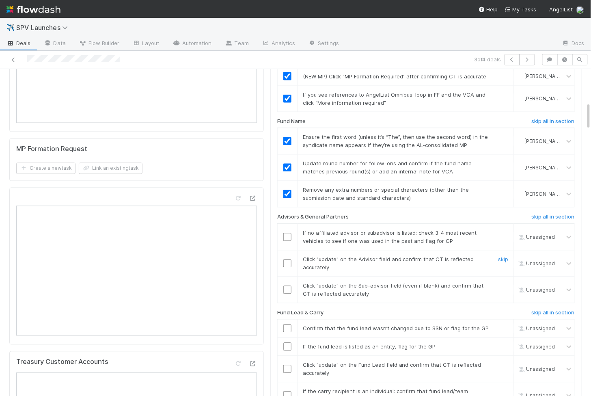
scroll to position [399, 0]
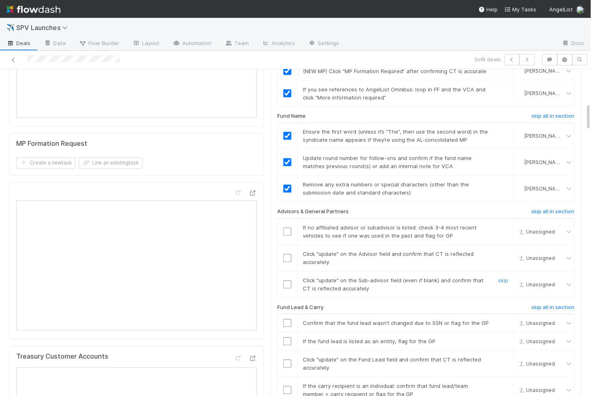
click at [288, 281] on input "checkbox" at bounding box center [287, 285] width 8 height 8
click at [288, 254] on input "checkbox" at bounding box center [287, 258] width 8 height 8
click at [288, 225] on td at bounding box center [287, 232] width 20 height 26
click at [288, 228] on input "checkbox" at bounding box center [287, 232] width 8 height 8
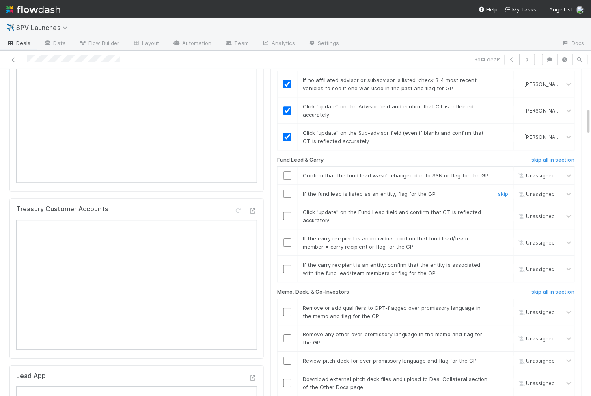
scroll to position [550, 0]
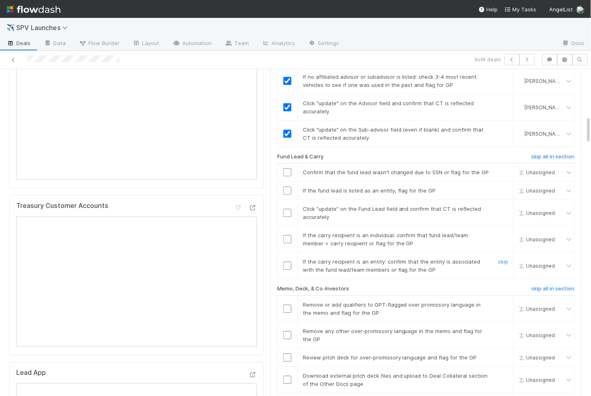
click at [289, 262] on input "checkbox" at bounding box center [287, 266] width 8 height 8
click at [288, 235] on input "checkbox" at bounding box center [287, 239] width 8 height 8
click at [287, 209] on input "checkbox" at bounding box center [287, 213] width 8 height 8
click at [287, 186] on input "checkbox" at bounding box center [287, 190] width 8 height 8
click at [288, 168] on input "checkbox" at bounding box center [287, 172] width 8 height 8
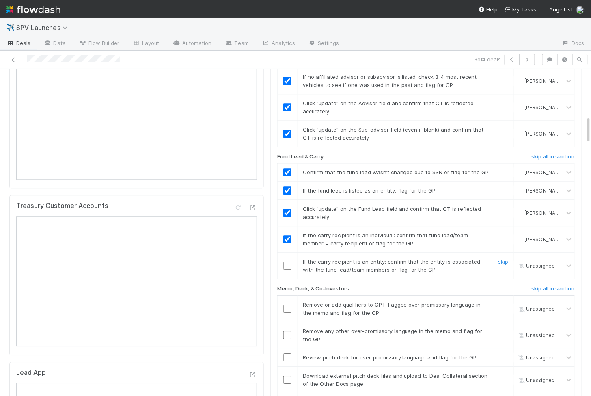
click at [289, 262] on input "checkbox" at bounding box center [287, 266] width 8 height 8
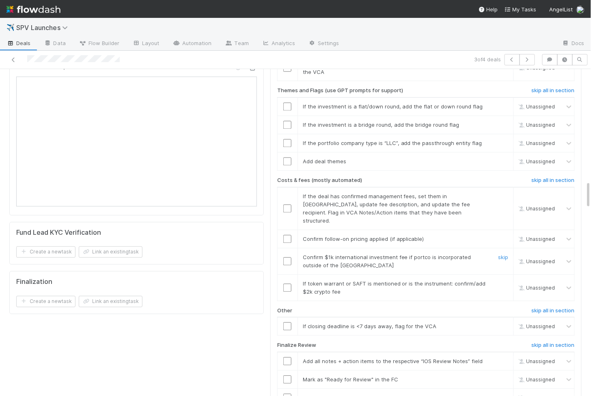
scroll to position [1326, 0]
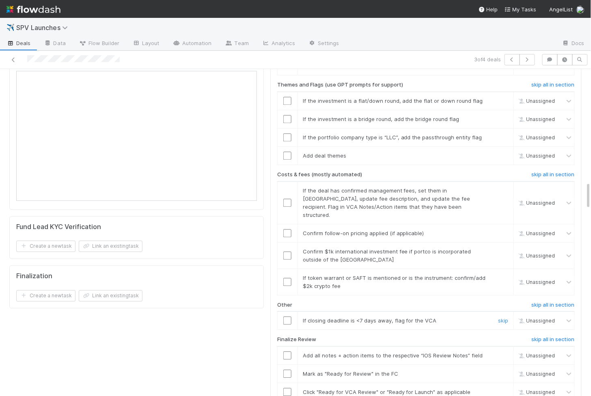
click at [285, 317] on input "checkbox" at bounding box center [287, 321] width 8 height 8
click at [286, 278] on input "checkbox" at bounding box center [287, 282] width 8 height 8
click at [288, 252] on input "checkbox" at bounding box center [287, 256] width 8 height 8
click at [288, 229] on input "checkbox" at bounding box center [287, 233] width 8 height 8
click at [289, 199] on input "checkbox" at bounding box center [287, 203] width 8 height 8
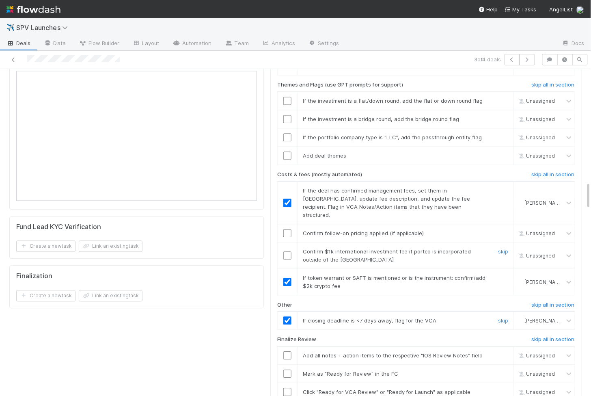
click at [290, 252] on input "checkbox" at bounding box center [287, 256] width 8 height 8
click at [289, 224] on td at bounding box center [287, 233] width 20 height 18
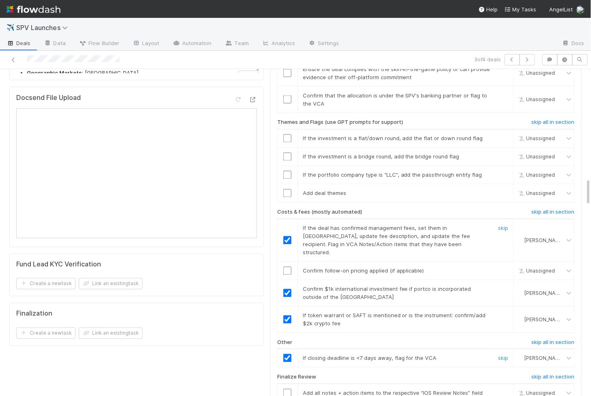
scroll to position [1280, 0]
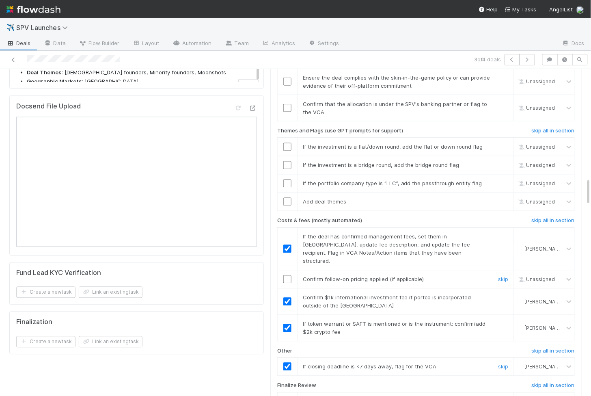
click at [288, 275] on input "checkbox" at bounding box center [287, 279] width 8 height 8
click at [288, 198] on input "checkbox" at bounding box center [287, 202] width 8 height 8
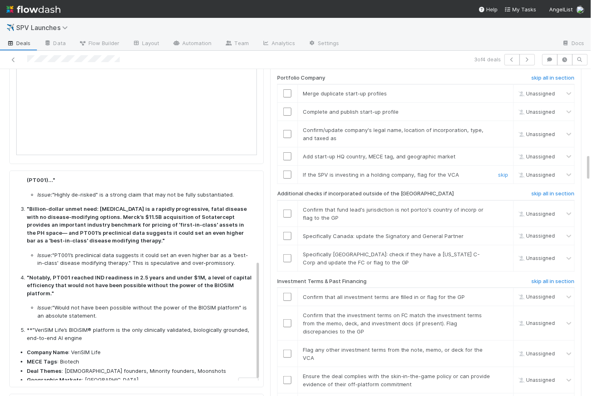
scroll to position [969, 0]
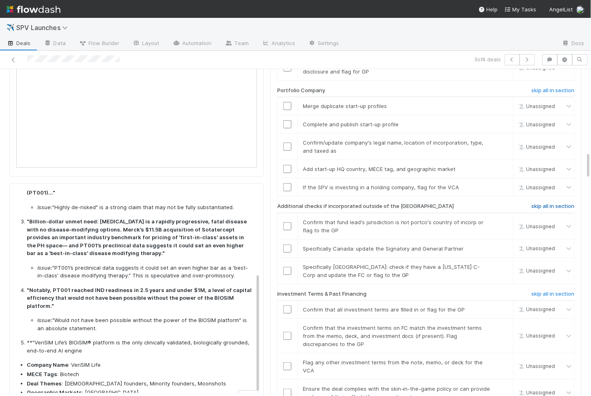
click at [550, 203] on h6 "skip all in section" at bounding box center [553, 206] width 43 height 6
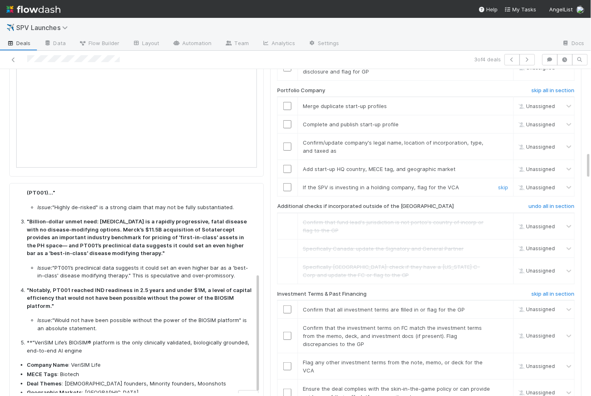
click at [289, 183] on input "checkbox" at bounding box center [287, 187] width 8 height 8
click at [292, 165] on div at bounding box center [288, 169] width 20 height 8
click at [288, 165] on input "checkbox" at bounding box center [287, 169] width 8 height 8
click at [288, 135] on td at bounding box center [287, 147] width 20 height 26
click at [288, 143] on input "checkbox" at bounding box center [287, 147] width 8 height 8
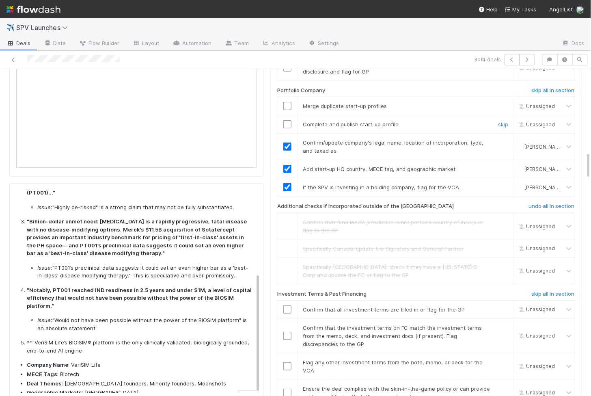
click at [285, 120] on input "checkbox" at bounding box center [287, 124] width 8 height 8
click at [289, 97] on td at bounding box center [287, 106] width 20 height 18
click at [289, 102] on input "checkbox" at bounding box center [287, 106] width 8 height 8
click at [289, 120] on input "checkbox" at bounding box center [287, 124] width 8 height 8
click at [287, 102] on input "checkbox" at bounding box center [287, 106] width 8 height 8
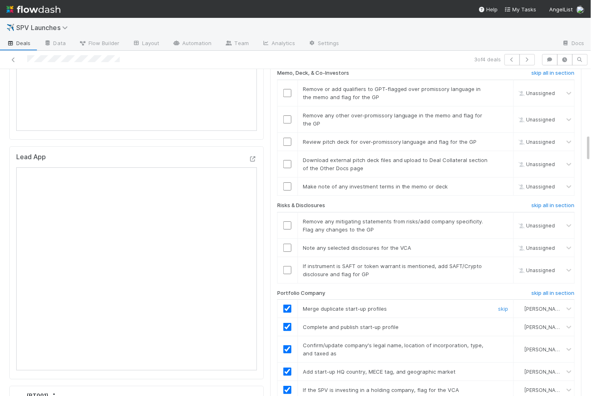
scroll to position [753, 0]
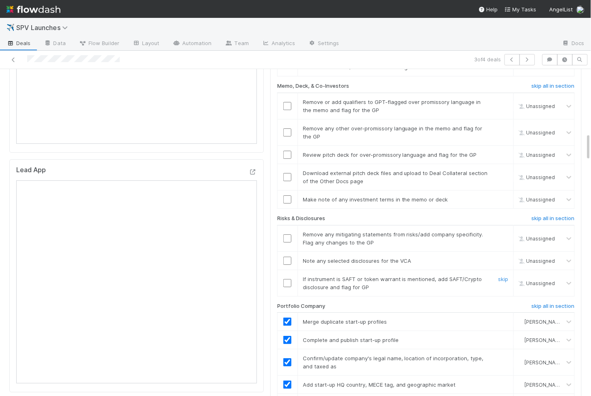
click at [285, 279] on input "checkbox" at bounding box center [287, 283] width 8 height 8
click at [287, 257] on input "checkbox" at bounding box center [287, 261] width 8 height 8
click at [288, 234] on input "checkbox" at bounding box center [287, 238] width 8 height 8
click at [289, 164] on td at bounding box center [287, 177] width 20 height 26
click at [288, 173] on input "checkbox" at bounding box center [287, 177] width 8 height 8
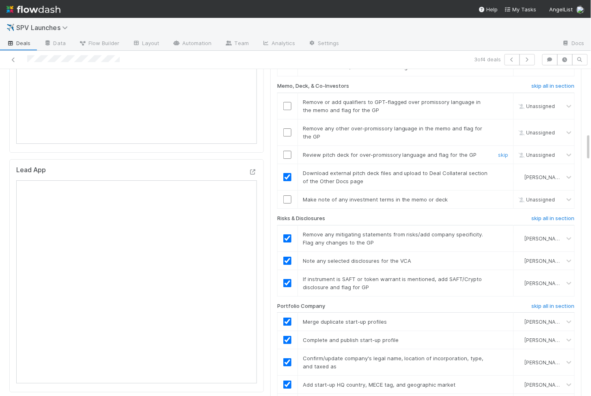
click at [285, 151] on input "checkbox" at bounding box center [287, 155] width 8 height 8
click at [287, 195] on input "checkbox" at bounding box center [287, 199] width 8 height 8
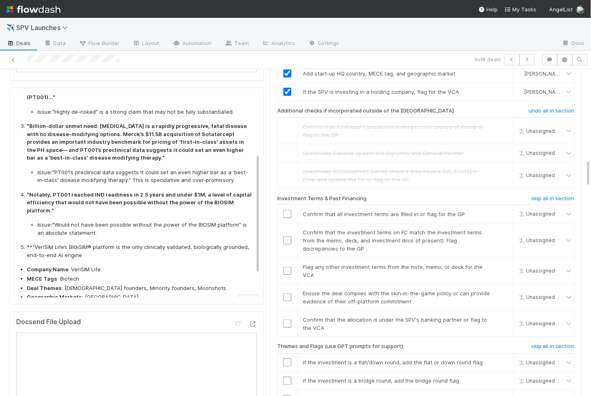
scroll to position [0, 0]
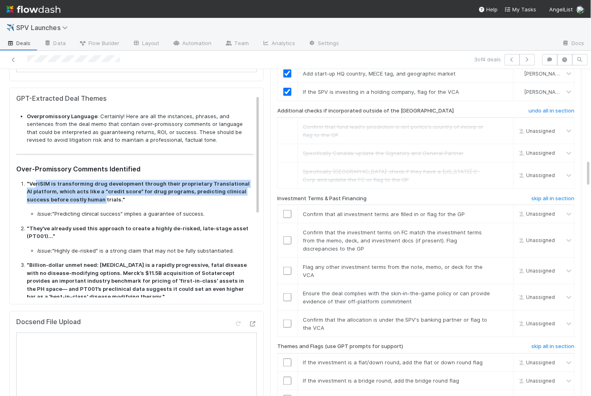
drag, startPoint x: 35, startPoint y: 180, endPoint x: 80, endPoint y: 195, distance: 47.4
click at [80, 195] on strong ""VeriSIM is transforming drug development through their proprietary Translation…" at bounding box center [138, 191] width 223 height 22
copy strong "riSIM is transforming drug development through their proprietary Translational …"
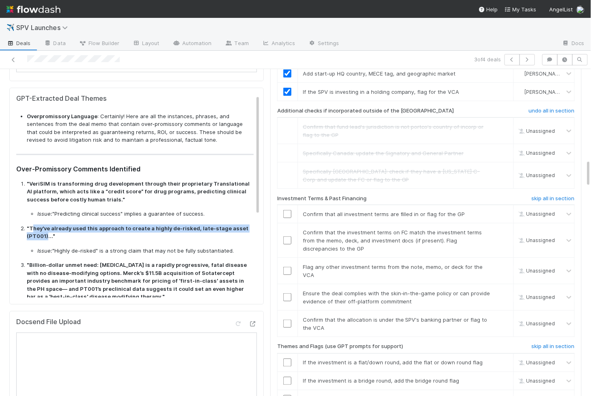
drag, startPoint x: 32, startPoint y: 223, endPoint x: 48, endPoint y: 235, distance: 19.5
click at [48, 235] on strong ""They've already used this approach to create a highly de-risked, late-stage as…" at bounding box center [138, 232] width 222 height 15
copy strong "hey've already used this approach to create a highly de-risked, late-stage asse…"
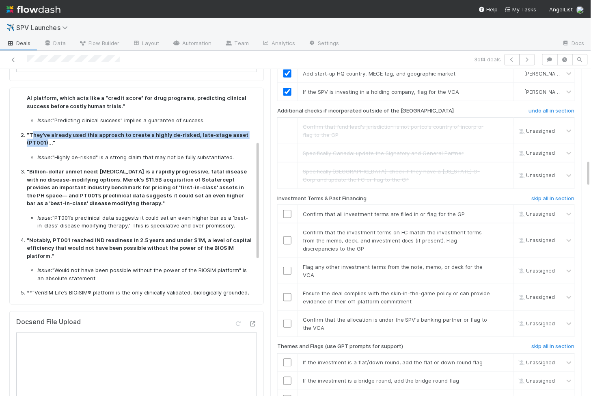
scroll to position [96, 0]
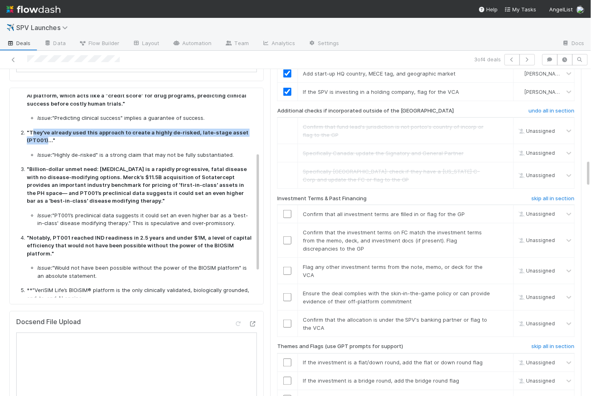
drag, startPoint x: 116, startPoint y: 196, endPoint x: 30, endPoint y: 164, distance: 92.3
click at [30, 166] on strong ""Billion-dollar unmet need: Pulmonary arterial hypertension is a rapidly progre…" at bounding box center [137, 185] width 220 height 38
copy strong "Billion-dollar unmet need: Pulmonary arterial hypertension is a rapidly progres…"
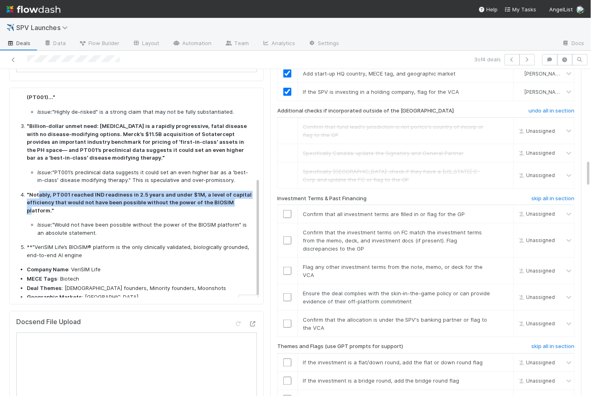
drag, startPoint x: 38, startPoint y: 188, endPoint x: 232, endPoint y: 197, distance: 193.9
click at [232, 197] on strong ""Notably, PT001 reached IND readiness in 2.5 years and under $1M, a level of ca…" at bounding box center [139, 202] width 225 height 22
copy strong "ably, PT001 reached IND readiness in 2.5 years and under $1M, a level of capita…"
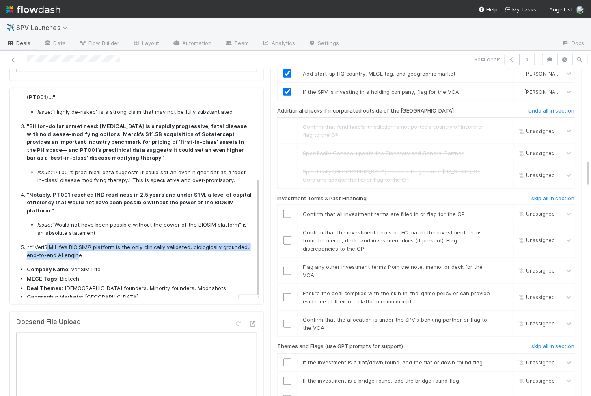
drag, startPoint x: 45, startPoint y: 235, endPoint x: 76, endPoint y: 242, distance: 31.0
click at [76, 243] on p "**"VeriSIM Life’s BIOiSIM® platform is the only clinically validated, biologica…" at bounding box center [140, 251] width 227 height 16
copy p "IM Life’s BIOiSIM® platform is the only clinically validated, biologically grou…"
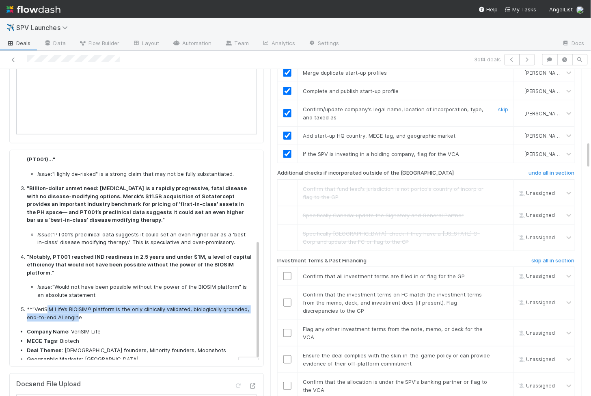
scroll to position [588, 0]
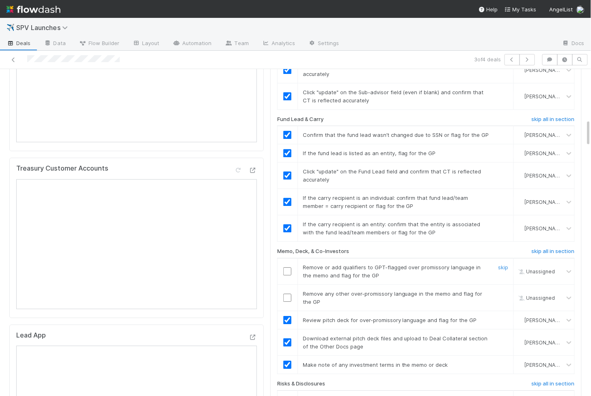
click at [287, 267] on input "checkbox" at bounding box center [287, 271] width 8 height 8
click at [288, 294] on input "checkbox" at bounding box center [287, 298] width 8 height 8
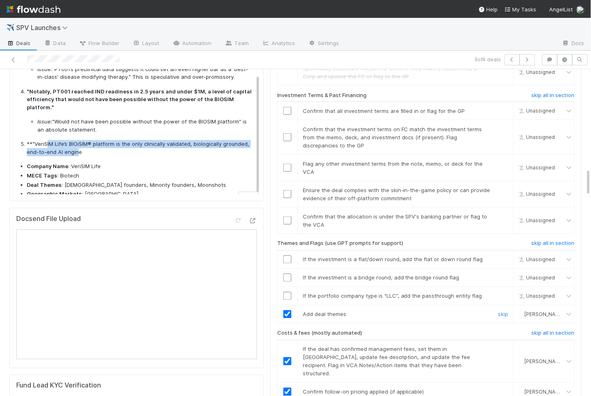
scroll to position [1174, 0]
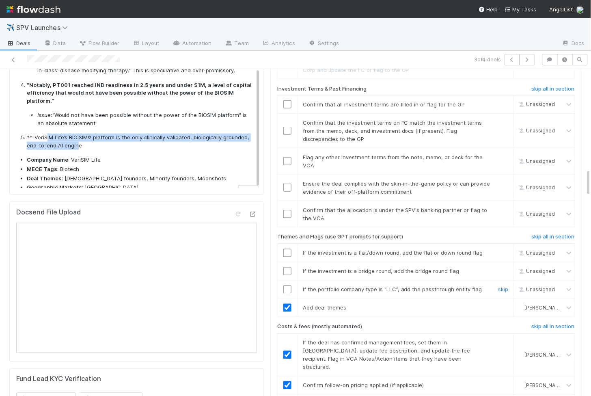
click at [285, 286] on input "checkbox" at bounding box center [287, 290] width 8 height 8
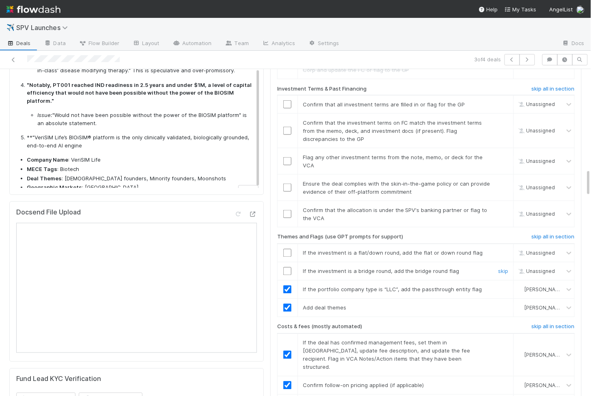
click at [285, 262] on td at bounding box center [287, 271] width 20 height 18
click at [286, 267] on input "checkbox" at bounding box center [287, 271] width 8 height 8
click at [287, 249] on input "checkbox" at bounding box center [287, 253] width 8 height 8
click at [292, 262] on td at bounding box center [287, 271] width 20 height 18
click at [291, 267] on input "checkbox" at bounding box center [287, 271] width 8 height 8
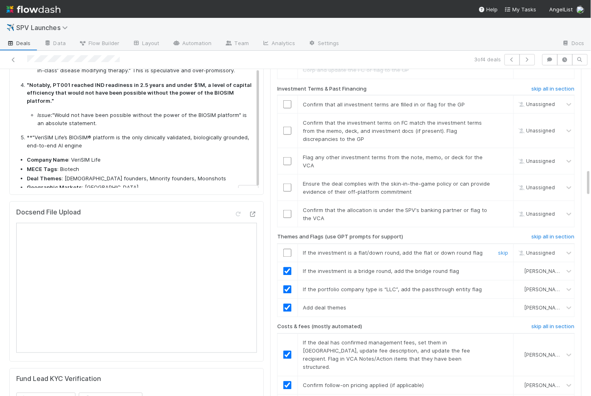
click at [287, 244] on td at bounding box center [287, 253] width 20 height 18
click at [287, 249] on input "checkbox" at bounding box center [287, 253] width 8 height 8
click at [288, 210] on input "checkbox" at bounding box center [287, 214] width 8 height 8
click at [287, 184] on input "checkbox" at bounding box center [287, 188] width 8 height 8
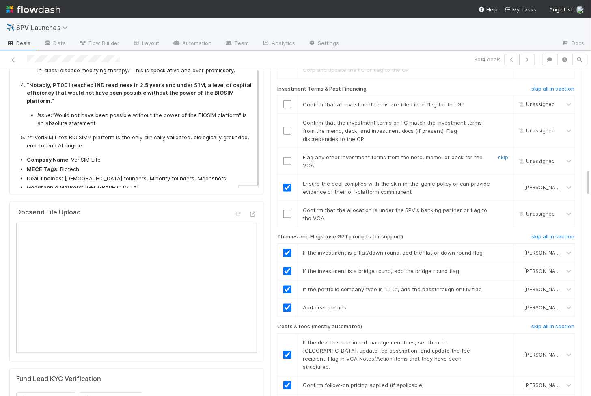
click at [288, 157] on input "checkbox" at bounding box center [287, 161] width 8 height 8
click at [288, 127] on input "checkbox" at bounding box center [287, 131] width 8 height 8
click at [287, 100] on input "checkbox" at bounding box center [287, 104] width 8 height 8
click at [286, 210] on input "checkbox" at bounding box center [287, 214] width 8 height 8
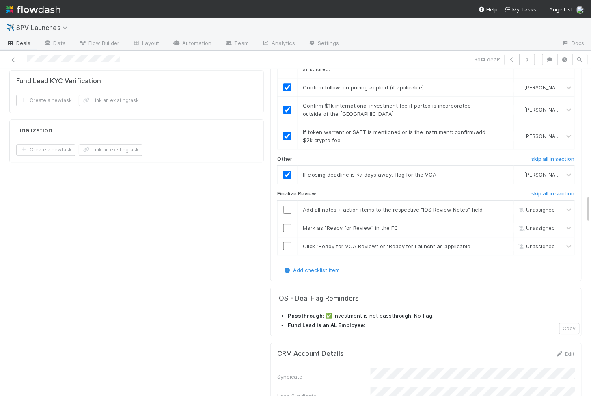
scroll to position [1484, 0]
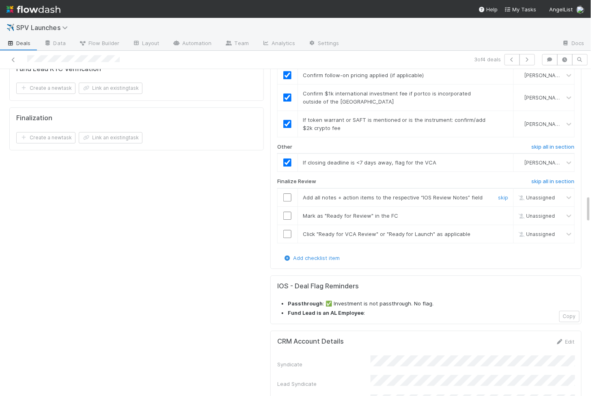
click at [290, 193] on input "checkbox" at bounding box center [287, 197] width 8 height 8
click at [289, 212] on input "checkbox" at bounding box center [287, 216] width 8 height 8
click at [289, 230] on input "checkbox" at bounding box center [287, 234] width 8 height 8
click at [287, 193] on input "checkbox" at bounding box center [287, 197] width 8 height 8
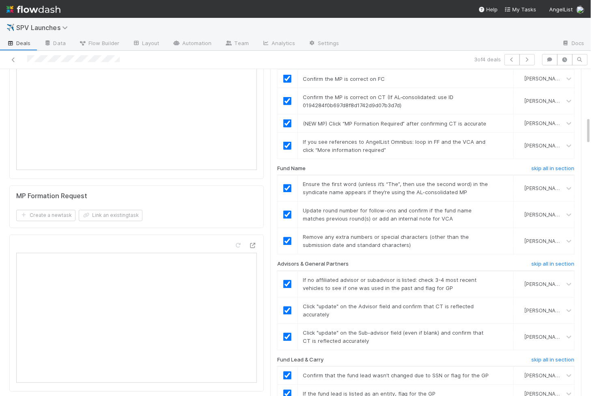
scroll to position [0, 0]
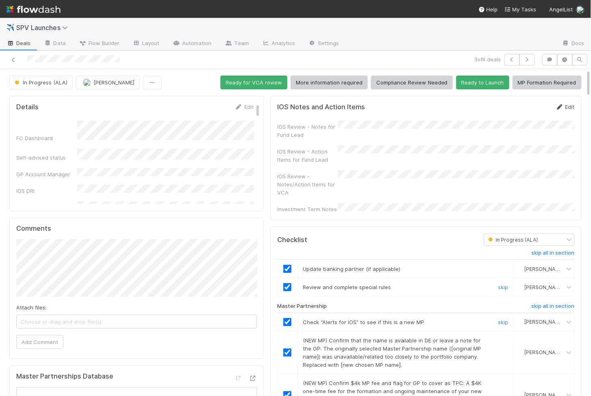
click at [569, 104] on link "Edit" at bounding box center [565, 107] width 19 height 6
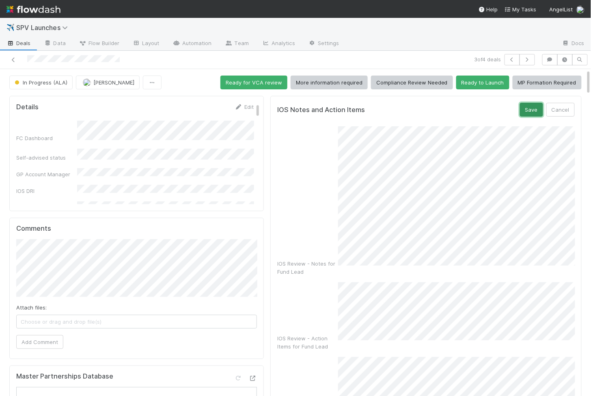
click at [532, 105] on button "Save" at bounding box center [531, 110] width 23 height 14
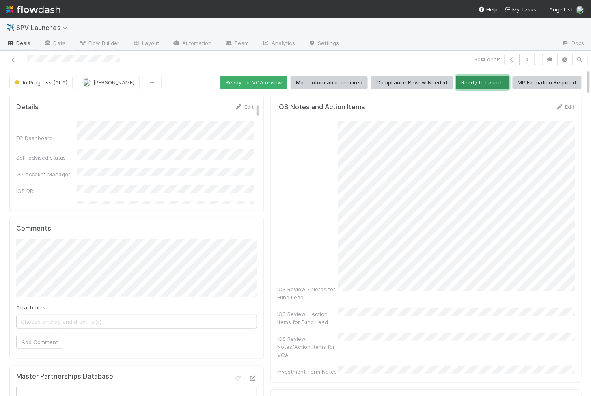
click at [487, 83] on button "Ready to Launch" at bounding box center [483, 83] width 53 height 14
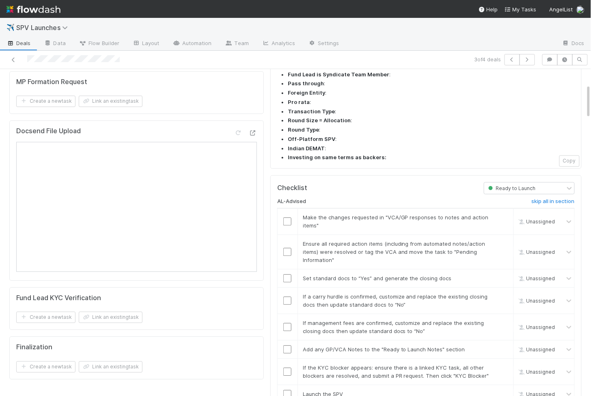
scroll to position [638, 0]
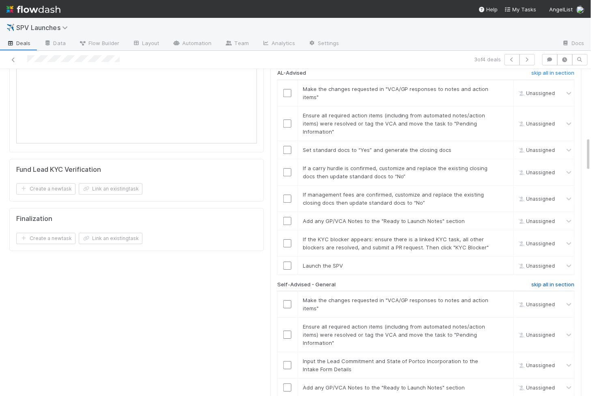
click at [545, 281] on h6 "skip all in section" at bounding box center [553, 284] width 43 height 6
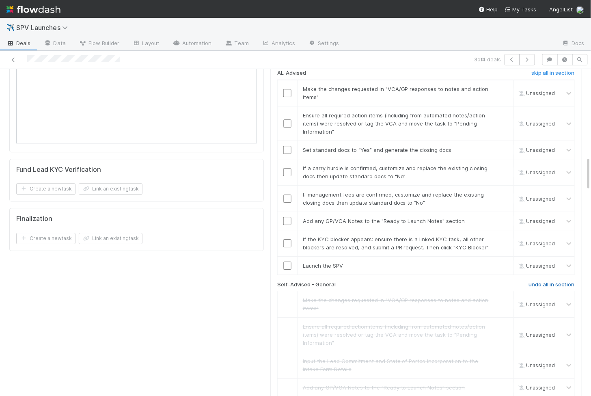
scroll to position [821, 0]
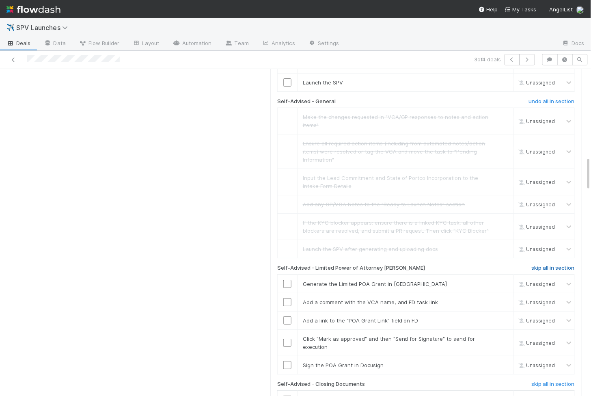
click at [547, 265] on h6 "skip all in section" at bounding box center [553, 268] width 43 height 6
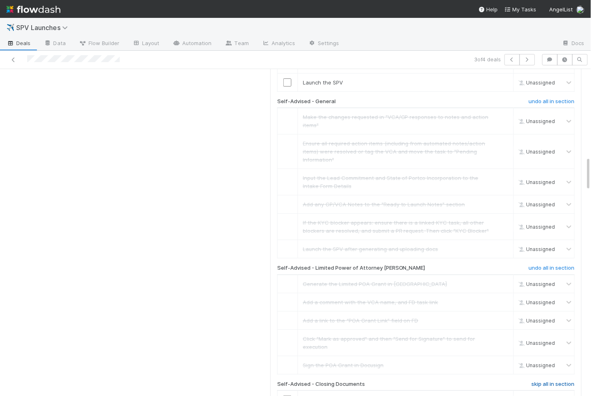
click at [553, 381] on h6 "skip all in section" at bounding box center [553, 384] width 43 height 6
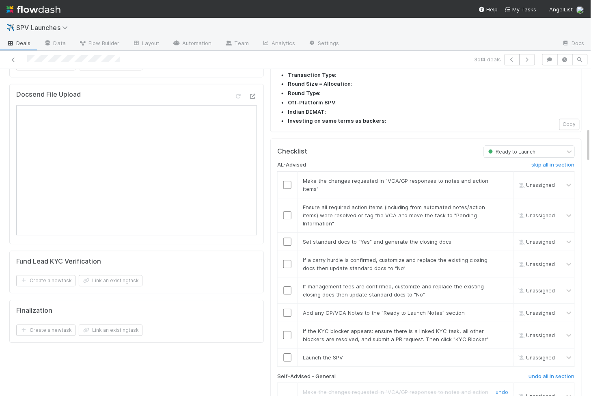
scroll to position [551, 0]
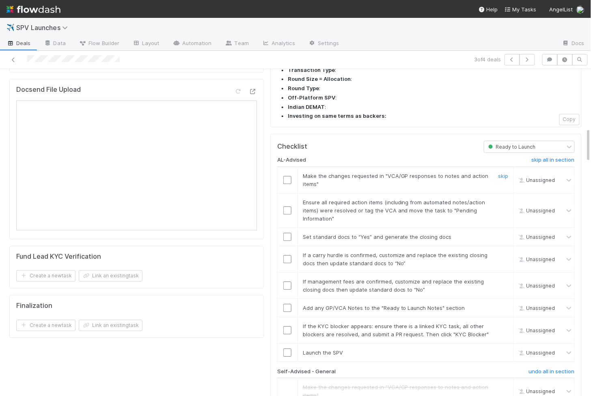
click at [290, 176] on input "checkbox" at bounding box center [287, 180] width 8 height 8
click at [287, 206] on input "checkbox" at bounding box center [287, 210] width 8 height 8
click at [287, 233] on input "checkbox" at bounding box center [287, 237] width 8 height 8
click at [289, 246] on td at bounding box center [287, 259] width 20 height 26
click at [288, 255] on input "checkbox" at bounding box center [287, 259] width 8 height 8
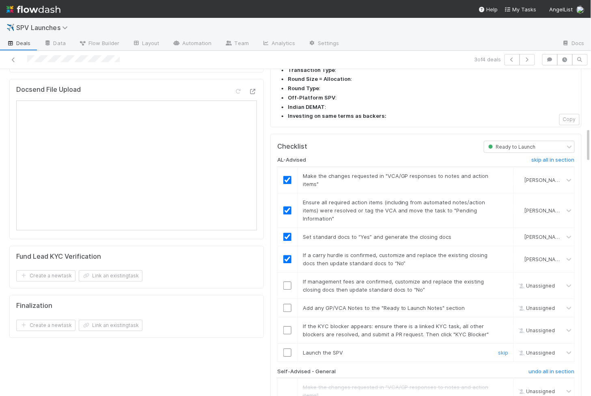
click at [291, 348] on input "checkbox" at bounding box center [287, 352] width 8 height 8
click at [284, 326] on input "checkbox" at bounding box center [287, 330] width 8 height 8
click at [292, 304] on div at bounding box center [288, 308] width 20 height 8
click at [291, 304] on input "checkbox" at bounding box center [287, 308] width 8 height 8
click at [286, 281] on input "checkbox" at bounding box center [287, 285] width 8 height 8
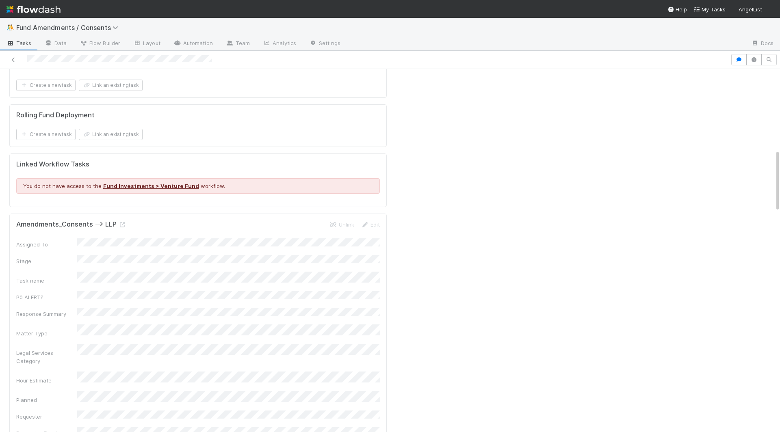
scroll to position [1024, 0]
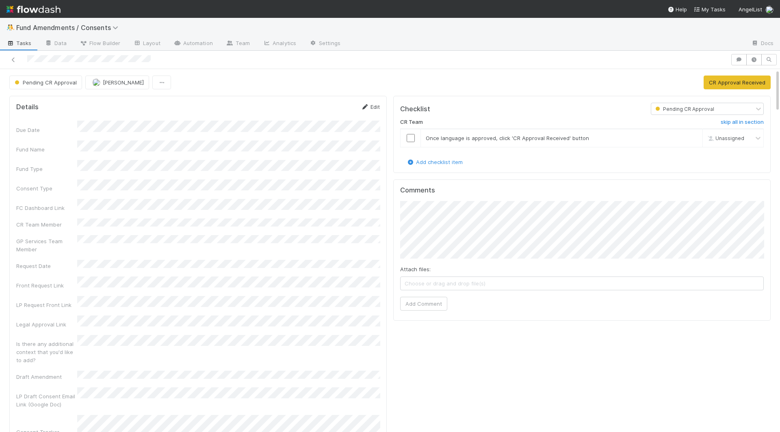
click at [372, 106] on link "Edit" at bounding box center [370, 107] width 19 height 6
click at [333, 106] on button "Save" at bounding box center [336, 110] width 23 height 14
click at [408, 136] on input "checkbox" at bounding box center [411, 138] width 8 height 8
click at [725, 80] on button "CR Approval Received" at bounding box center [736, 83] width 67 height 14
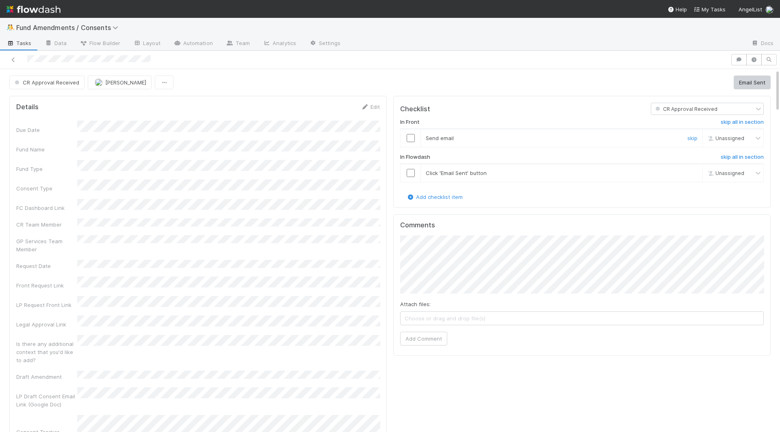
click at [407, 135] on input "checkbox" at bounding box center [411, 138] width 8 height 8
click at [407, 169] on input "checkbox" at bounding box center [411, 173] width 8 height 8
click at [752, 82] on button "Email Sent" at bounding box center [752, 83] width 37 height 14
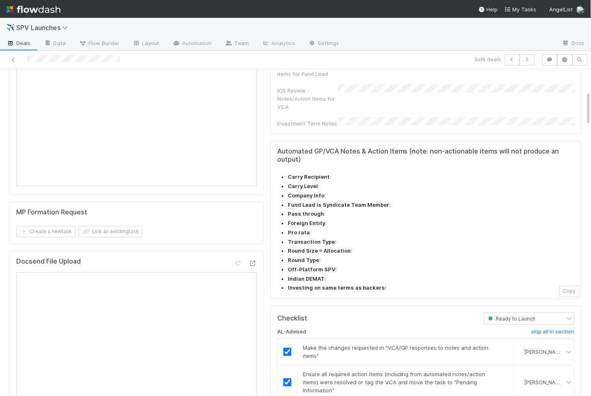
checkbox input "true"
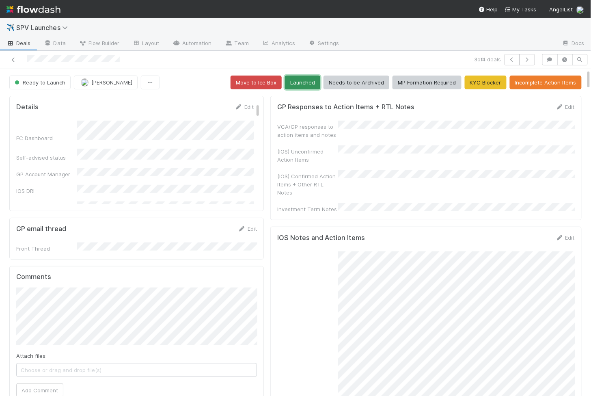
click at [300, 87] on button "Launched" at bounding box center [302, 83] width 35 height 14
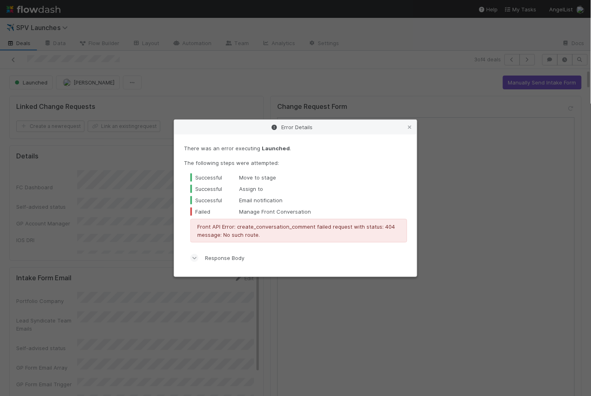
click at [289, 69] on div "Error Details There was an error executing Launched . The following steps were …" at bounding box center [295, 198] width 591 height 396
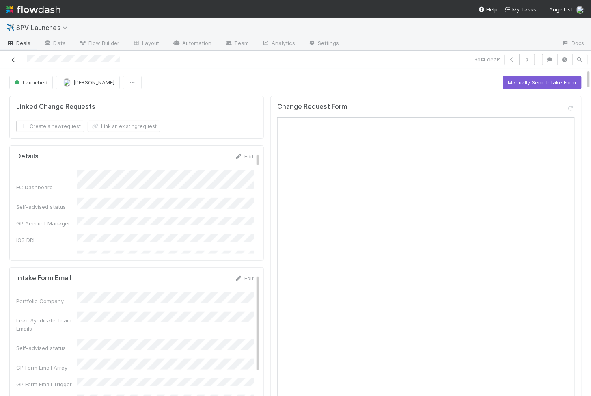
click at [10, 56] on link at bounding box center [13, 60] width 8 height 8
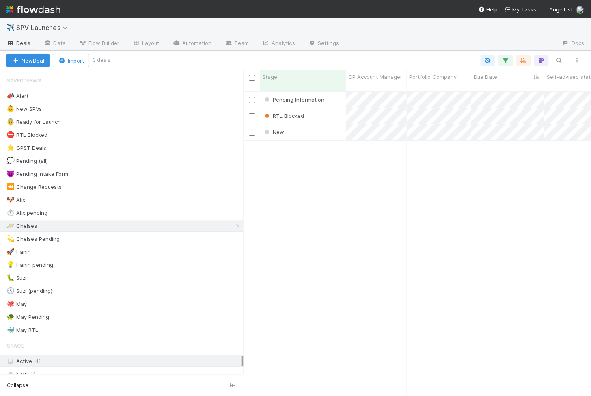
scroll to position [312, 348]
click at [331, 128] on div "New" at bounding box center [303, 132] width 86 height 16
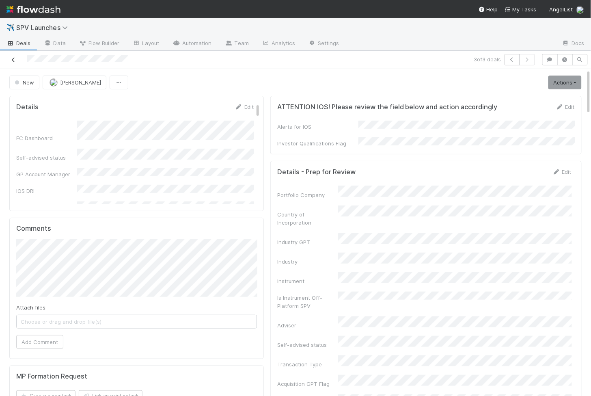
click at [13, 63] on link at bounding box center [13, 60] width 8 height 8
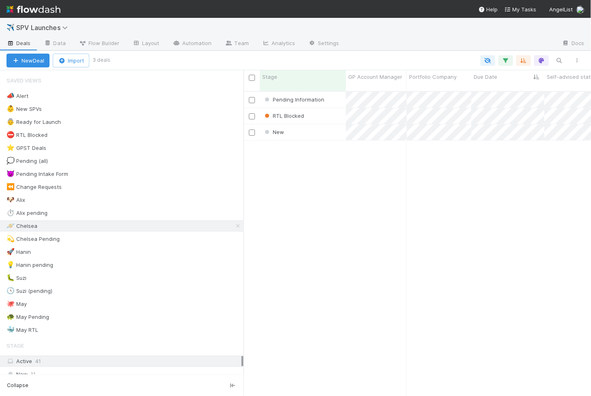
scroll to position [312, 348]
click at [329, 108] on div "RTL Blocked" at bounding box center [303, 116] width 86 height 16
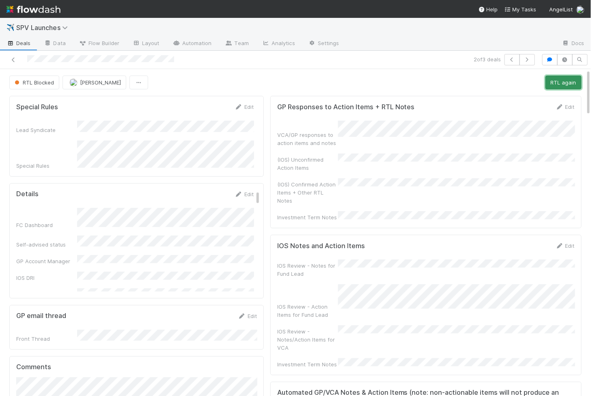
click at [562, 76] on button "RTL again" at bounding box center [564, 83] width 36 height 14
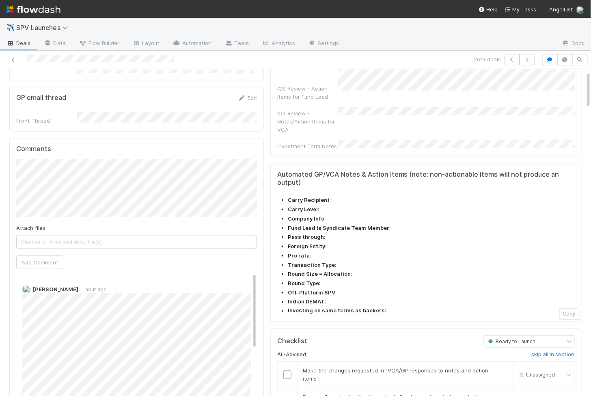
scroll to position [506, 0]
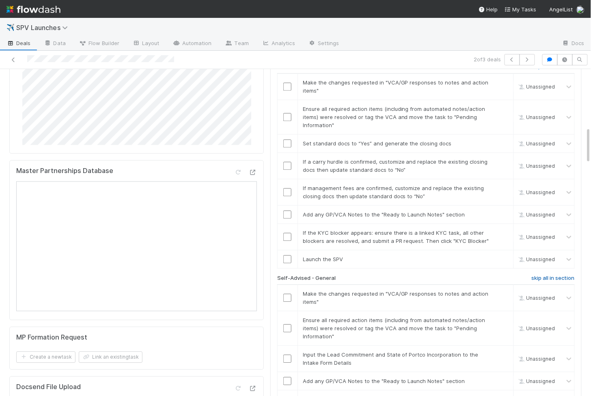
click at [564, 275] on h6 "skip all in section" at bounding box center [553, 278] width 43 height 6
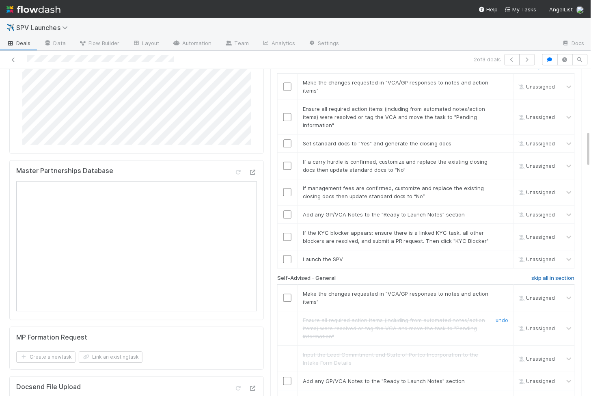
scroll to position [658, 0]
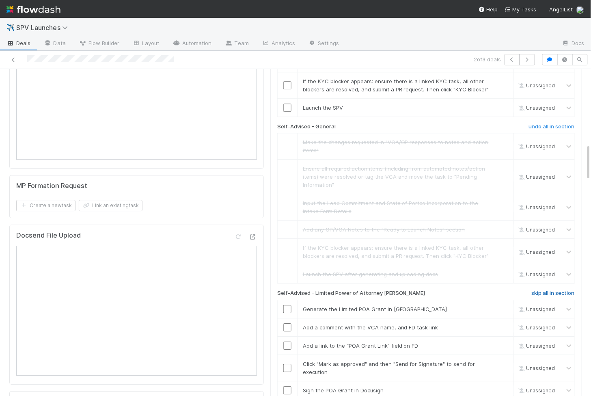
click at [551, 290] on h6 "skip all in section" at bounding box center [553, 293] width 43 height 6
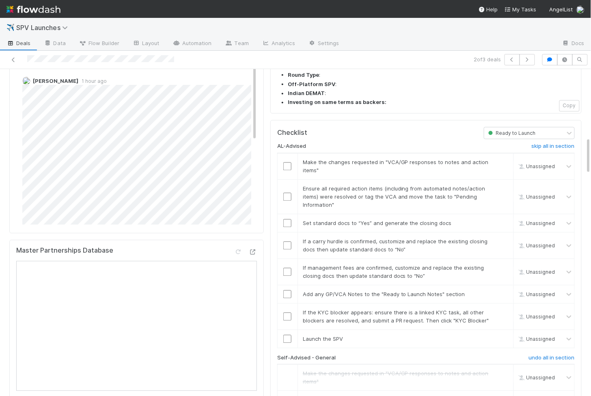
scroll to position [421, 0]
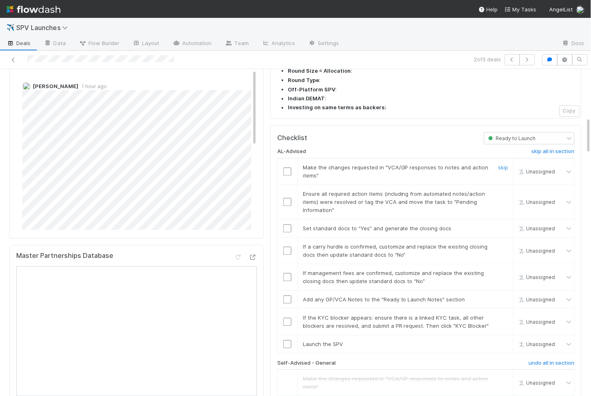
click at [284, 168] on input "checkbox" at bounding box center [287, 172] width 8 height 8
click at [290, 198] on input "checkbox" at bounding box center [287, 202] width 8 height 8
click at [287, 225] on input "checkbox" at bounding box center [287, 229] width 8 height 8
click at [287, 247] on input "checkbox" at bounding box center [287, 251] width 8 height 8
click at [287, 273] on input "checkbox" at bounding box center [287, 277] width 8 height 8
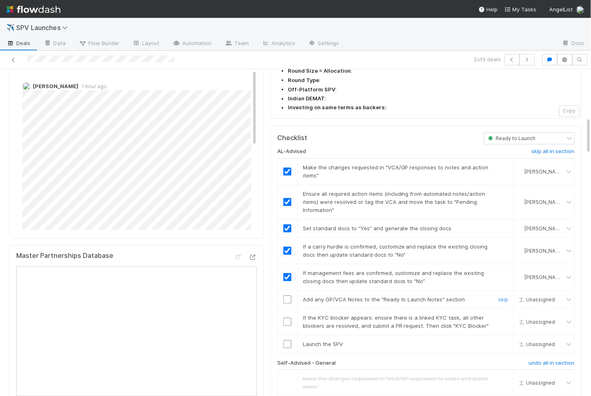
click at [288, 296] on input "checkbox" at bounding box center [287, 300] width 8 height 8
click at [288, 318] on input "checkbox" at bounding box center [287, 322] width 8 height 8
click at [288, 340] on input "checkbox" at bounding box center [287, 344] width 8 height 8
click at [285, 335] on td at bounding box center [287, 344] width 20 height 18
click at [293, 340] on div at bounding box center [288, 344] width 20 height 8
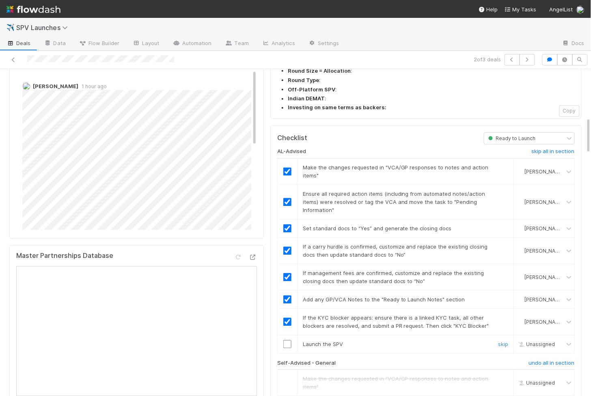
click at [289, 340] on input "checkbox" at bounding box center [287, 344] width 8 height 8
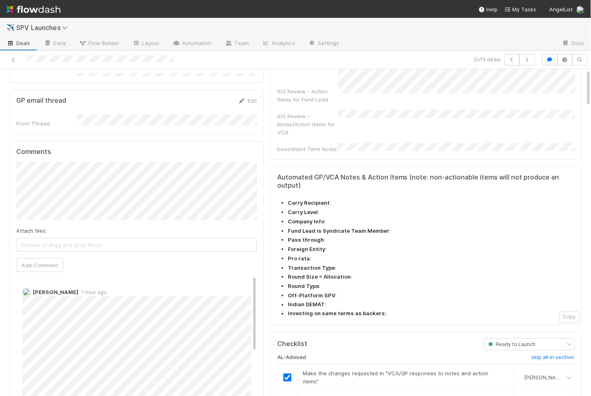
scroll to position [0, 0]
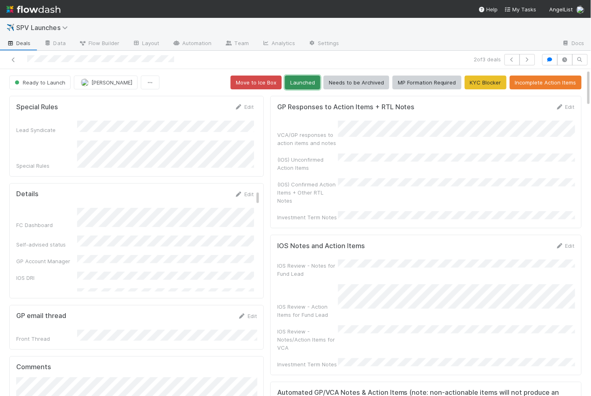
click at [303, 81] on button "Launched" at bounding box center [302, 83] width 35 height 14
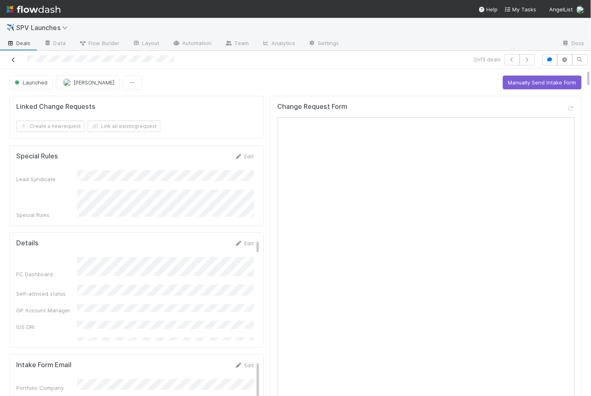
click at [14, 58] on icon at bounding box center [13, 59] width 8 height 5
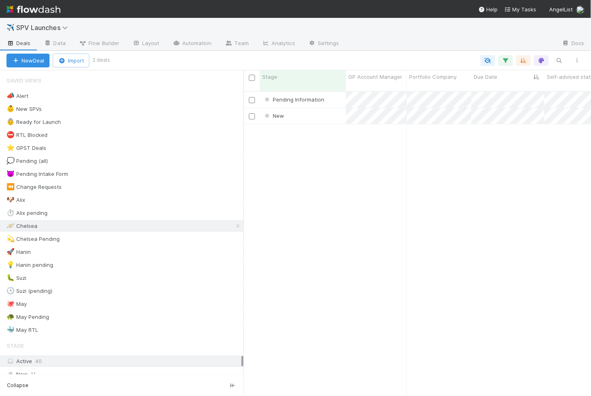
scroll to position [312, 348]
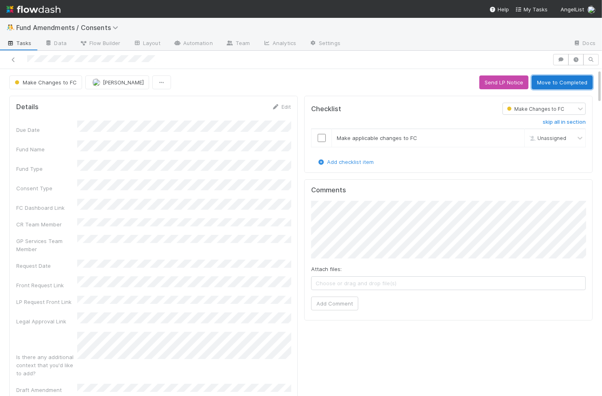
click at [550, 80] on button "Move to Completed" at bounding box center [562, 83] width 61 height 14
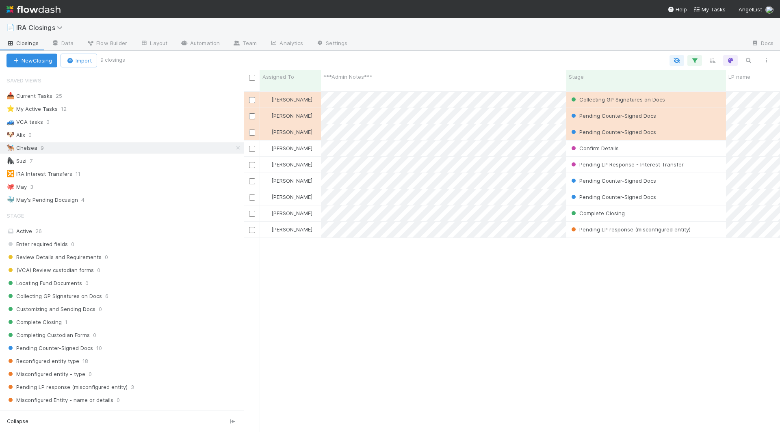
scroll to position [348, 536]
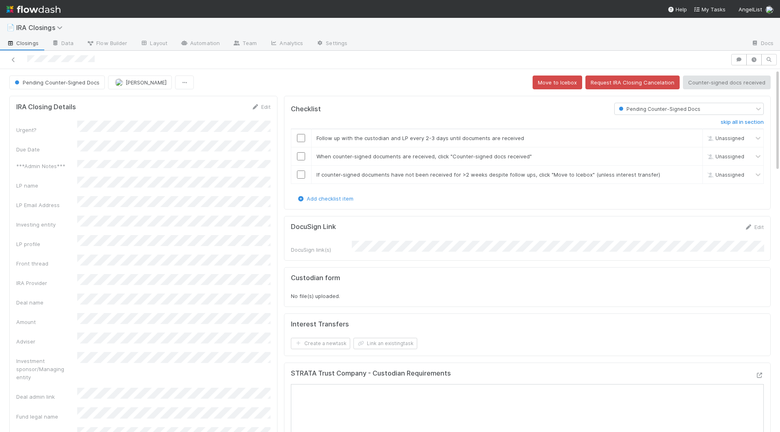
scroll to position [165, 254]
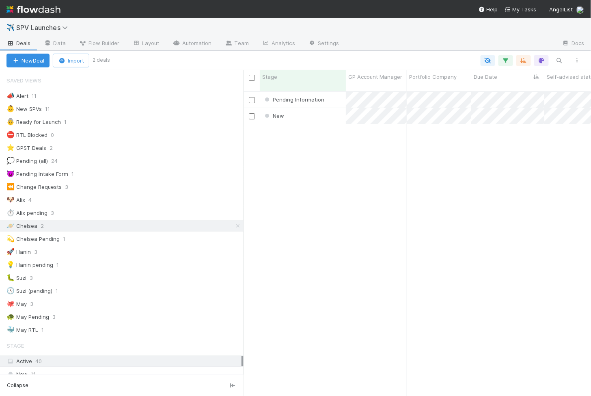
scroll to position [312, 348]
click at [326, 124] on div "Ready to Launch" at bounding box center [303, 132] width 86 height 16
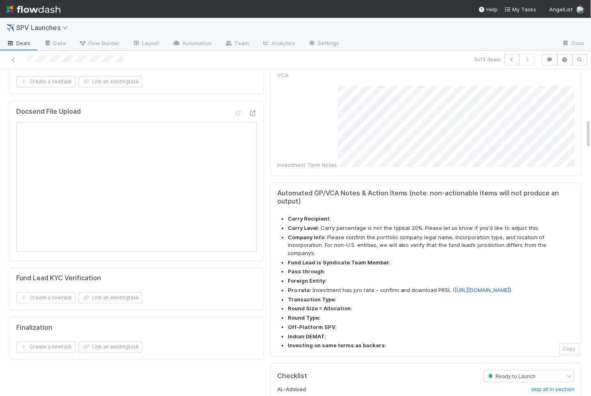
scroll to position [533, 0]
click at [332, 224] on li "Carry Level : Carry percentage is not the typical 20%. Please let us know if yo…" at bounding box center [431, 228] width 287 height 8
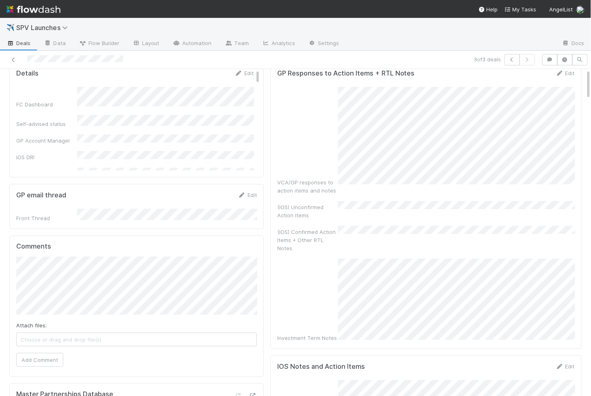
scroll to position [0, 0]
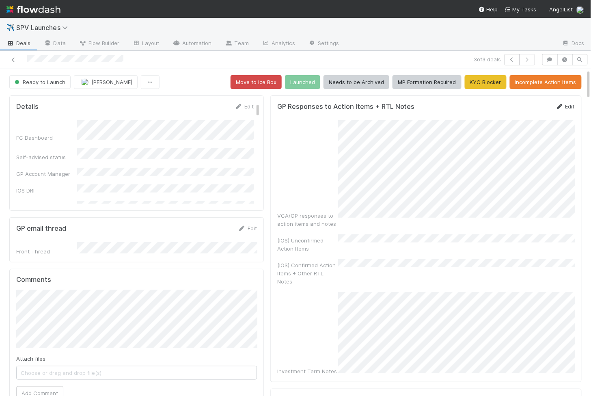
click at [568, 103] on link "Edit" at bounding box center [565, 106] width 19 height 6
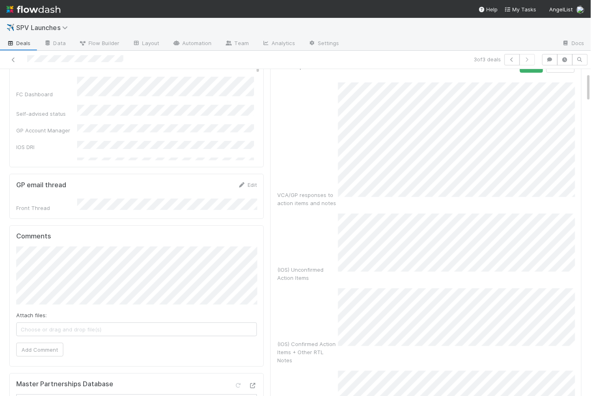
scroll to position [39, 0]
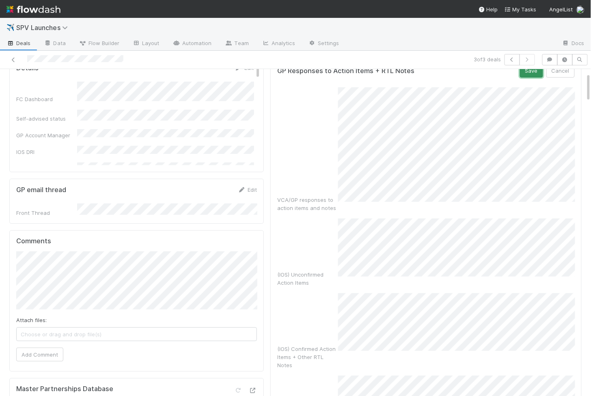
click at [534, 68] on button "Save" at bounding box center [531, 71] width 23 height 14
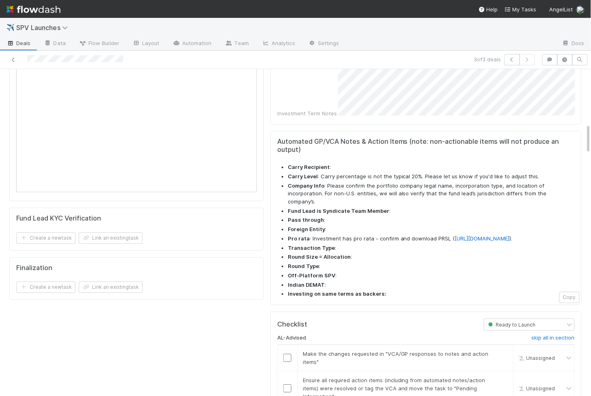
scroll to position [761, 0]
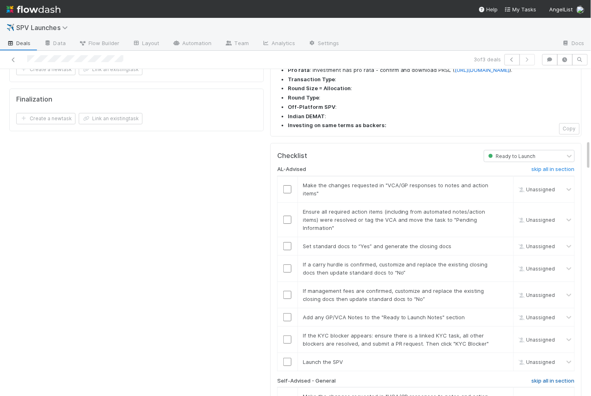
click at [569, 378] on h6 "skip all in section" at bounding box center [553, 381] width 43 height 6
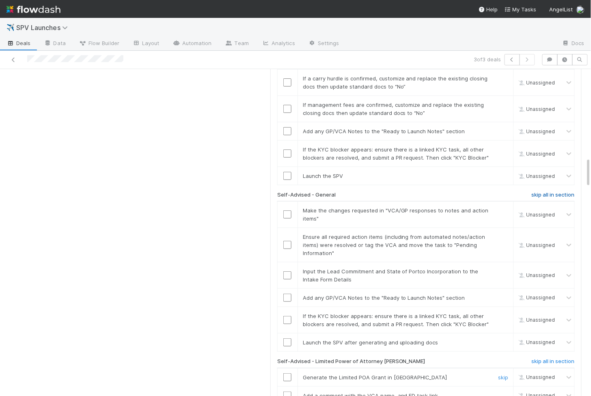
scroll to position [950, 0]
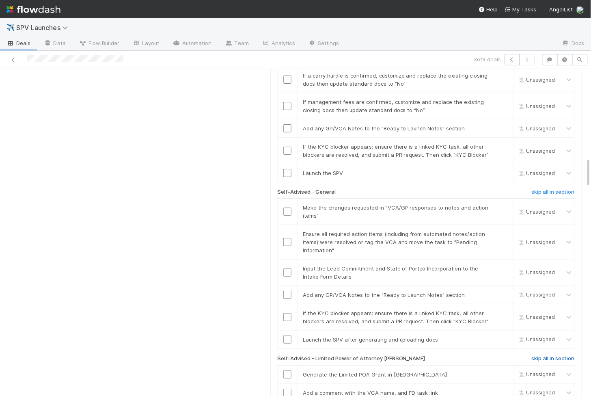
click at [557, 355] on h6 "skip all in section" at bounding box center [553, 358] width 43 height 6
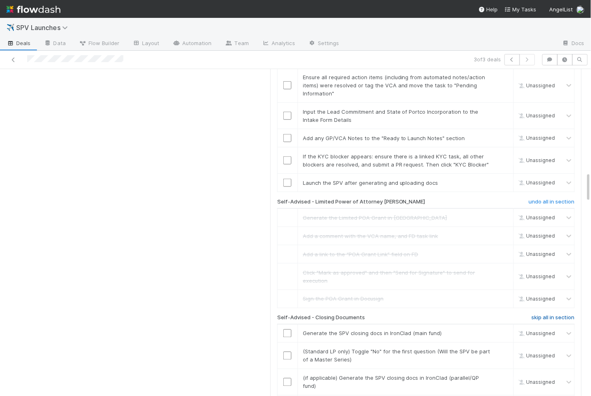
click at [547, 315] on h6 "skip all in section" at bounding box center [553, 318] width 43 height 6
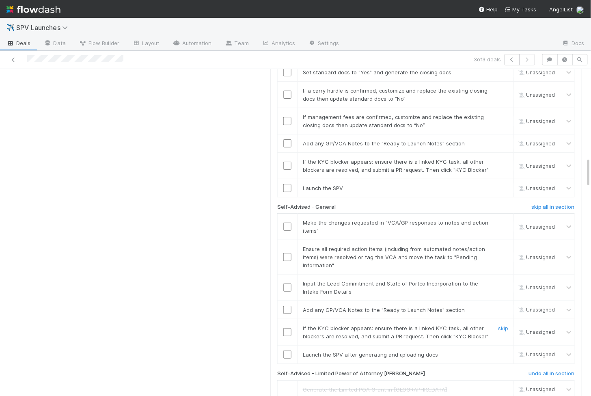
scroll to position [934, 0]
click at [543, 204] on h6 "skip all in section" at bounding box center [553, 207] width 43 height 6
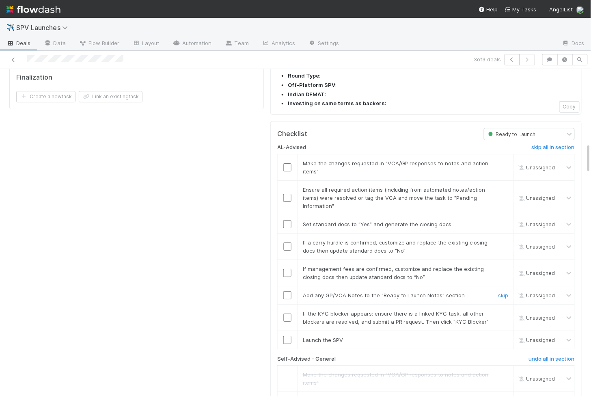
scroll to position [779, 0]
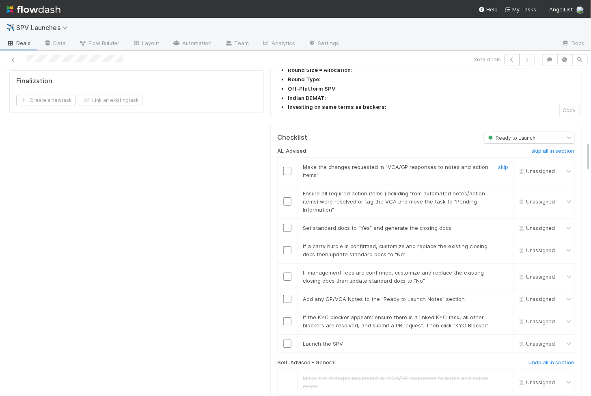
click at [287, 167] on input "checkbox" at bounding box center [287, 171] width 8 height 8
click at [286, 184] on td at bounding box center [287, 201] width 20 height 35
click at [285, 197] on input "checkbox" at bounding box center [287, 201] width 8 height 8
click at [290, 224] on input "checkbox" at bounding box center [287, 228] width 8 height 8
click at [288, 340] on input "checkbox" at bounding box center [287, 344] width 8 height 8
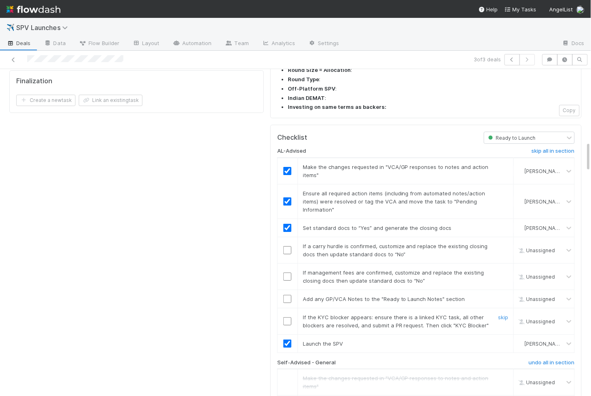
click at [289, 317] on input "checkbox" at bounding box center [287, 321] width 8 height 8
click at [288, 295] on input "checkbox" at bounding box center [287, 299] width 8 height 8
click at [288, 273] on input "checkbox" at bounding box center [287, 277] width 8 height 8
click at [288, 246] on input "checkbox" at bounding box center [287, 250] width 8 height 8
checkbox input "true"
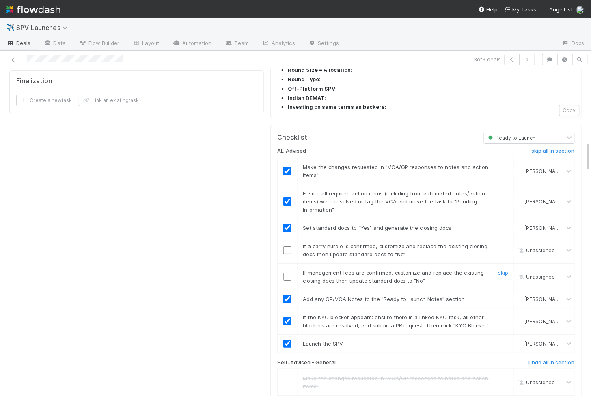
click at [288, 273] on input "checkbox" at bounding box center [287, 277] width 8 height 8
click at [288, 246] on input "checkbox" at bounding box center [287, 250] width 8 height 8
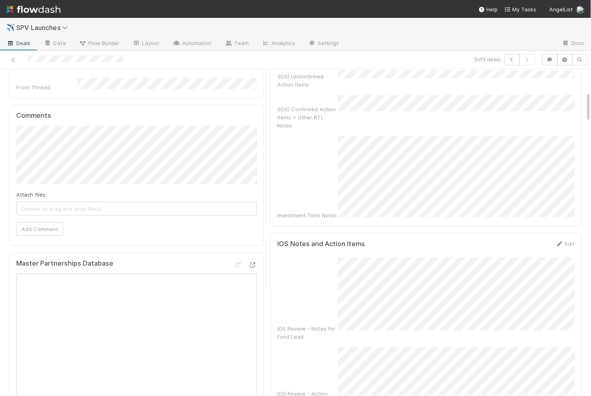
scroll to position [0, 0]
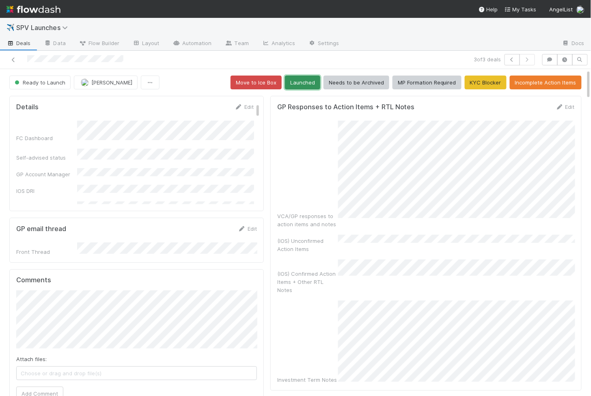
click at [295, 80] on button "Launched" at bounding box center [302, 83] width 35 height 14
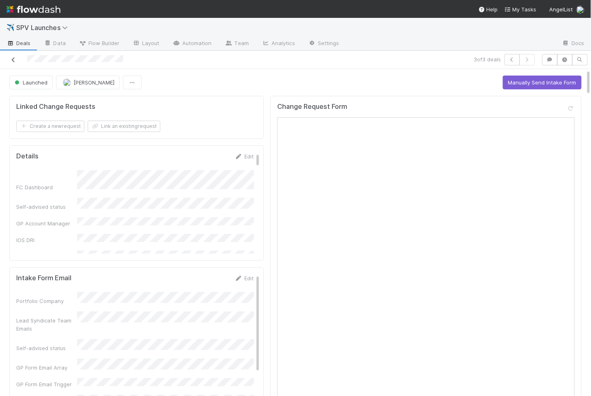
click at [13, 60] on icon at bounding box center [13, 59] width 8 height 5
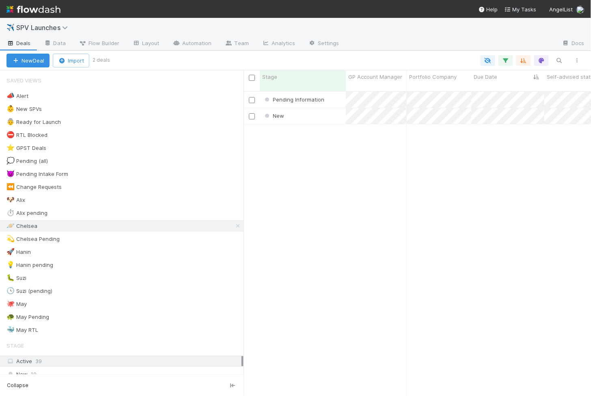
scroll to position [312, 348]
click at [332, 128] on div "Ready to Launch" at bounding box center [303, 132] width 86 height 16
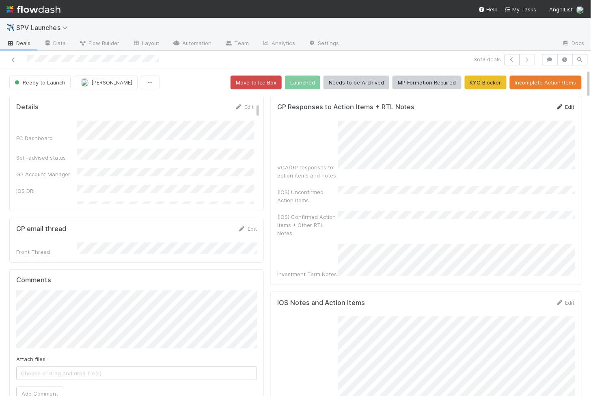
click at [565, 107] on link "Edit" at bounding box center [565, 107] width 19 height 6
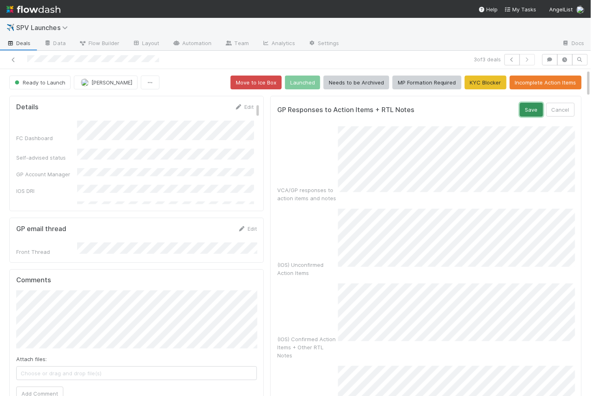
click at [536, 110] on button "Save" at bounding box center [531, 110] width 23 height 14
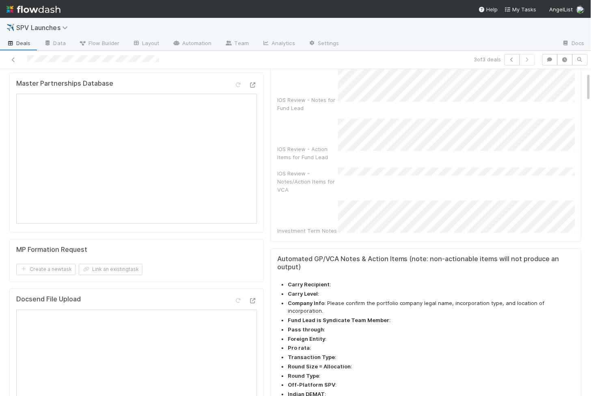
scroll to position [581, 0]
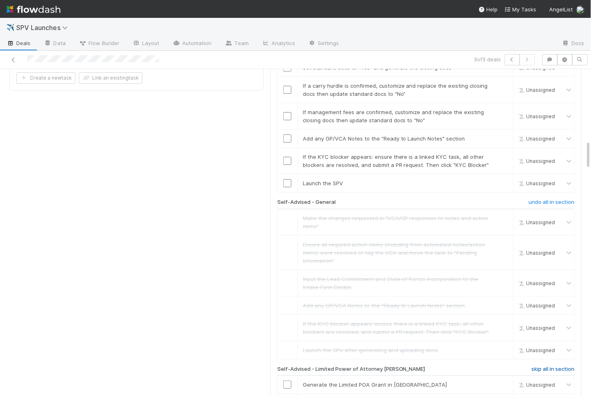
click at [566, 366] on h6 "skip all in section" at bounding box center [553, 369] width 43 height 6
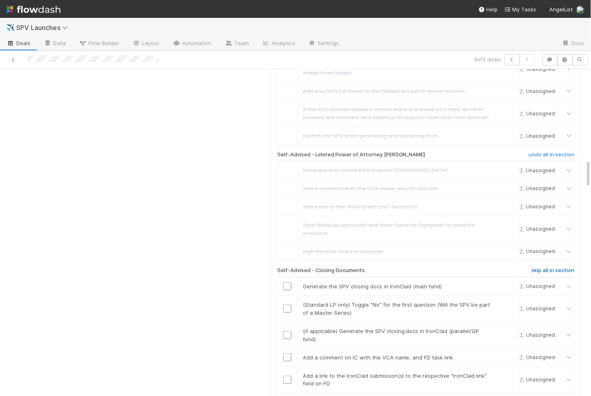
click at [546, 267] on h6 "skip all in section" at bounding box center [553, 270] width 43 height 6
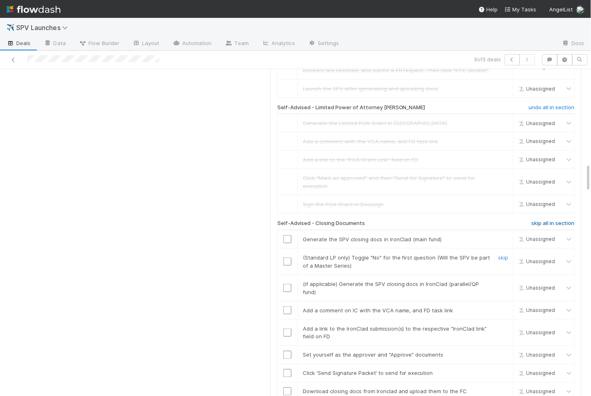
scroll to position [1061, 0]
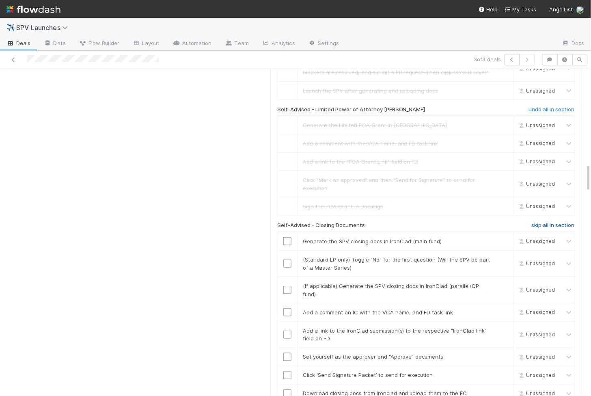
click at [546, 222] on h6 "skip all in section" at bounding box center [553, 225] width 43 height 6
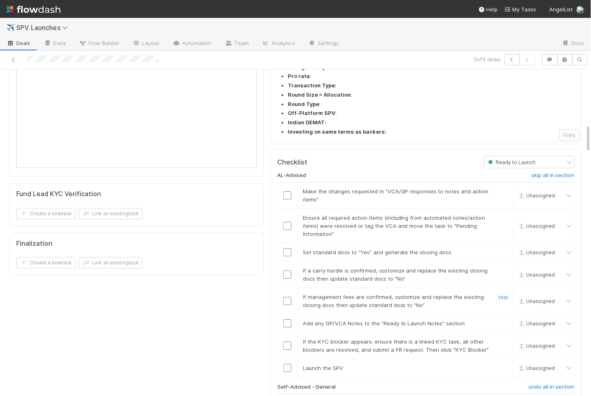
scroll to position [614, 0]
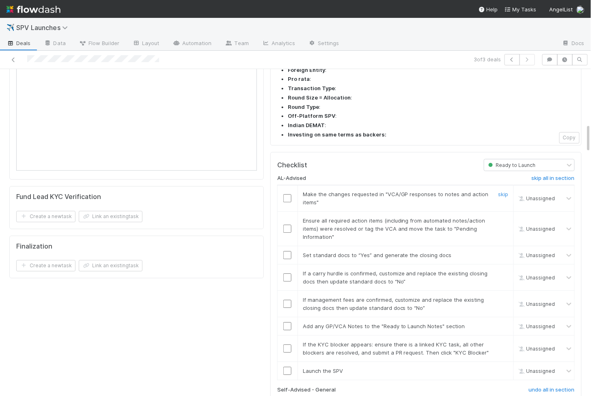
click at [290, 194] on input "checkbox" at bounding box center [287, 198] width 8 height 8
click at [290, 225] on input "checkbox" at bounding box center [287, 229] width 8 height 8
click at [288, 251] on input "checkbox" at bounding box center [287, 255] width 8 height 8
click at [289, 367] on input "checkbox" at bounding box center [287, 371] width 8 height 8
click at [289, 344] on input "checkbox" at bounding box center [287, 348] width 8 height 8
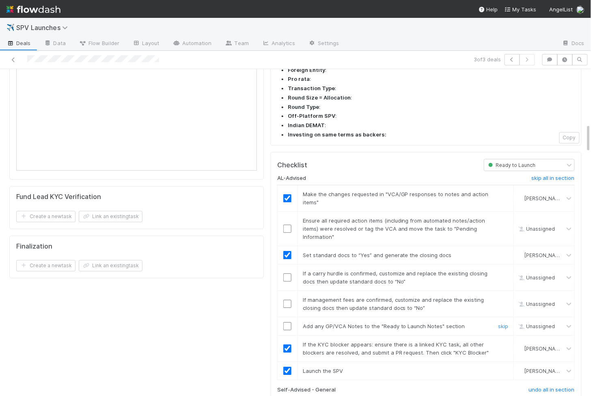
click at [289, 322] on input "checkbox" at bounding box center [287, 326] width 8 height 8
click at [288, 300] on input "checkbox" at bounding box center [287, 304] width 8 height 8
click at [288, 273] on input "checkbox" at bounding box center [287, 277] width 8 height 8
click at [289, 225] on input "checkbox" at bounding box center [287, 229] width 8 height 8
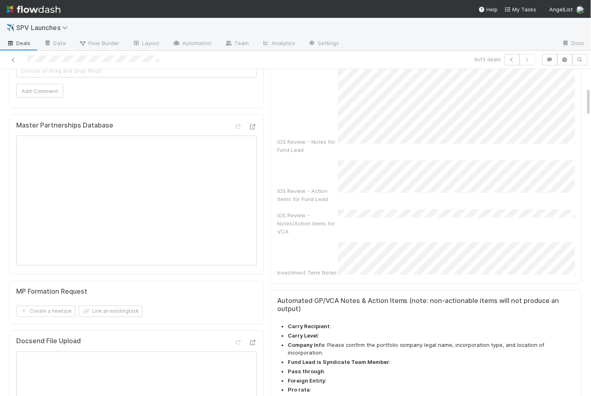
scroll to position [0, 0]
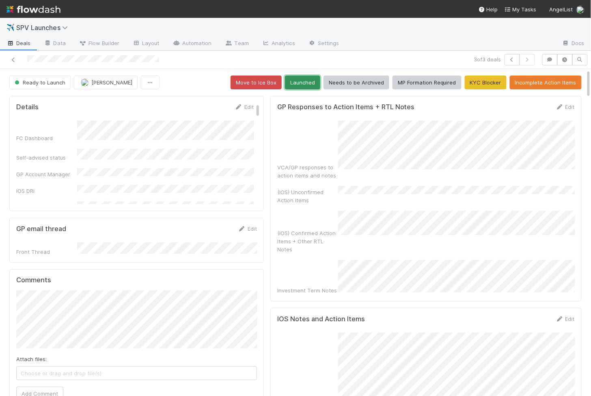
click at [307, 78] on button "Launched" at bounding box center [302, 83] width 35 height 14
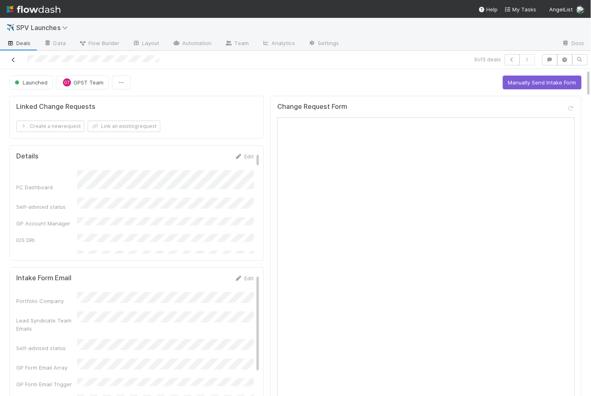
click at [14, 58] on icon at bounding box center [13, 59] width 8 height 5
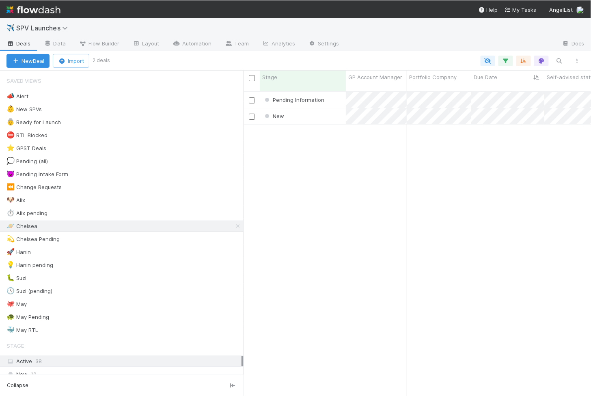
scroll to position [0, 0]
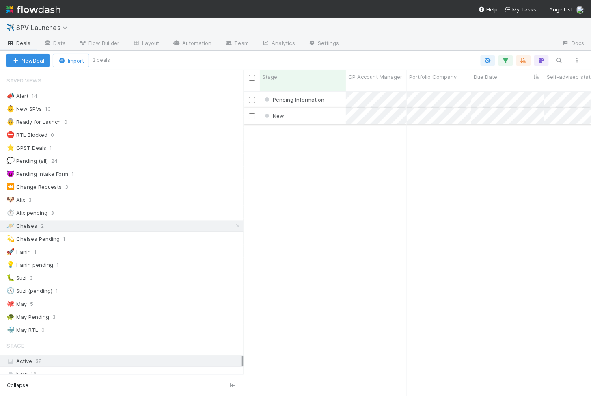
click at [309, 108] on div "New" at bounding box center [303, 116] width 86 height 16
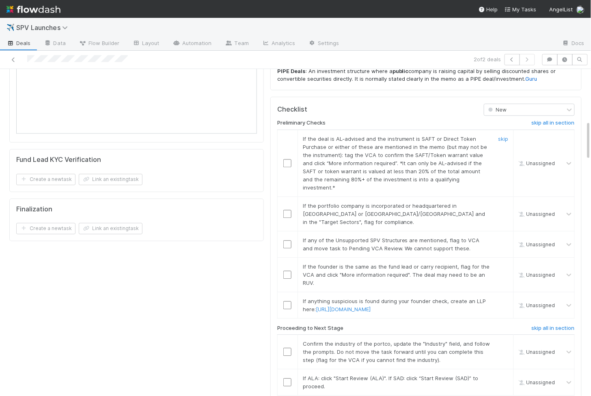
scroll to position [512, 0]
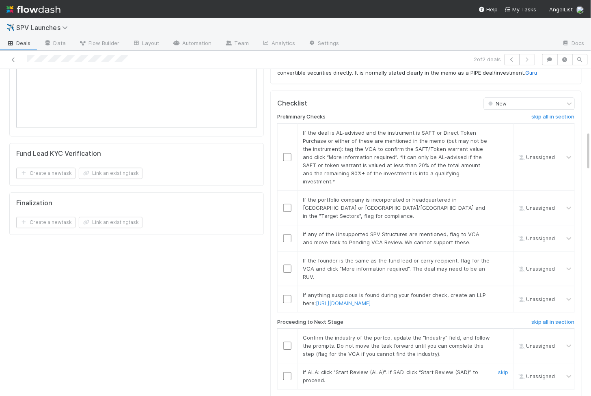
click at [285, 372] on input "checkbox" at bounding box center [287, 376] width 8 height 8
click at [286, 342] on input "checkbox" at bounding box center [287, 346] width 8 height 8
click at [288, 295] on input "checkbox" at bounding box center [287, 299] width 8 height 8
click at [286, 265] on input "checkbox" at bounding box center [287, 269] width 8 height 8
click at [287, 234] on input "checkbox" at bounding box center [287, 238] width 8 height 8
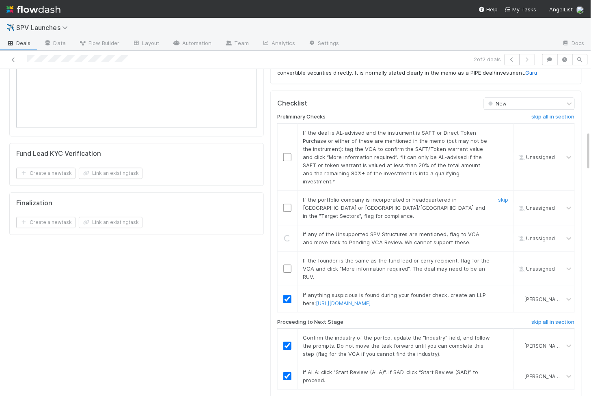
click at [287, 204] on input "checkbox" at bounding box center [287, 208] width 8 height 8
click at [288, 153] on input "checkbox" at bounding box center [287, 157] width 8 height 8
checkbox input "true"
click at [290, 234] on input "checkbox" at bounding box center [287, 238] width 8 height 8
click at [289, 190] on td at bounding box center [287, 207] width 20 height 35
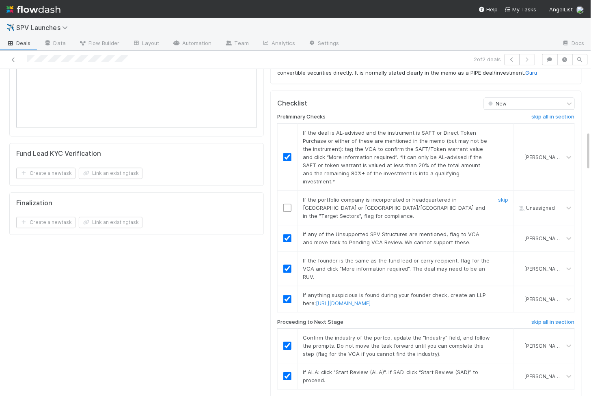
click at [291, 204] on input "checkbox" at bounding box center [287, 208] width 8 height 8
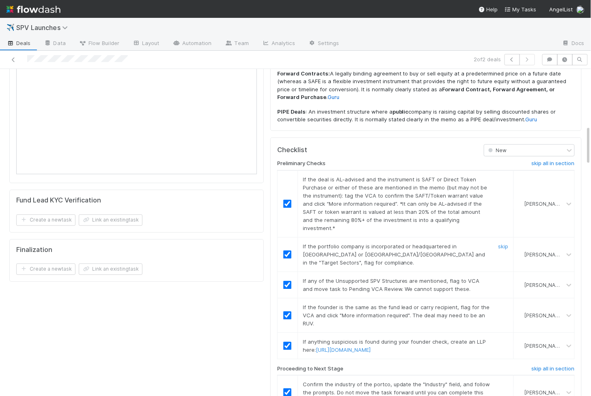
scroll to position [0, 0]
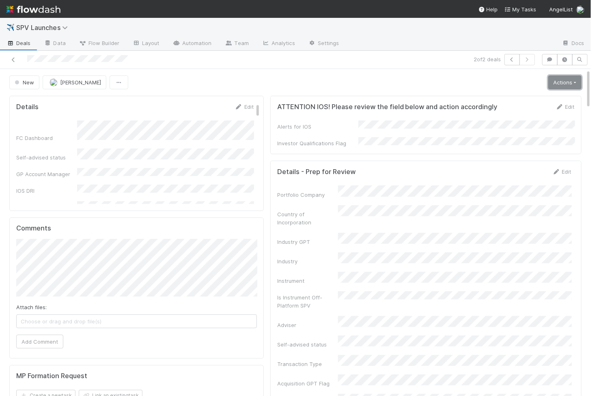
click at [575, 87] on link "Actions" at bounding box center [565, 83] width 33 height 14
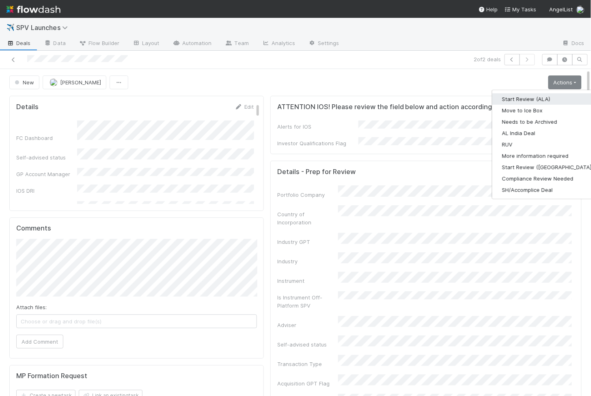
click at [522, 100] on button "Start Review (ALA)" at bounding box center [548, 98] width 111 height 11
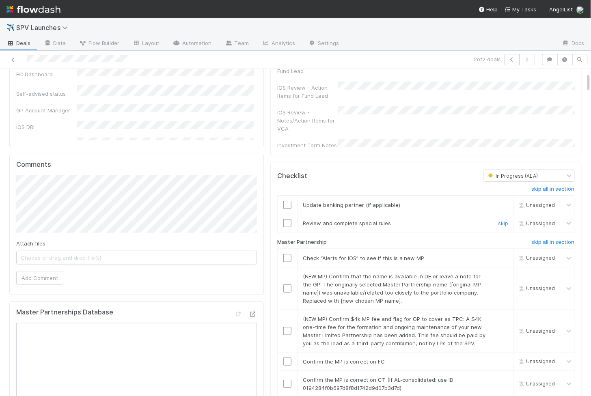
scroll to position [70, 0]
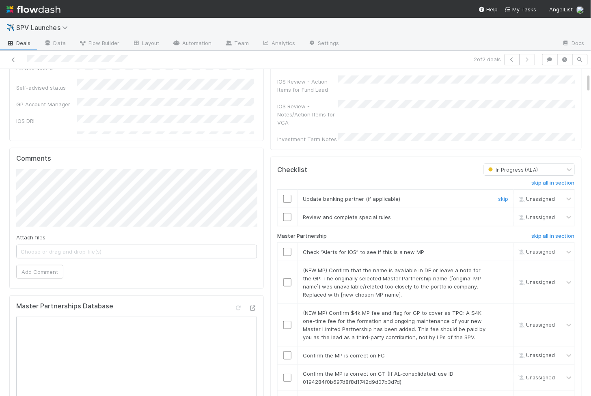
click at [287, 195] on input "checkbox" at bounding box center [287, 199] width 8 height 8
click at [287, 213] on input "checkbox" at bounding box center [287, 217] width 8 height 8
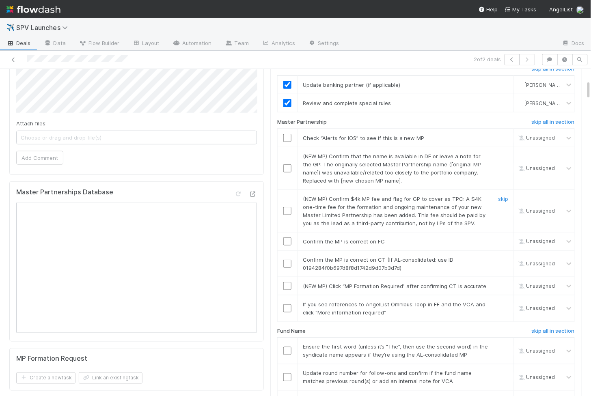
scroll to position [185, 0]
click at [287, 133] on input "checkbox" at bounding box center [287, 137] width 8 height 8
click at [287, 164] on input "checkbox" at bounding box center [287, 168] width 8 height 8
click at [288, 206] on input "checkbox" at bounding box center [287, 210] width 8 height 8
click at [290, 304] on input "checkbox" at bounding box center [287, 308] width 8 height 8
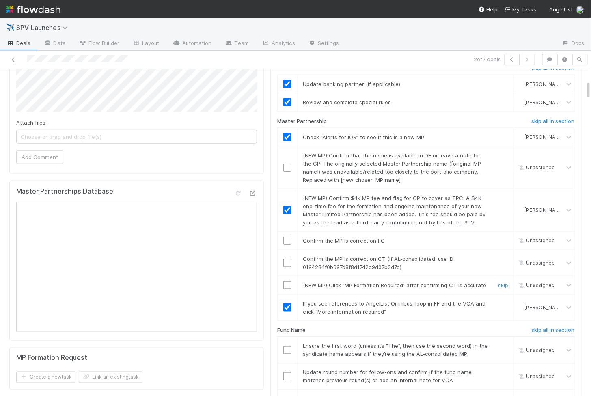
click at [289, 281] on input "checkbox" at bounding box center [287, 285] width 8 height 8
click at [287, 259] on input "checkbox" at bounding box center [287, 263] width 8 height 8
click at [286, 237] on input "checkbox" at bounding box center [287, 241] width 8 height 8
click at [287, 164] on input "checkbox" at bounding box center [287, 168] width 8 height 8
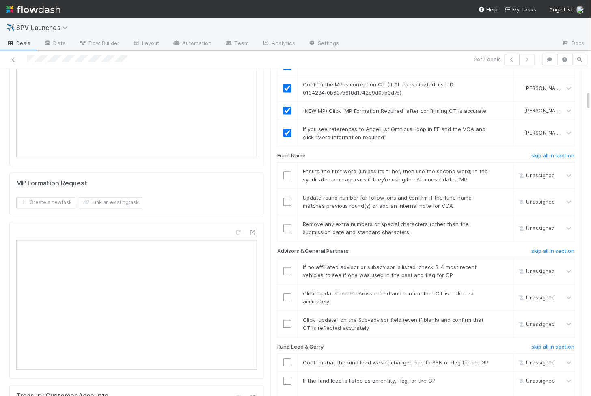
scroll to position [375, 0]
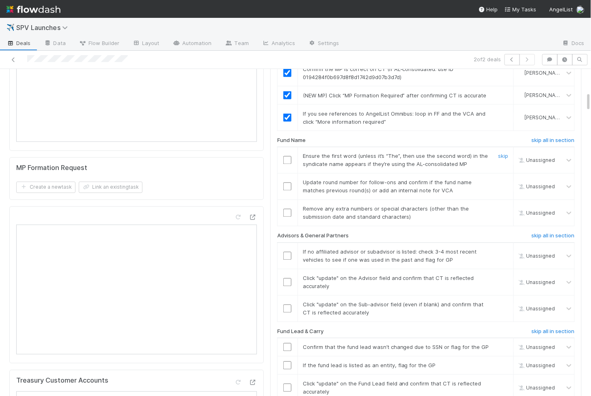
click at [288, 156] on input "checkbox" at bounding box center [287, 160] width 8 height 8
click at [287, 183] on input "checkbox" at bounding box center [287, 187] width 8 height 8
click at [288, 209] on input "checkbox" at bounding box center [287, 213] width 8 height 8
click at [291, 305] on input "checkbox" at bounding box center [287, 309] width 8 height 8
click at [288, 279] on input "checkbox" at bounding box center [287, 283] width 8 height 8
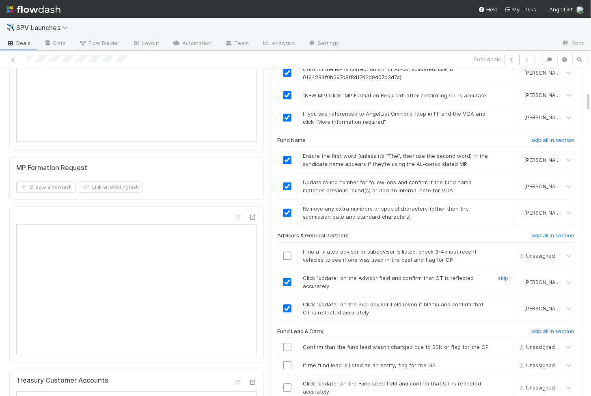
click at [288, 252] on input "checkbox" at bounding box center [287, 256] width 8 height 8
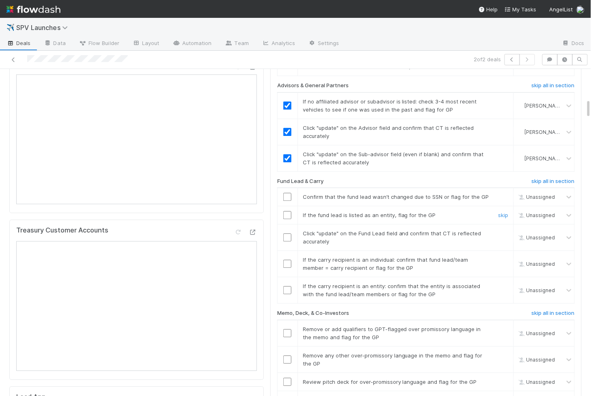
scroll to position [538, 0]
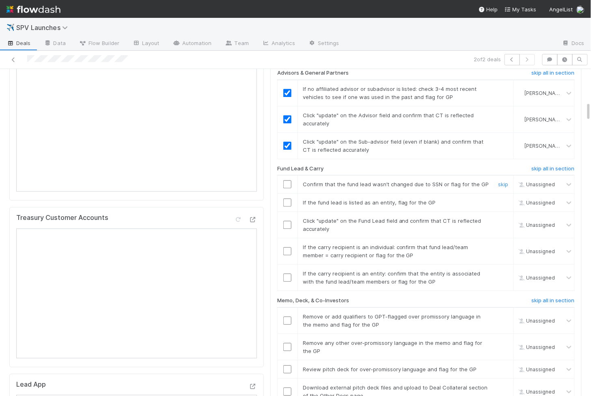
click at [288, 180] on input "checkbox" at bounding box center [287, 184] width 8 height 8
click at [285, 199] on input "checkbox" at bounding box center [287, 203] width 8 height 8
click at [286, 221] on input "checkbox" at bounding box center [287, 225] width 8 height 8
click at [288, 247] on input "checkbox" at bounding box center [287, 251] width 8 height 8
click at [287, 274] on input "checkbox" at bounding box center [287, 278] width 8 height 8
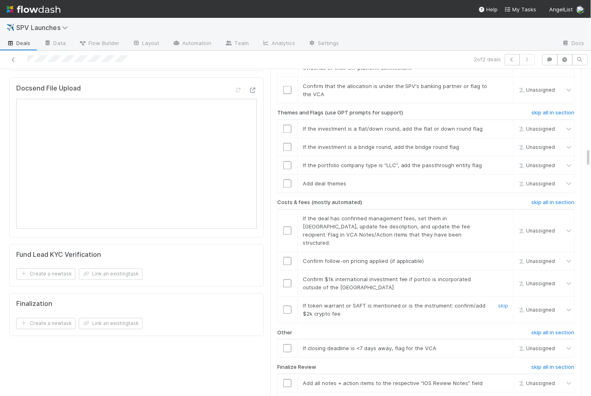
scroll to position [1299, 0]
click at [287, 344] on input "checkbox" at bounding box center [287, 348] width 8 height 8
click at [288, 305] on input "checkbox" at bounding box center [287, 309] width 8 height 8
click at [286, 269] on td at bounding box center [287, 282] width 20 height 26
click at [286, 279] on input "checkbox" at bounding box center [287, 283] width 8 height 8
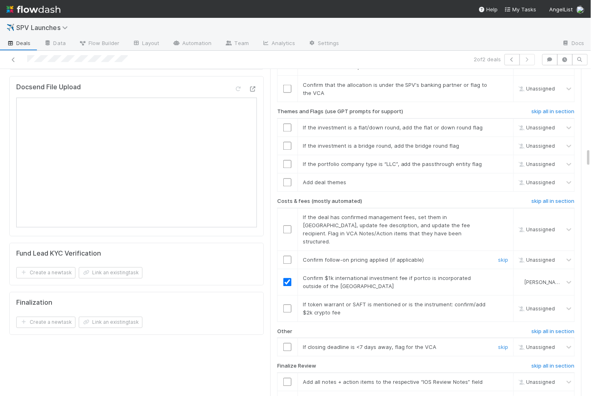
click at [286, 256] on input "checkbox" at bounding box center [287, 260] width 8 height 8
click at [286, 208] on td at bounding box center [287, 229] width 20 height 43
click at [284, 226] on input "checkbox" at bounding box center [287, 230] width 8 height 8
click at [289, 305] on input "checkbox" at bounding box center [287, 309] width 8 height 8
click at [289, 344] on input "checkbox" at bounding box center [287, 348] width 8 height 8
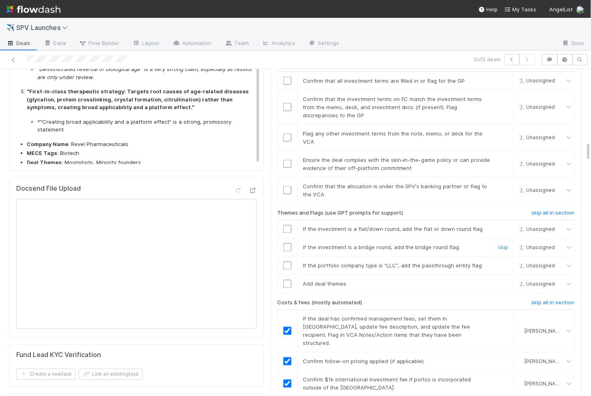
scroll to position [1199, 0]
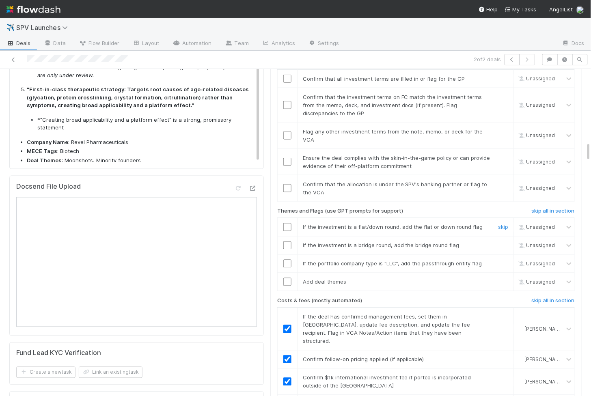
click at [289, 223] on input "checkbox" at bounding box center [287, 227] width 8 height 8
click at [288, 242] on input "checkbox" at bounding box center [287, 246] width 8 height 8
click at [288, 255] on td at bounding box center [287, 264] width 20 height 18
click at [288, 260] on input "checkbox" at bounding box center [287, 264] width 8 height 8
click at [287, 278] on input "checkbox" at bounding box center [287, 282] width 8 height 8
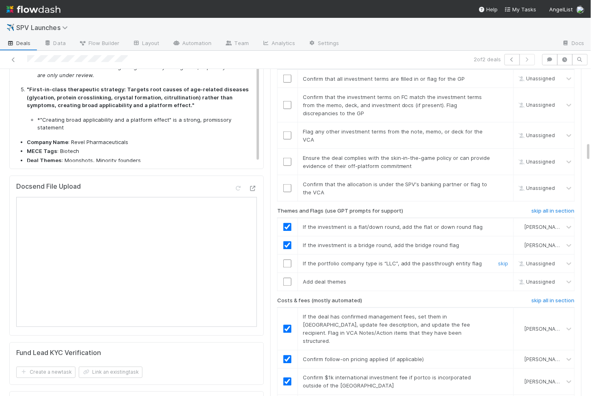
click at [287, 260] on input "checkbox" at bounding box center [287, 264] width 8 height 8
checkbox input "true"
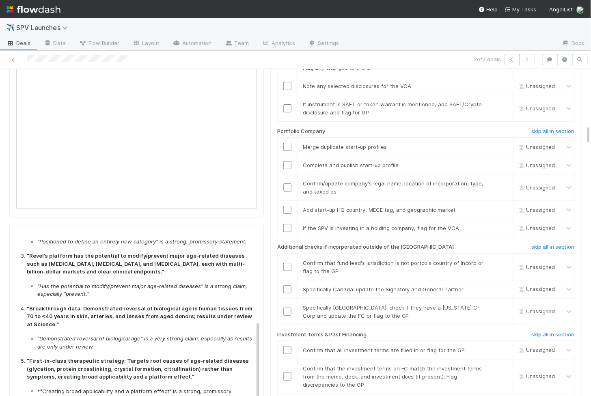
scroll to position [923, 0]
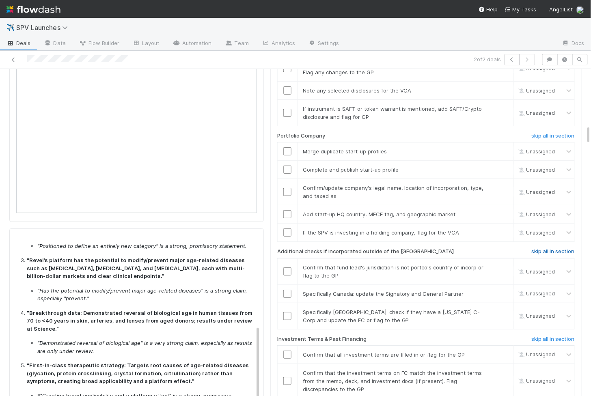
click at [539, 249] on h6 "skip all in section" at bounding box center [553, 252] width 43 height 6
